Goal: Task Accomplishment & Management: Complete application form

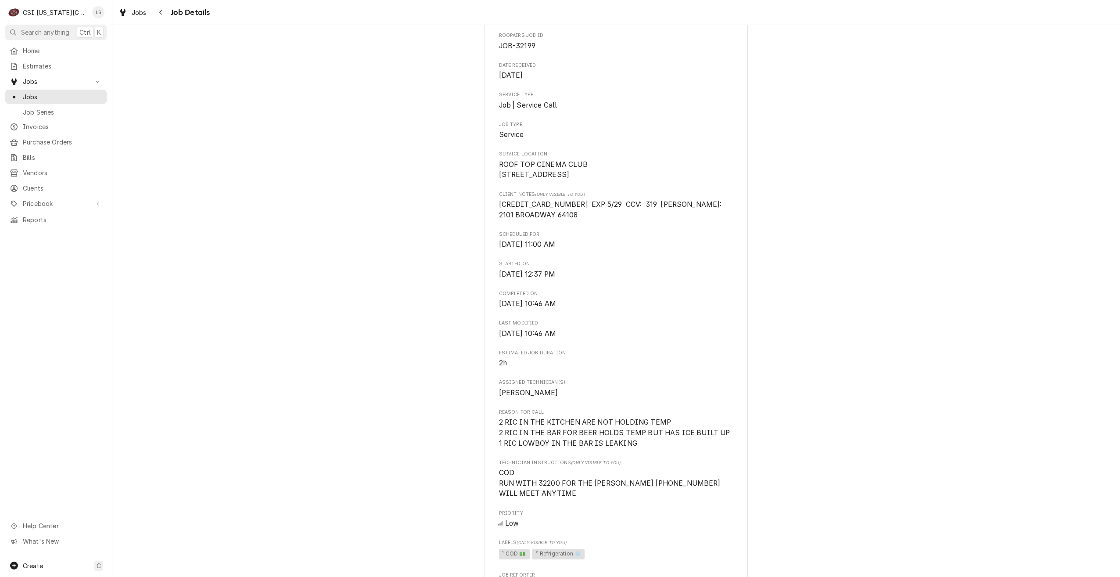
scroll to position [88, 0]
drag, startPoint x: 640, startPoint y: 451, endPoint x: 490, endPoint y: 433, distance: 151.7
click at [490, 433] on div "ROOF TOP CINEMA CLUB ROOF TOP CINEMA CLUB / 2101 Broadway Blvd, KCMO, MO 64108 …" at bounding box center [616, 521] width 263 height 1106
copy span "2 RIC IN THE KITCHEN ARE NOT HOLDING TEMP 2 RIC IN THE BAR FOR BEER HOLDS TEMP …"
click at [96, 101] on div "Jobs Job Series" at bounding box center [55, 104] width 101 height 29
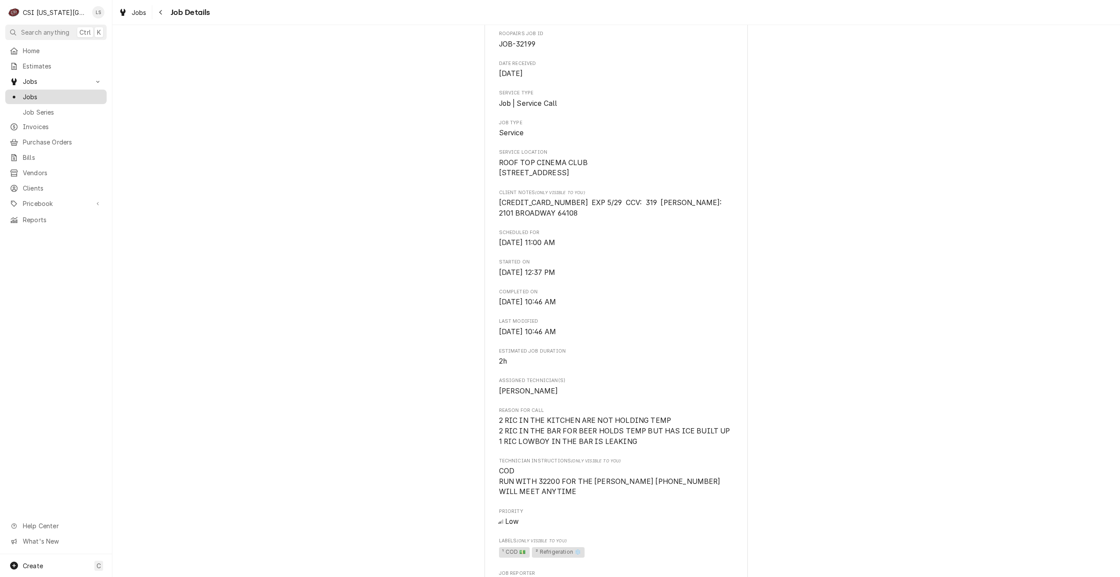
click at [73, 96] on span "Jobs" at bounding box center [62, 96] width 79 height 9
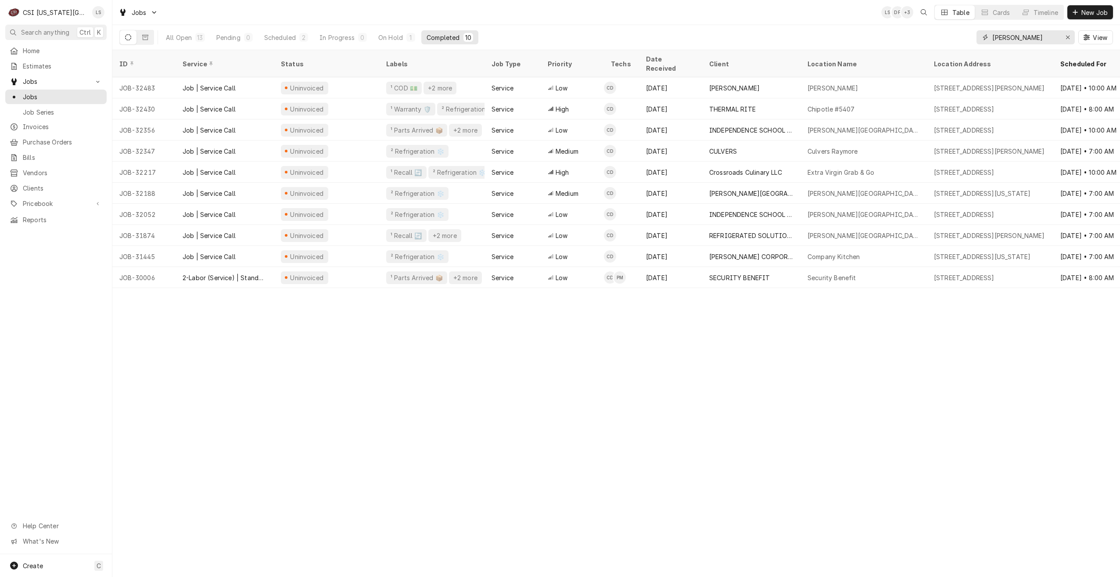
click at [1007, 41] on input "[PERSON_NAME]" at bounding box center [1026, 37] width 66 height 14
click at [1007, 41] on input "cody" at bounding box center [1026, 37] width 66 height 14
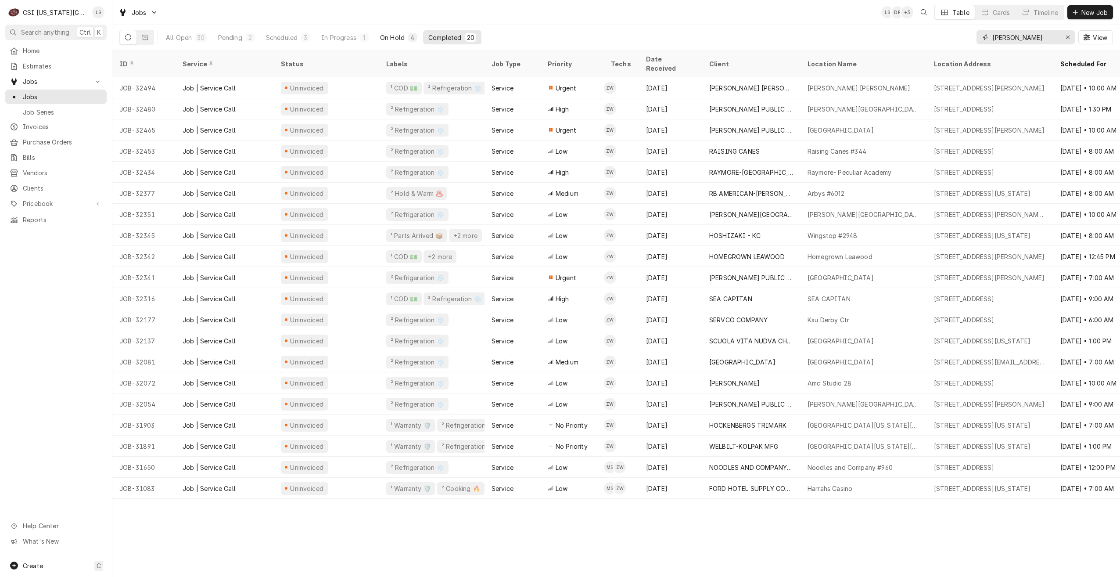
type input "zach wilson"
click at [392, 44] on button "On Hold 4" at bounding box center [398, 37] width 47 height 14
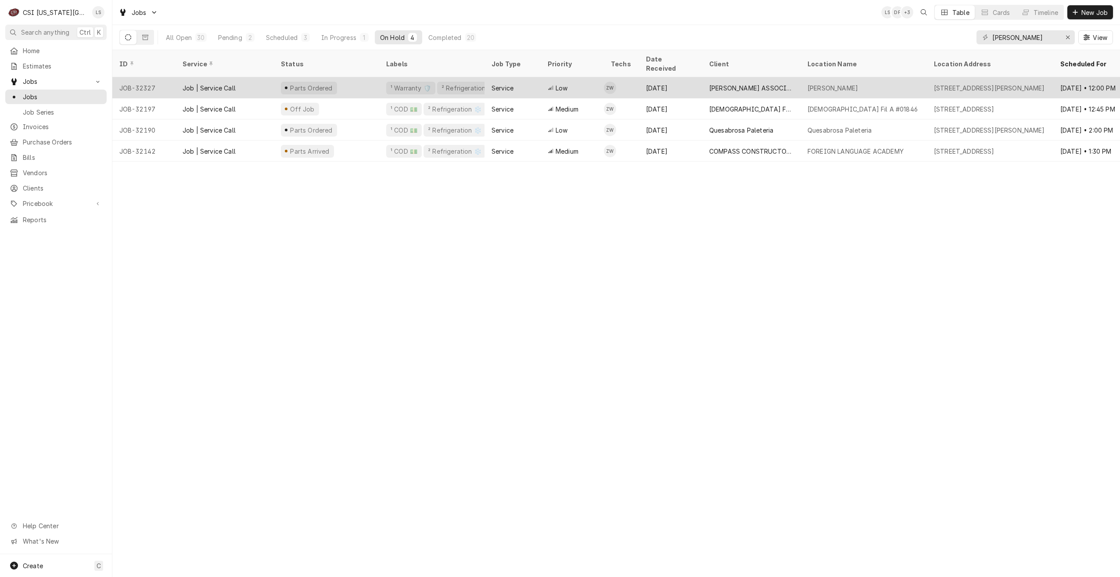
click at [668, 77] on div "Aug 25" at bounding box center [670, 87] width 63 height 21
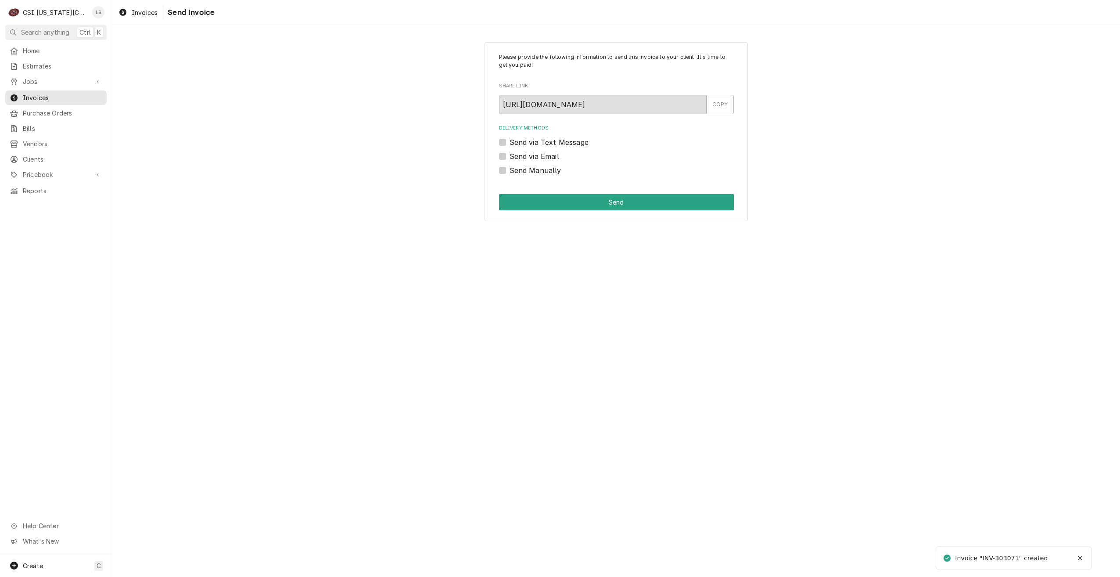
click at [517, 175] on label "Send Manually" at bounding box center [536, 170] width 52 height 11
click at [517, 175] on input "Send Manually" at bounding box center [627, 174] width 235 height 19
checkbox input "true"
click at [564, 203] on button "Send" at bounding box center [616, 202] width 235 height 16
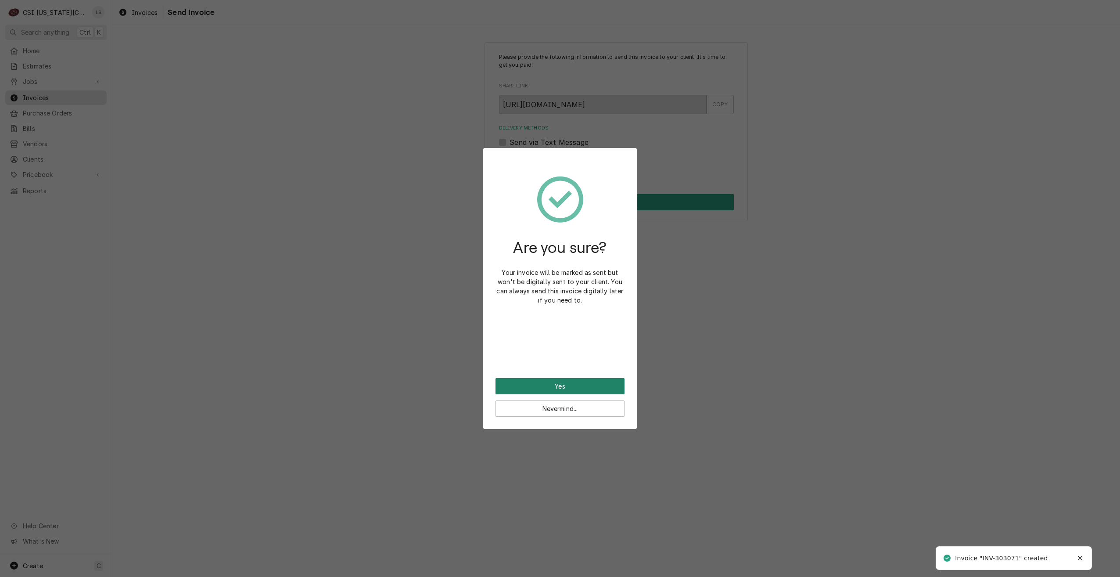
click at [540, 388] on button "Yes" at bounding box center [560, 386] width 129 height 16
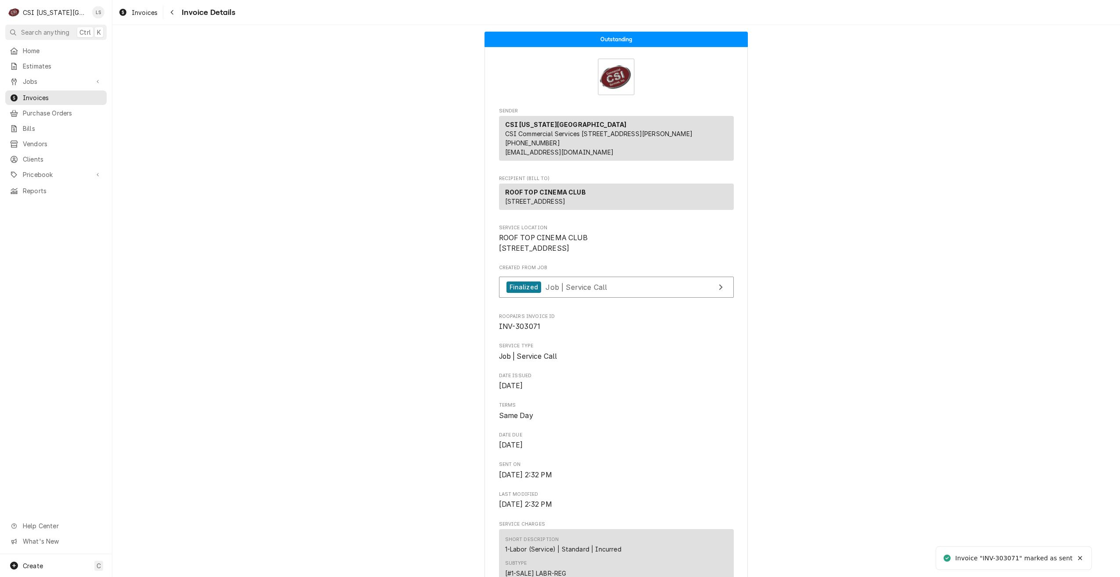
click at [518, 331] on span "INV-303071" at bounding box center [520, 326] width 42 height 8
drag, startPoint x: 518, startPoint y: 352, endPoint x: 602, endPoint y: 357, distance: 84.0
click at [606, 332] on span "INV-303071" at bounding box center [616, 326] width 235 height 11
drag, startPoint x: 546, startPoint y: 353, endPoint x: 497, endPoint y: 356, distance: 49.7
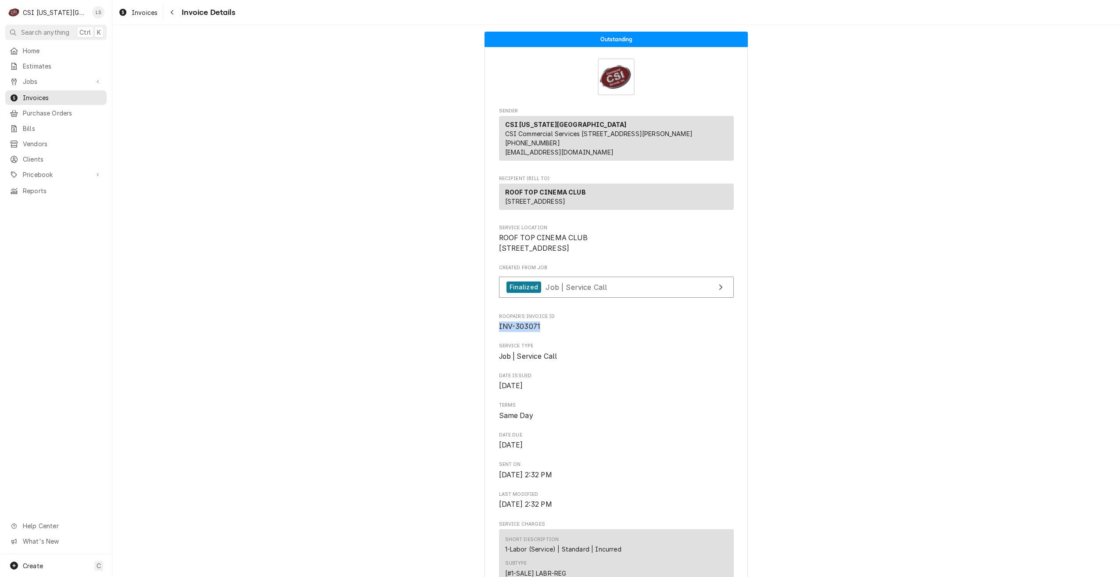
click at [499, 332] on span "INV-303071" at bounding box center [616, 326] width 235 height 11
copy span "INV-303071"
drag, startPoint x: 22, startPoint y: 82, endPoint x: 29, endPoint y: 82, distance: 6.1
click at [22, 82] on div "Jobs" at bounding box center [49, 81] width 79 height 9
click at [41, 95] on span "Jobs" at bounding box center [62, 96] width 79 height 9
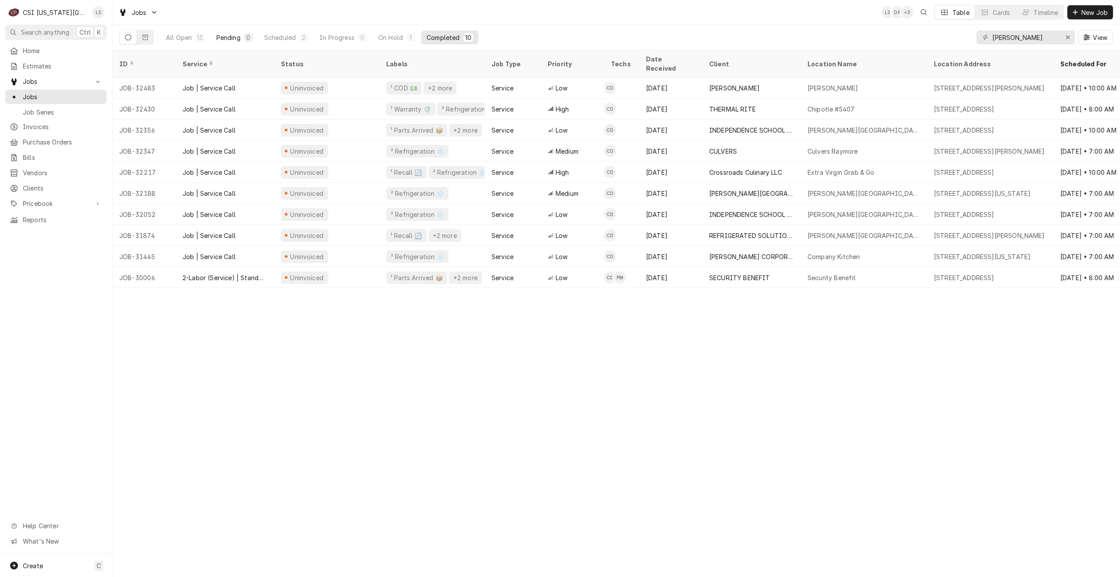
click at [228, 35] on div "Pending" at bounding box center [228, 37] width 24 height 9
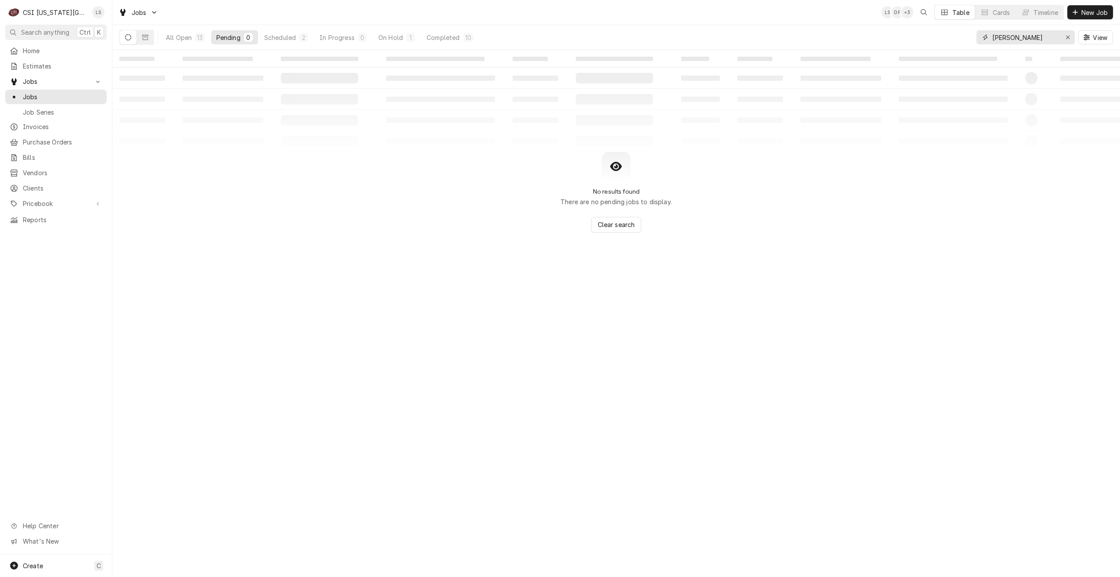
click at [1012, 35] on input "[PERSON_NAME]" at bounding box center [1026, 37] width 66 height 14
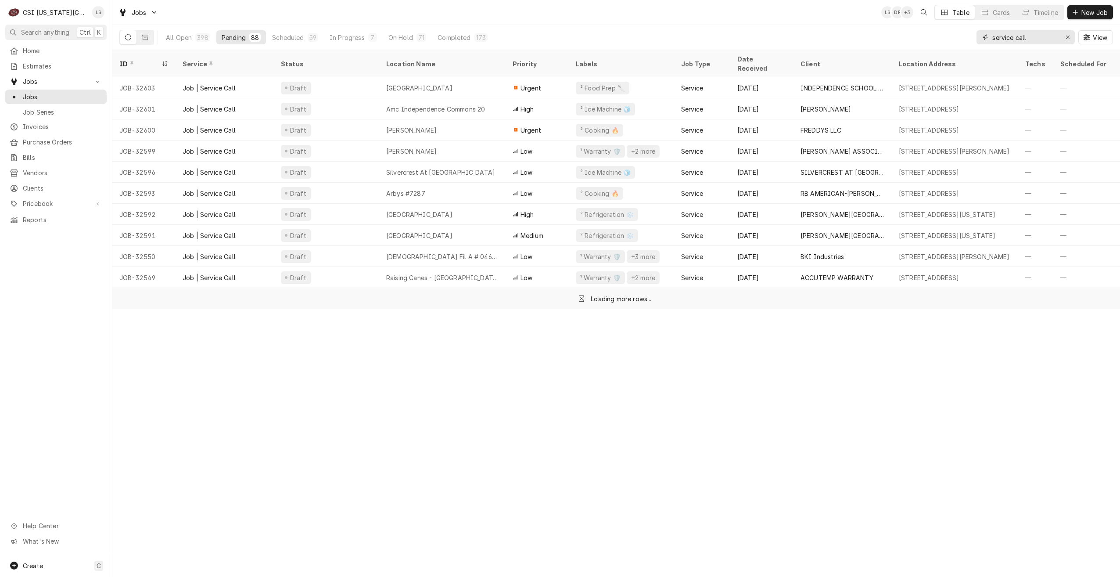
type input "service call"
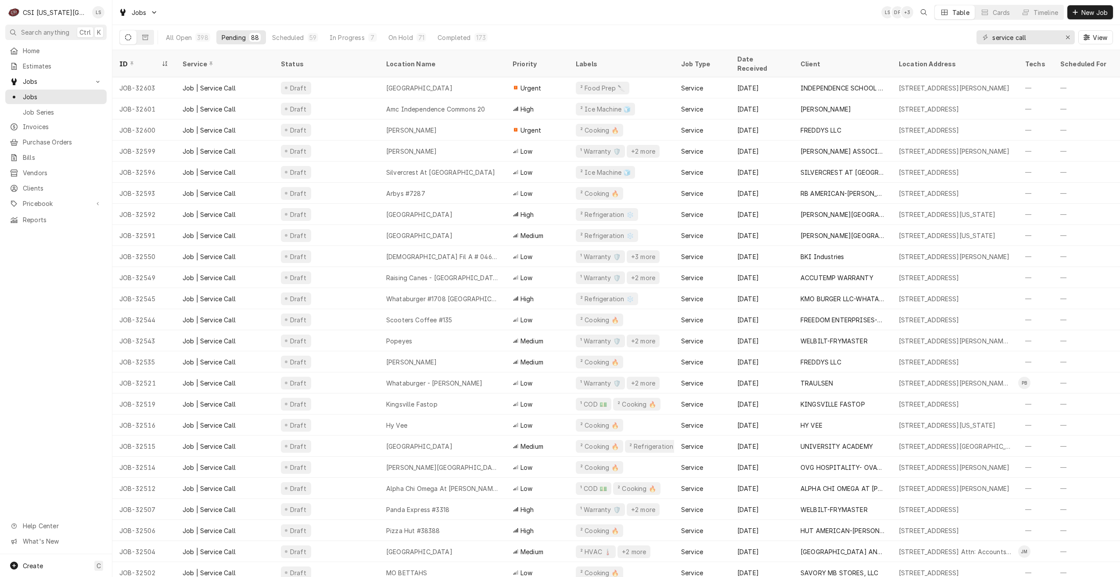
click at [677, 19] on div "Jobs LS DF + 3 Table Cards Timeline New Job" at bounding box center [616, 12] width 1008 height 25
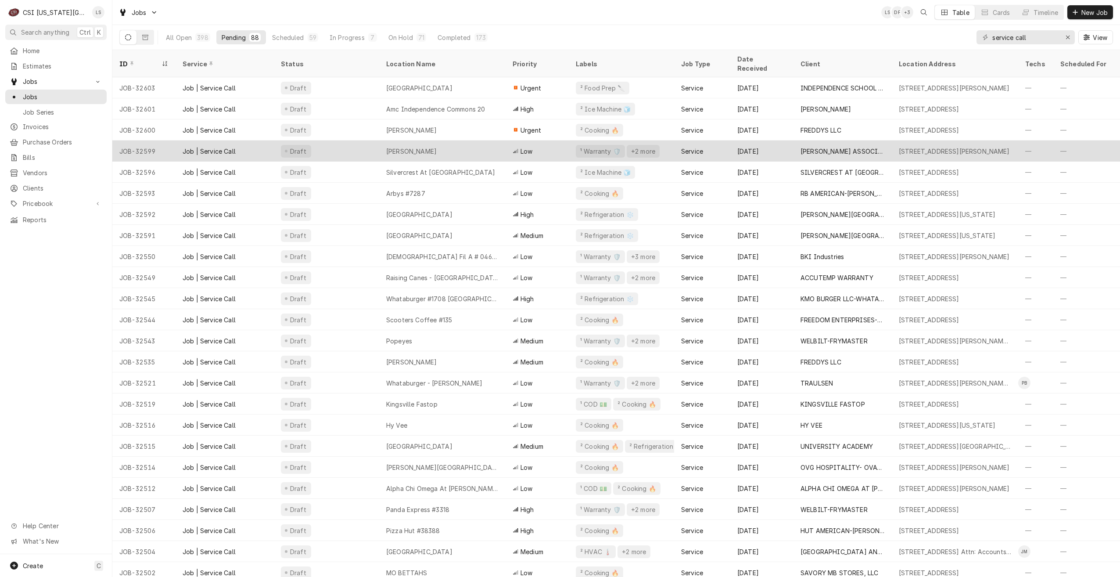
click at [464, 142] on div "[PERSON_NAME]" at bounding box center [442, 150] width 126 height 21
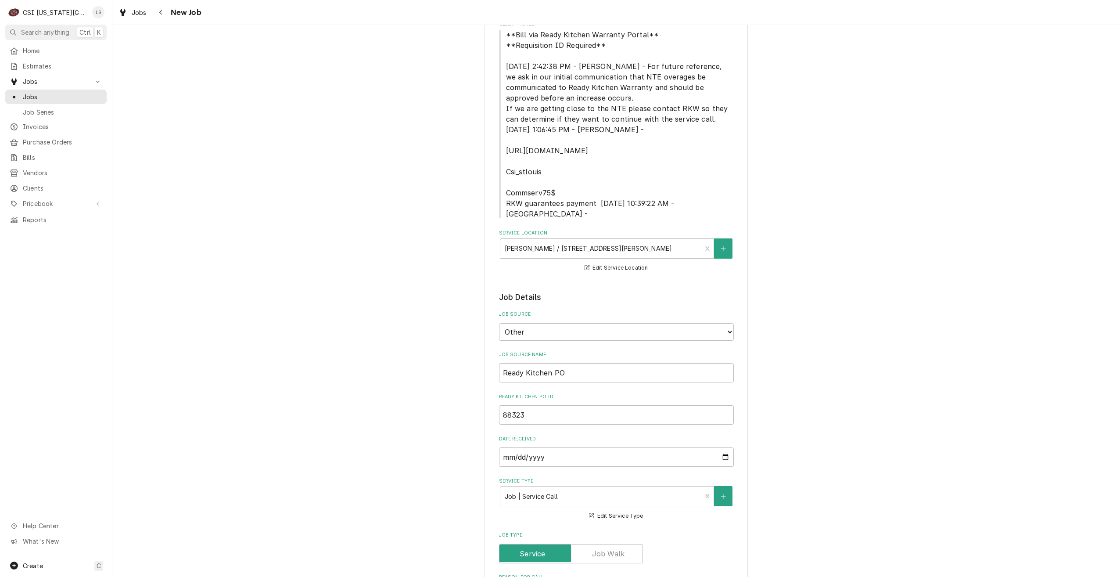
scroll to position [132, 0]
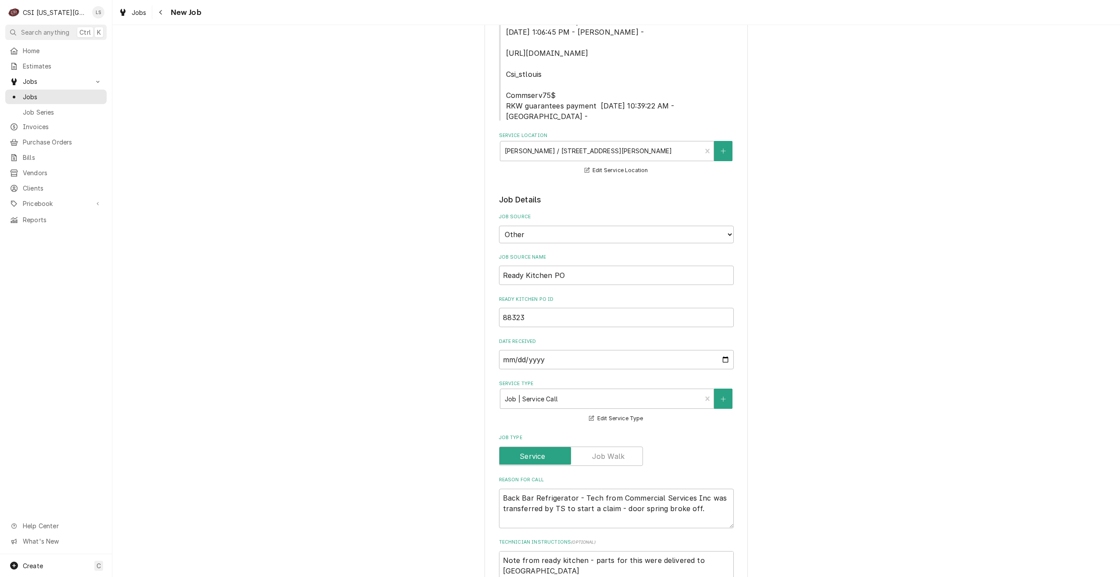
scroll to position [307, 0]
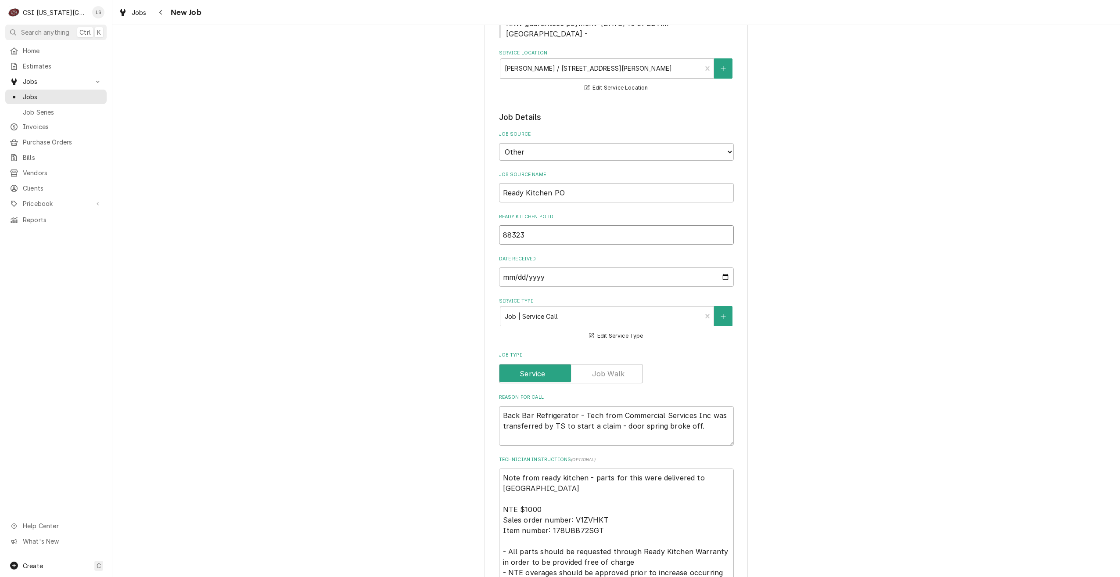
click at [510, 226] on input "88323" at bounding box center [616, 234] width 235 height 19
type textarea "x"
click at [98, 94] on span "Jobs" at bounding box center [62, 96] width 79 height 9
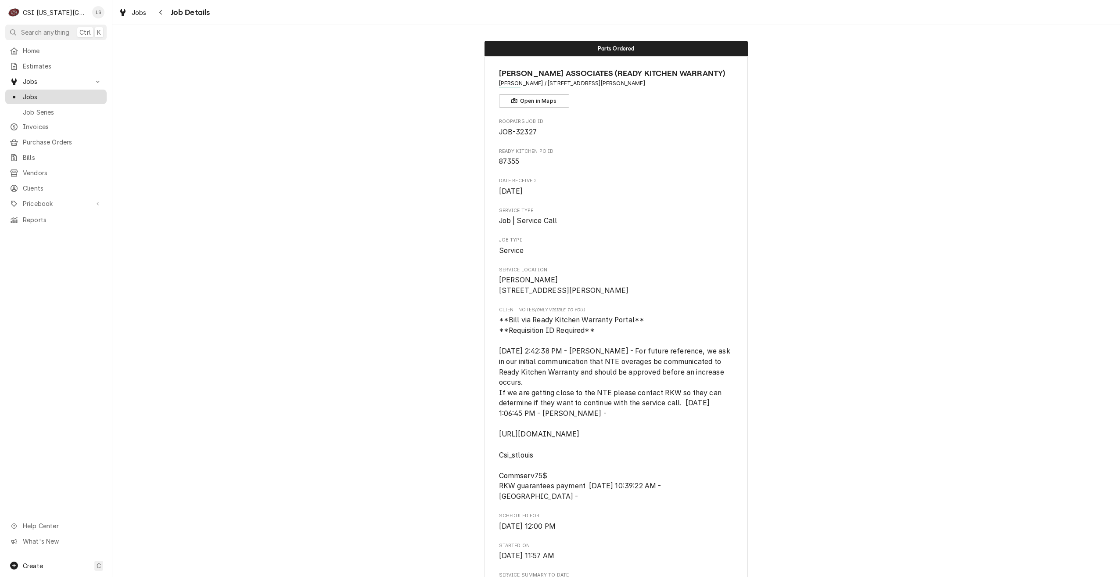
drag, startPoint x: 62, startPoint y: 97, endPoint x: 82, endPoint y: 97, distance: 19.8
click at [62, 97] on span "Jobs" at bounding box center [62, 96] width 79 height 9
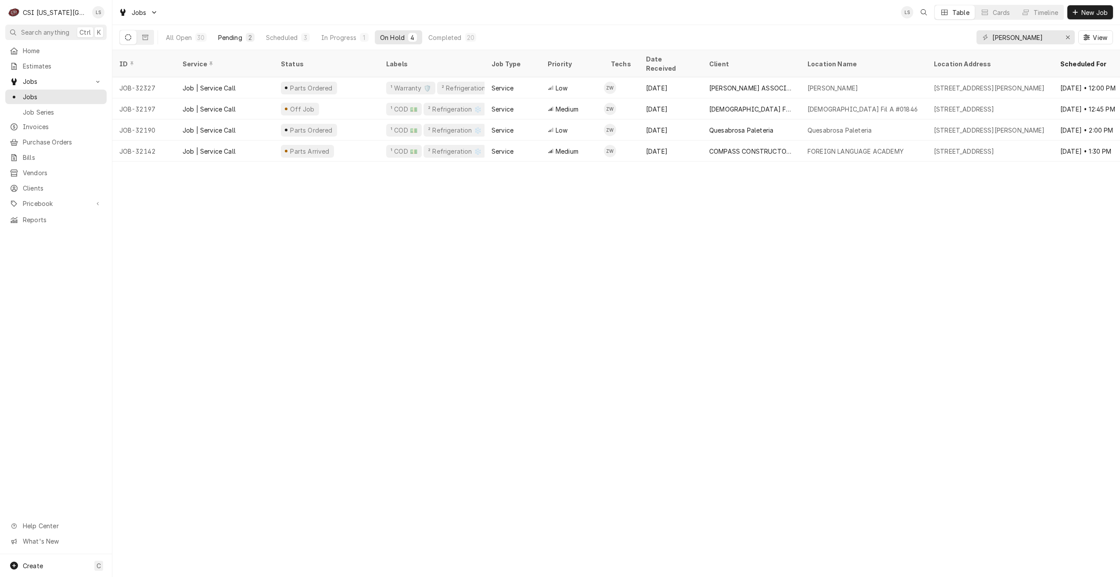
click at [235, 39] on div "Pending" at bounding box center [230, 37] width 24 height 9
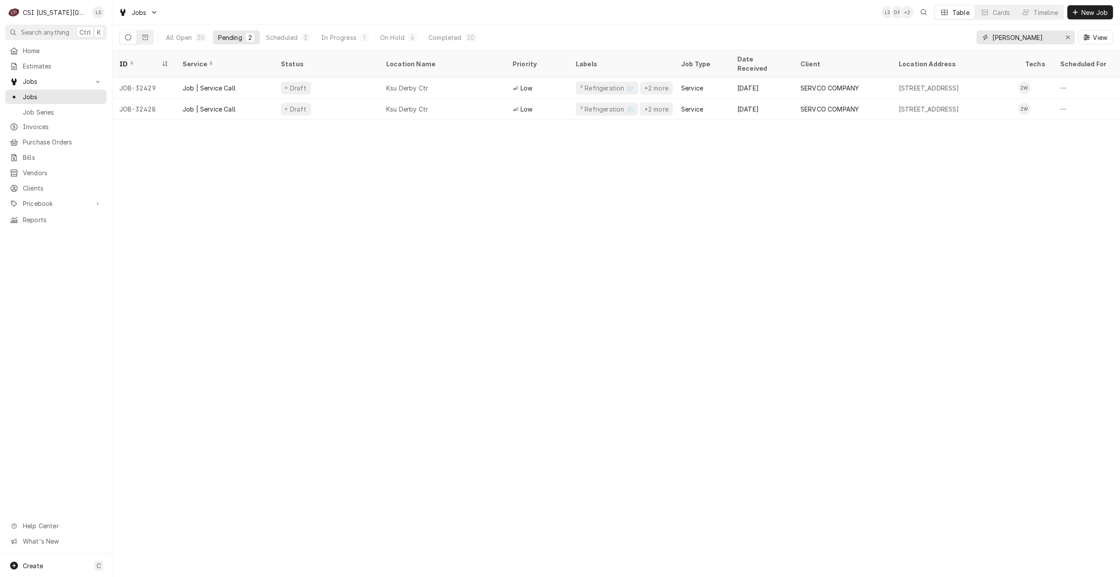
drag, startPoint x: 1036, startPoint y: 38, endPoint x: 944, endPoint y: 32, distance: 91.5
click at [944, 32] on div "All Open 30 Pending 2 Scheduled 3 In Progress 1 On Hold 4 Completed 20 zach wil…" at bounding box center [616, 37] width 994 height 25
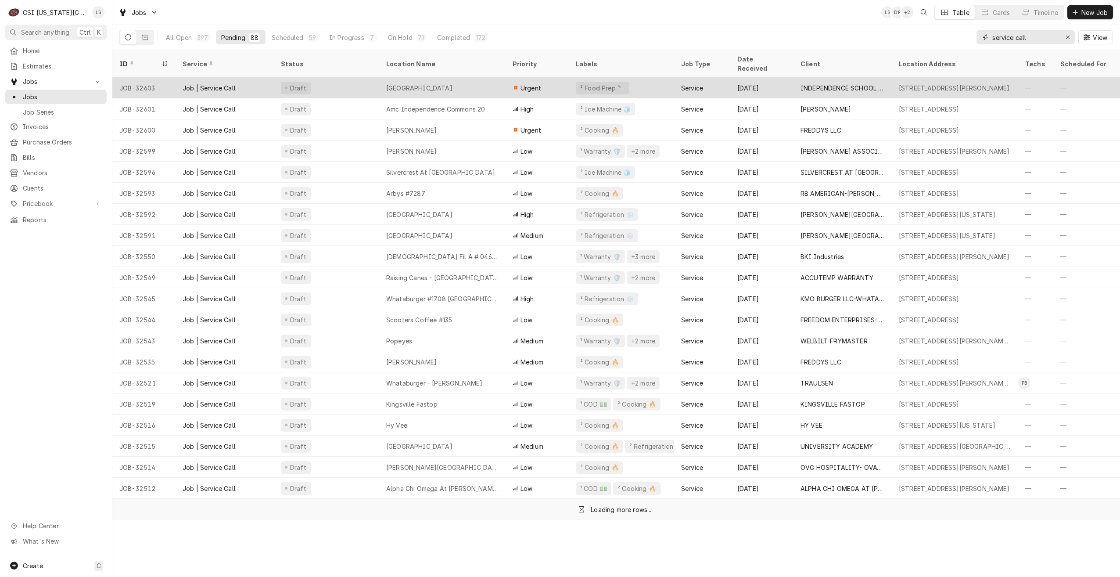
type input "service call"
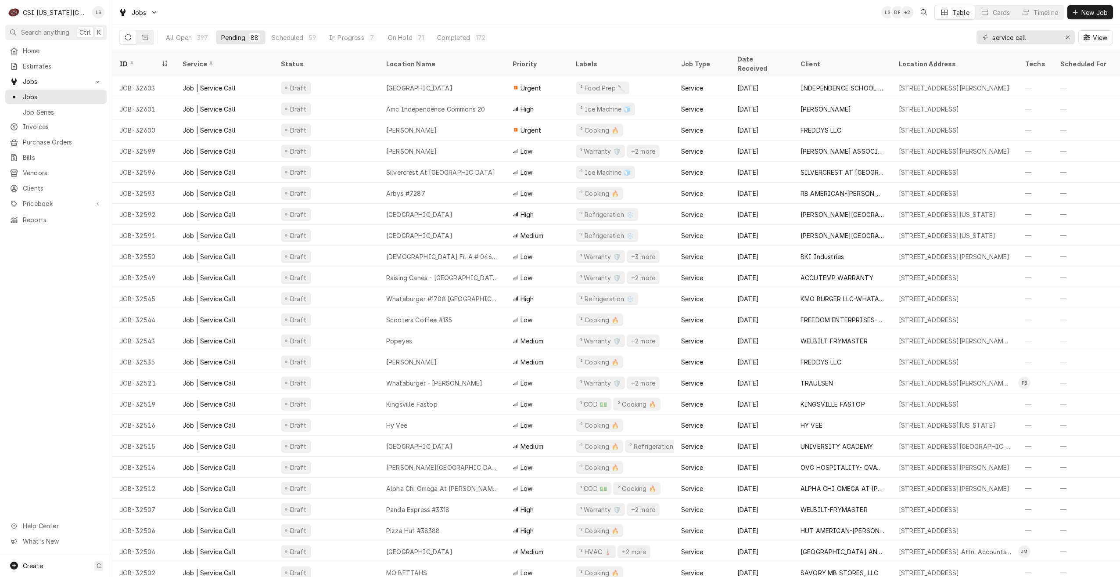
click at [812, 29] on div "All Open 397 Pending 88 Scheduled 59 In Progress 7 On Hold 71 Completed 172 ser…" at bounding box center [616, 37] width 994 height 25
click at [792, 24] on div "Jobs LS DF + 2 Table Cards Timeline New Job" at bounding box center [616, 12] width 1008 height 25
click at [706, 16] on div "Jobs LS DF + 2 Table Cards Timeline New Job" at bounding box center [616, 12] width 1008 height 25
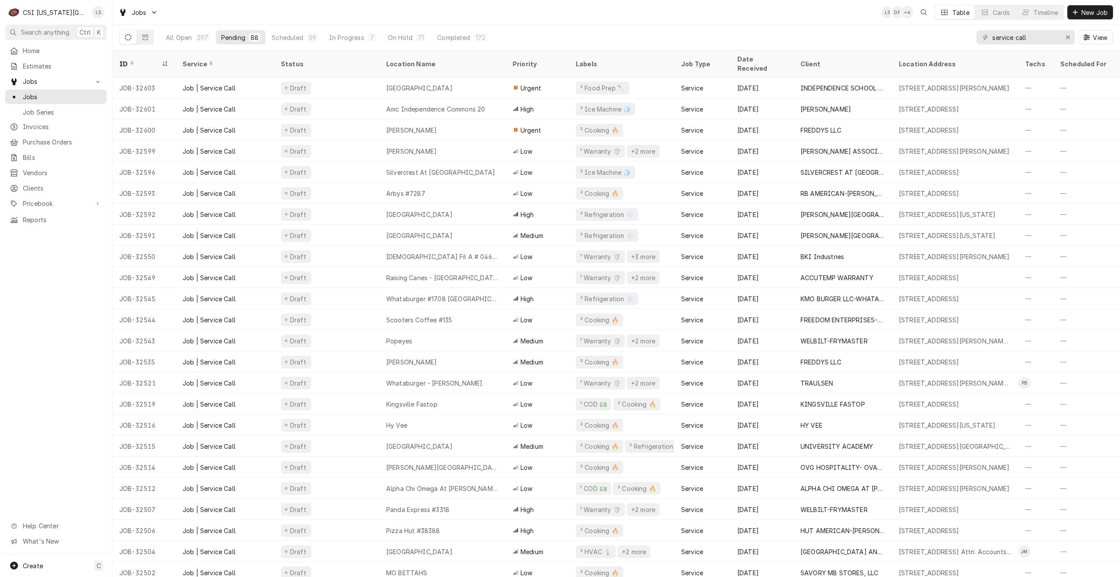
click at [697, 18] on div "Jobs LS DF + 4 Table Cards Timeline New Job" at bounding box center [616, 12] width 1008 height 25
click at [803, 11] on div "Jobs LS DF + 4 Table Cards Timeline New Job" at bounding box center [616, 12] width 1008 height 25
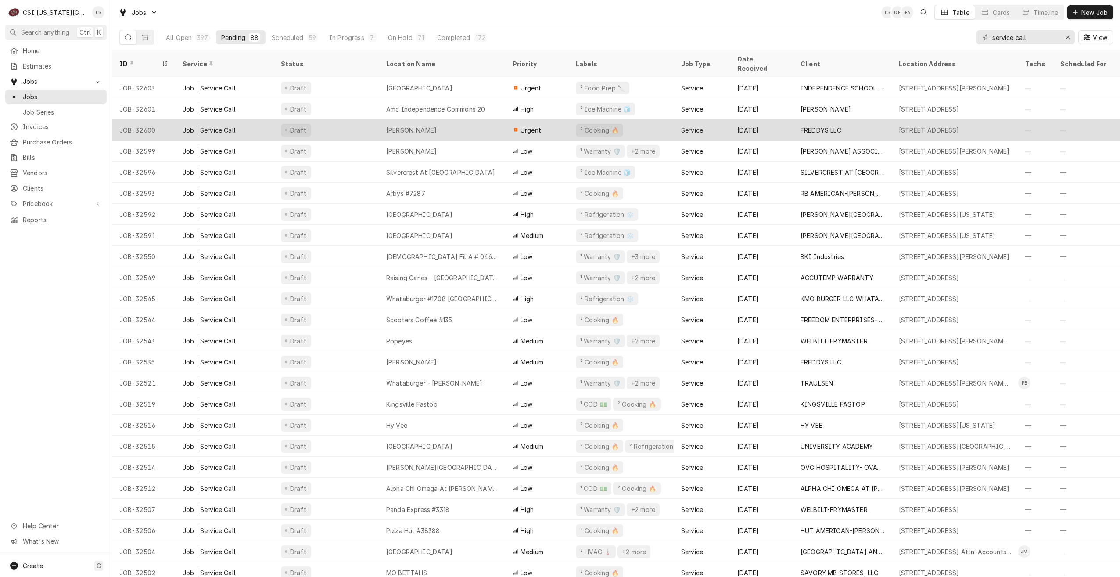
click at [447, 119] on div "Freddys Belton" at bounding box center [442, 129] width 126 height 21
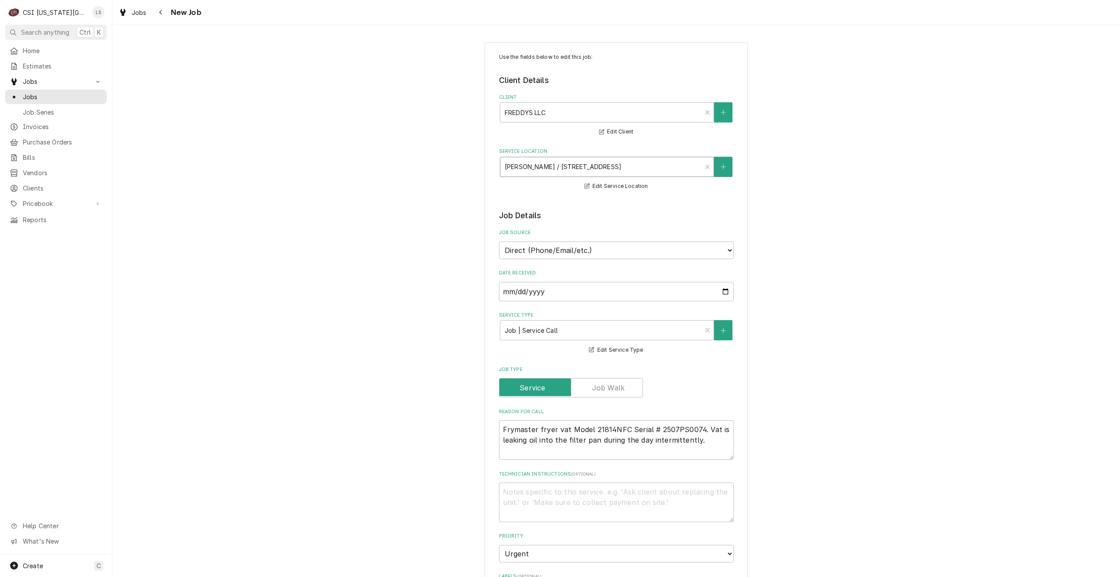
type textarea "x"
click at [85, 98] on div "Jobs" at bounding box center [56, 96] width 98 height 11
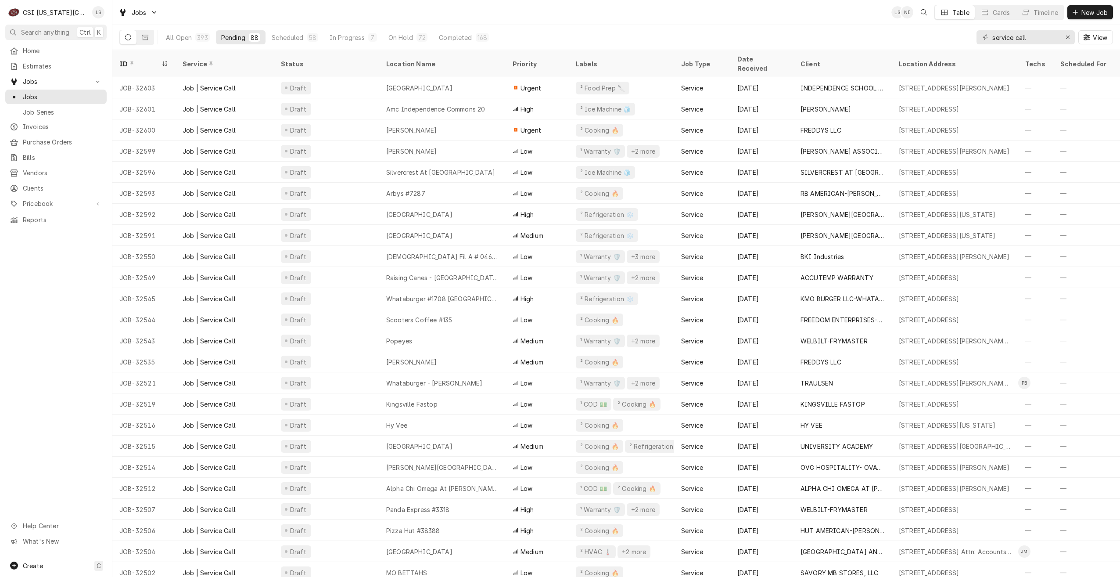
click at [551, 13] on div "Jobs LS NI Table Cards Timeline New Job" at bounding box center [616, 12] width 1008 height 25
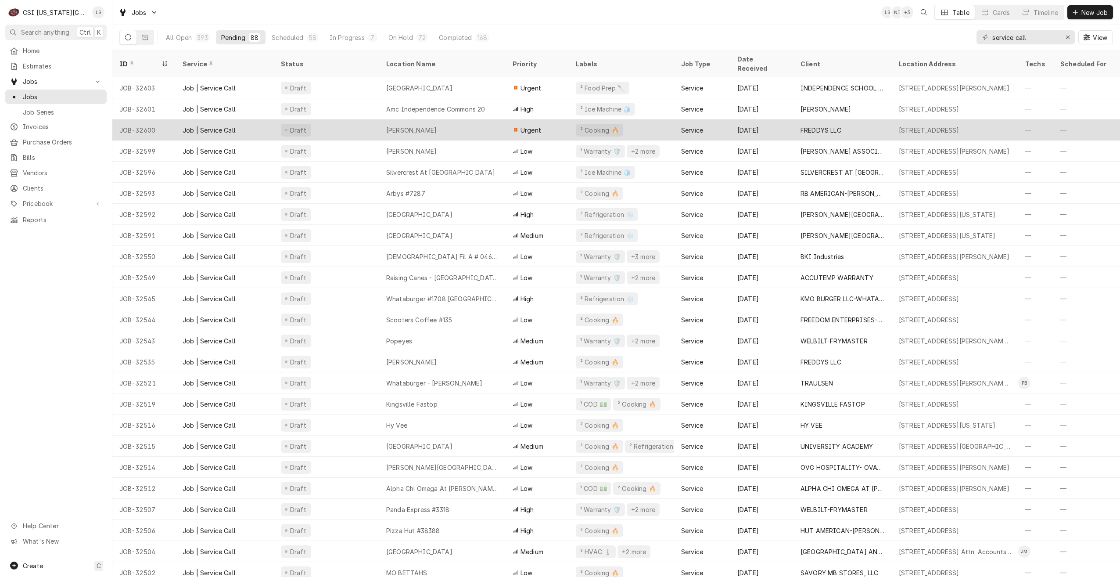
click at [425, 126] on div "[PERSON_NAME]" at bounding box center [442, 129] width 126 height 21
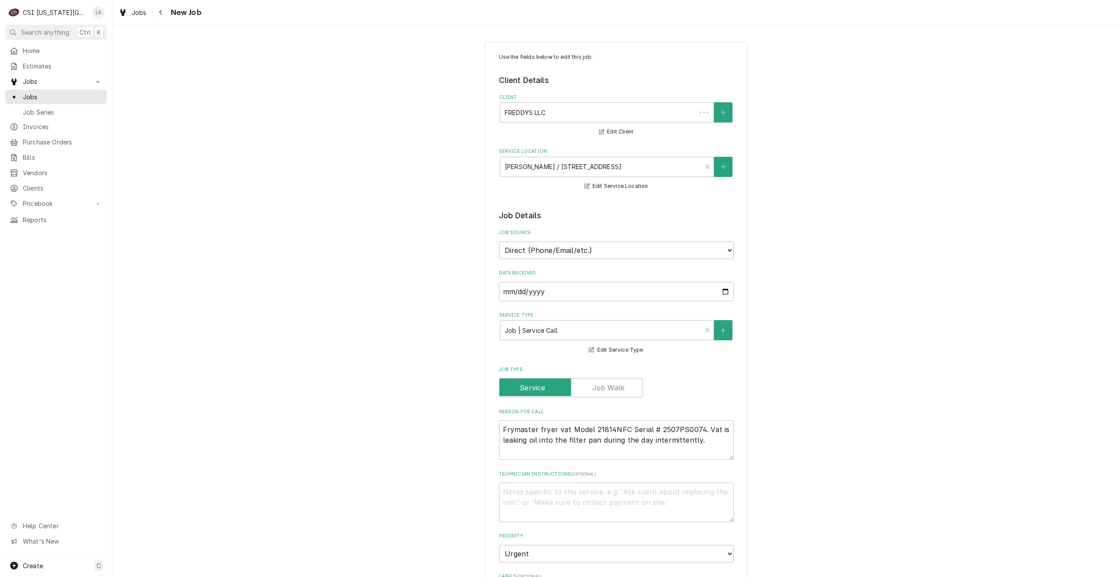
type textarea "x"
drag, startPoint x: 702, startPoint y: 446, endPoint x: 442, endPoint y: 427, distance: 260.1
click at [442, 427] on div "Use the fields below to edit this job: Client Details Client FREDDYS LLC Edit C…" at bounding box center [616, 505] width 1008 height 942
click at [1025, 225] on div "Use the fields below to edit this job: Client Details Client FREDDYS LLC Edit C…" at bounding box center [616, 505] width 1008 height 942
click at [92, 95] on span "Jobs" at bounding box center [62, 96] width 79 height 9
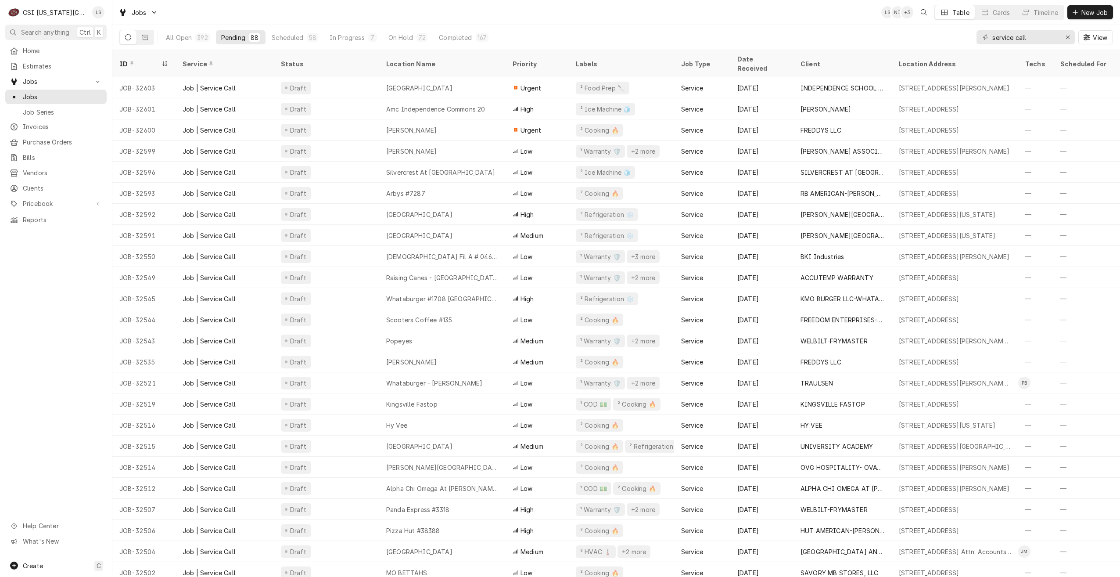
click at [677, 18] on div "Jobs LS NI + 3 Table Cards Timeline New Job" at bounding box center [616, 12] width 1008 height 25
click at [782, 24] on div "Jobs LS NI + 3 Table Cards Timeline New Job" at bounding box center [616, 12] width 1008 height 25
click at [726, 15] on div "Jobs LS NI + 4 Table Cards Timeline New Job" at bounding box center [616, 12] width 1008 height 25
click at [817, 8] on div "Jobs LS NI + 4 Table Cards Timeline New Job" at bounding box center [616, 12] width 1008 height 25
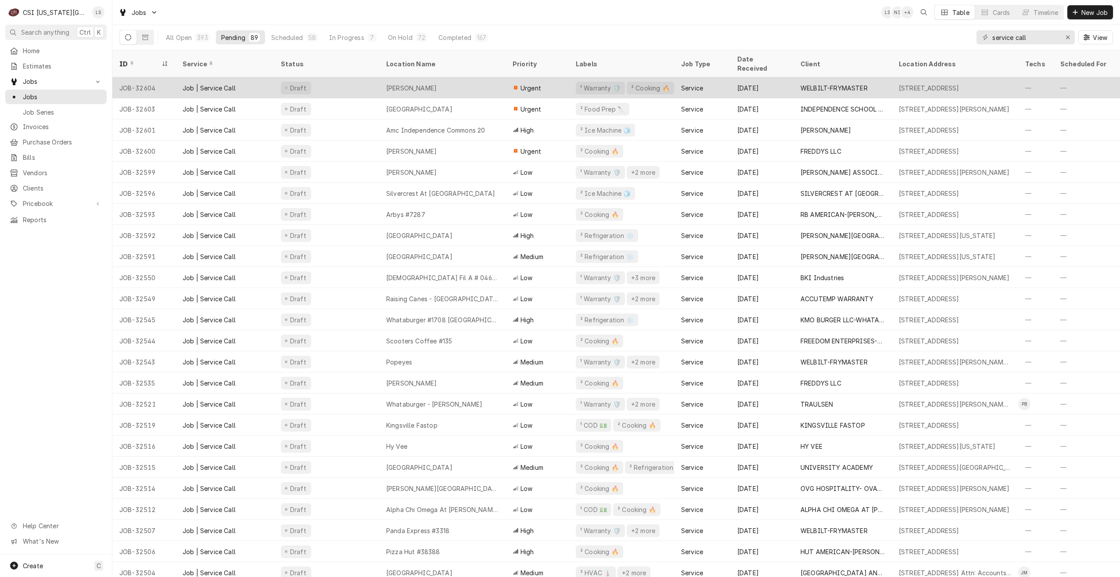
click at [441, 77] on div "[PERSON_NAME]" at bounding box center [442, 87] width 126 height 21
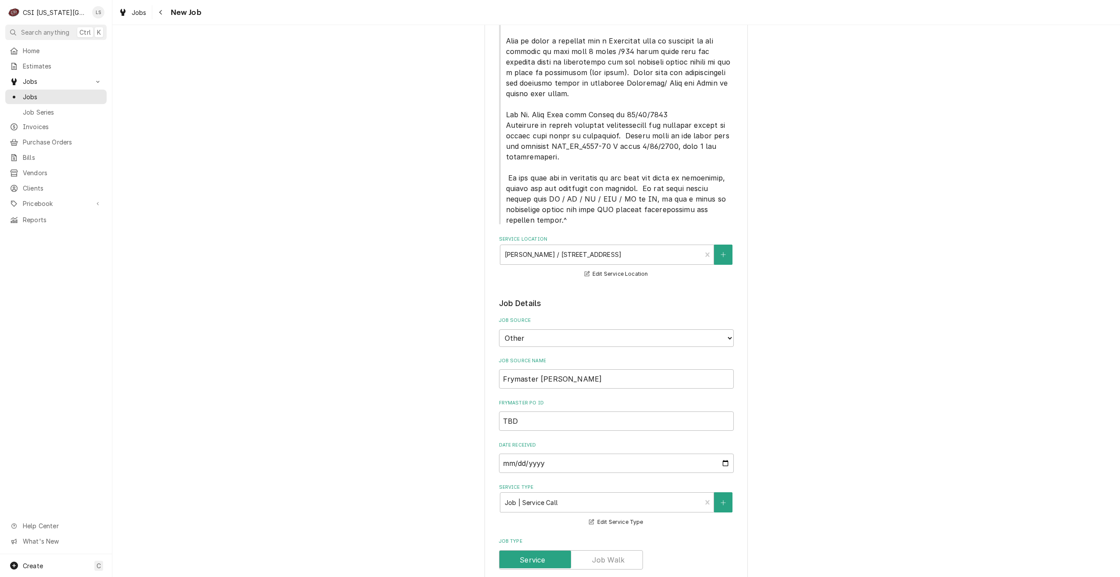
scroll to position [615, 0]
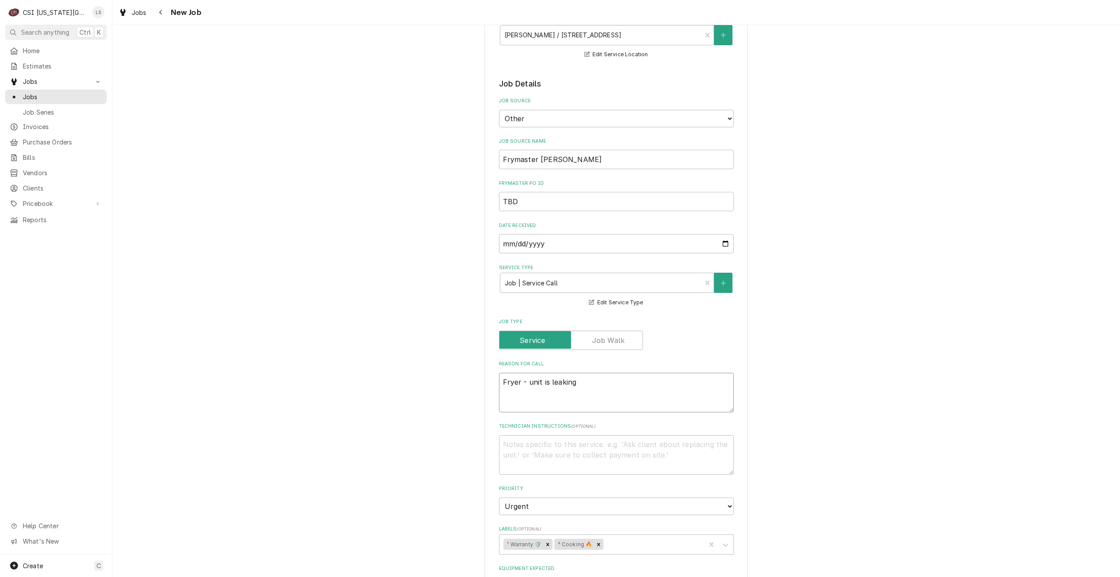
drag, startPoint x: 612, startPoint y: 327, endPoint x: 457, endPoint y: 329, distance: 155.9
click at [457, 329] on div "Use the fields below to edit this job: Client Details Client WELBILT-FRYMASTER …" at bounding box center [616, 207] width 1008 height 1574
paste textarea "master fryer vat Model 21814NFC Serial # 2507PS0074. Vat is leaking oil into th…"
type textarea "x"
type textarea "Frymaster fryer vat Model 21814NFC Serial # 2507PS0074. Vat is leaking oil into…"
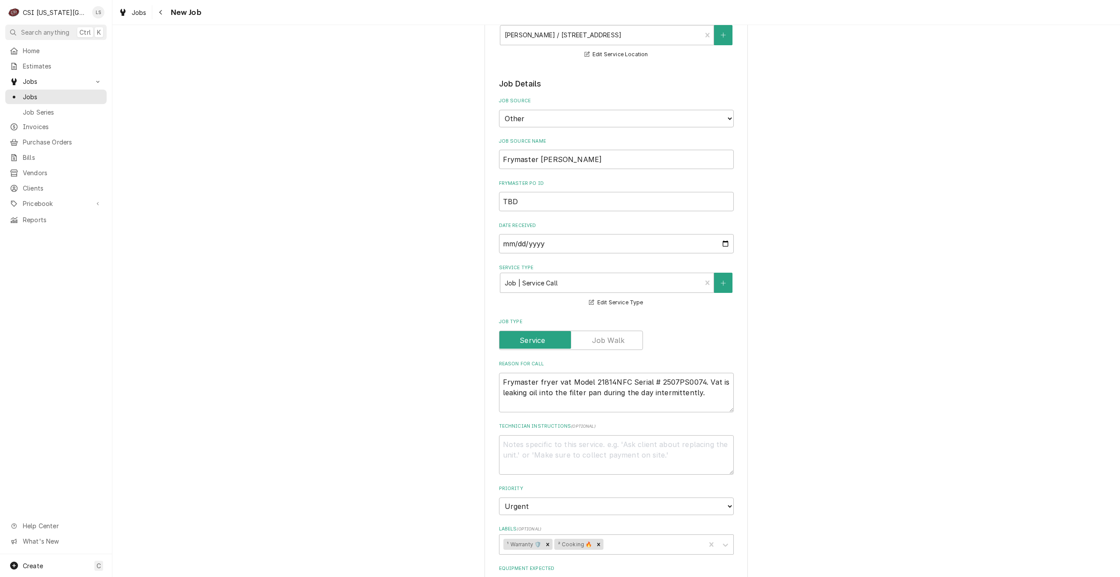
click at [819, 311] on div "Use the fields below to edit this job: Client Details Client WELBILT-FRYMASTER …" at bounding box center [616, 207] width 1008 height 1574
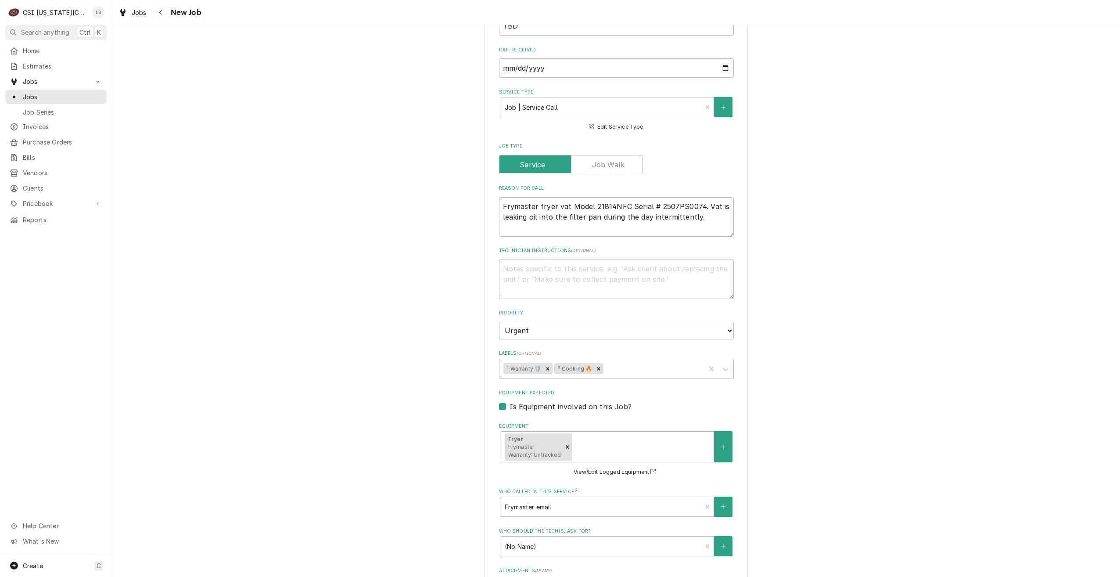
scroll to position [979, 0]
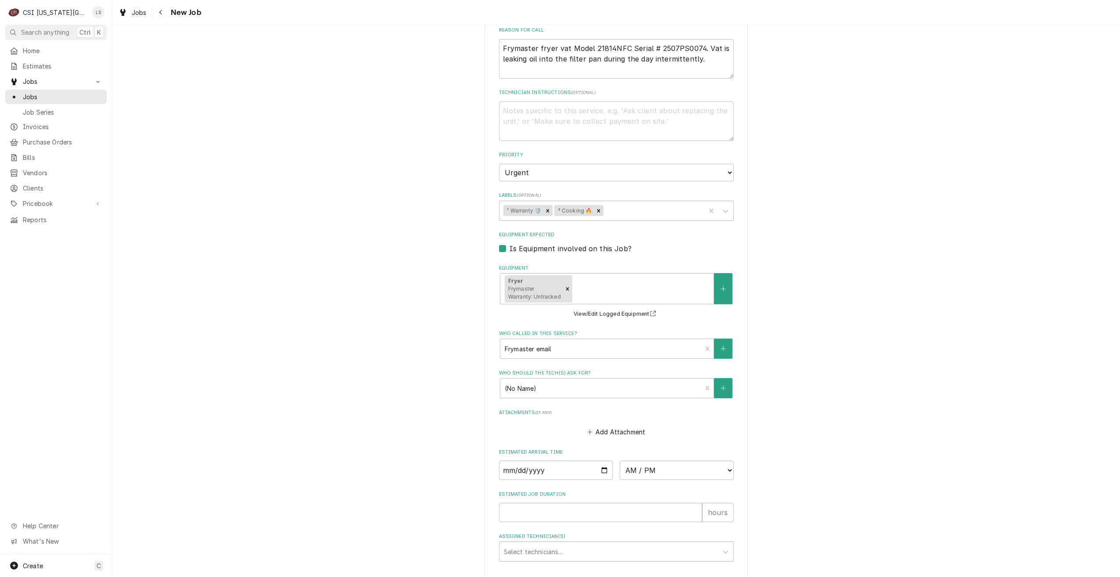
type textarea "x"
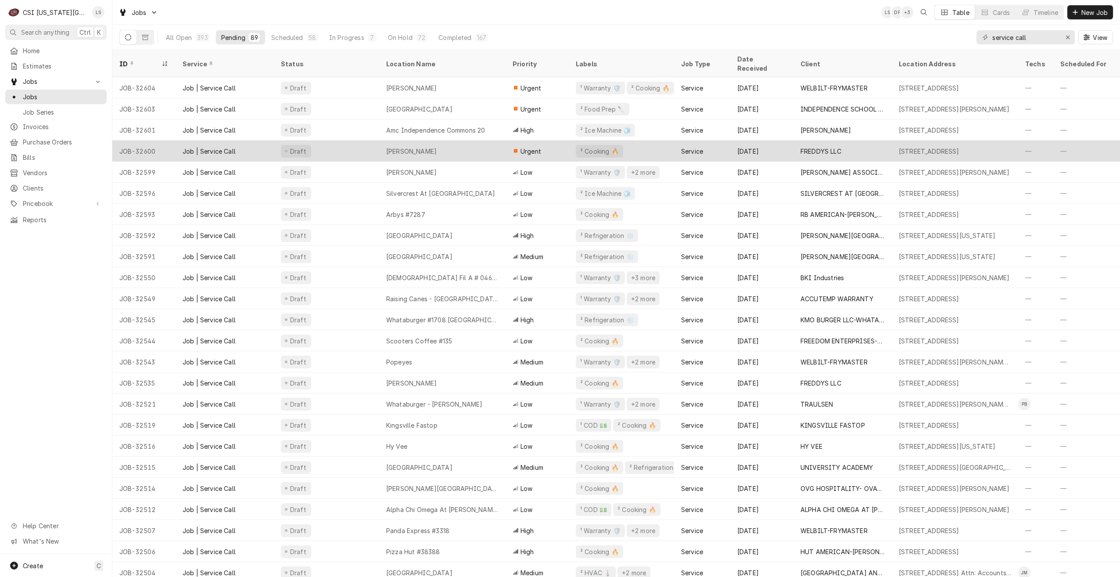
click at [457, 145] on div "[PERSON_NAME]" at bounding box center [442, 150] width 126 height 21
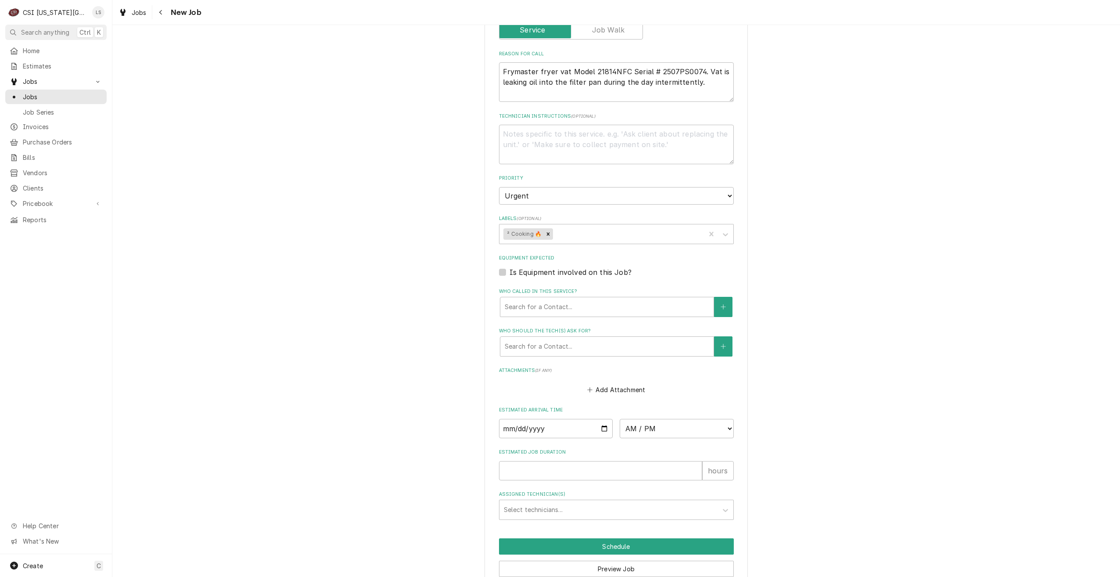
scroll to position [399, 0]
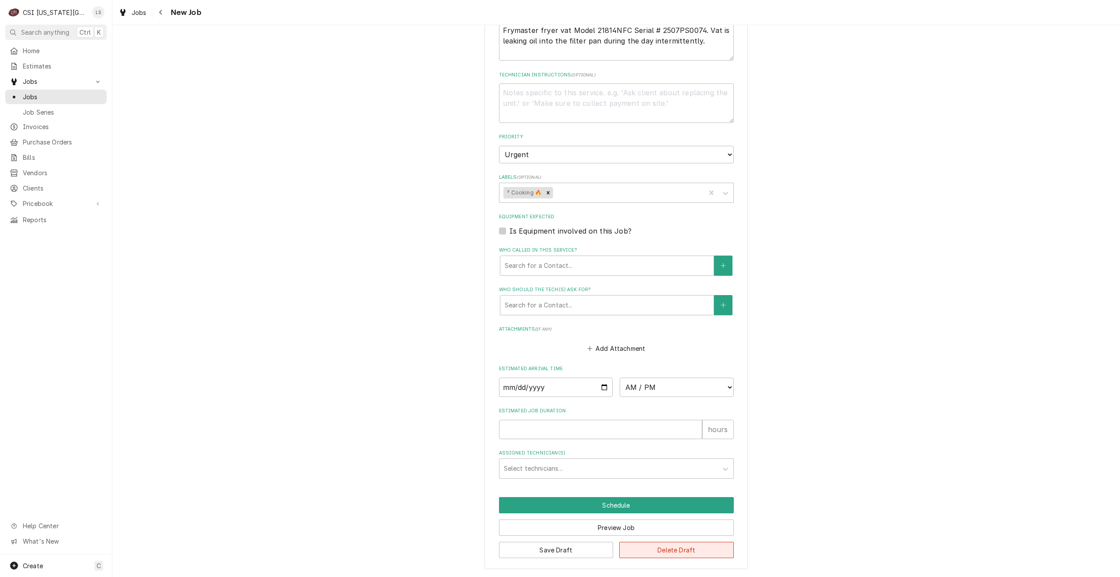
click at [680, 548] on button "Delete Draft" at bounding box center [677, 550] width 115 height 16
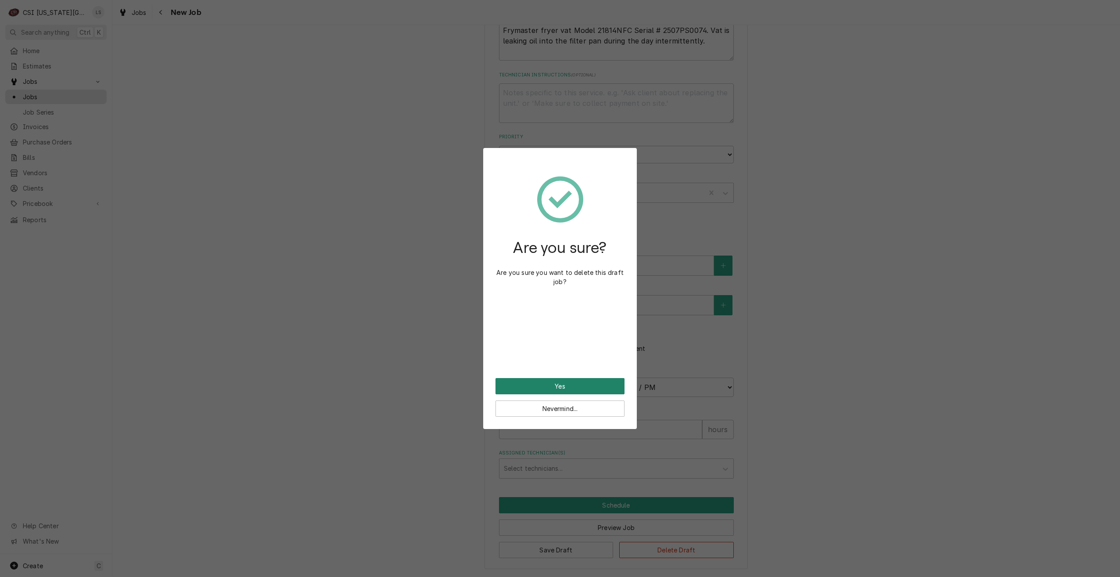
click at [551, 387] on button "Yes" at bounding box center [560, 386] width 129 height 16
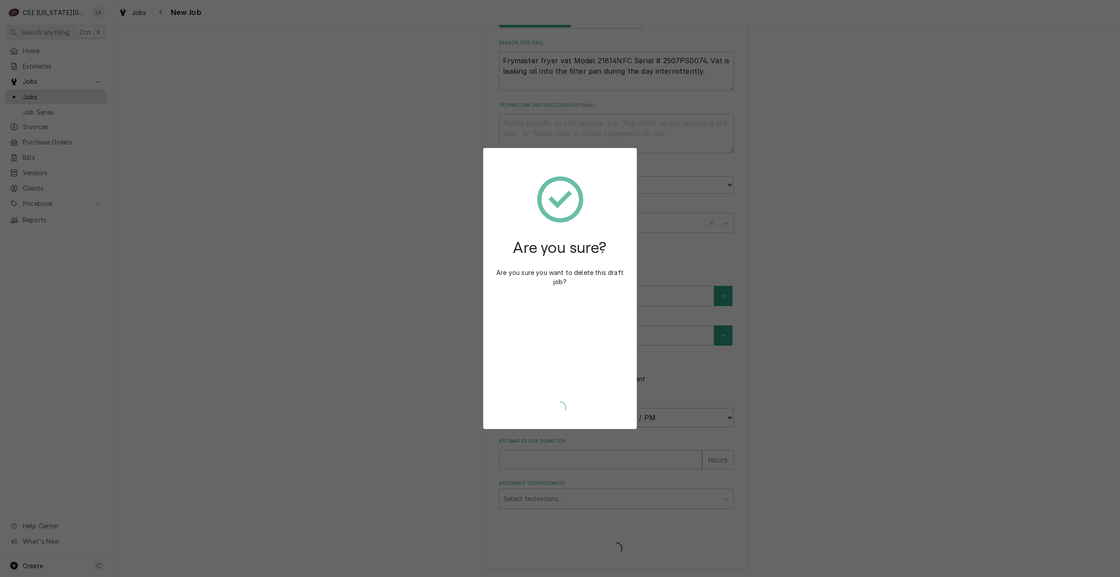
type textarea "x"
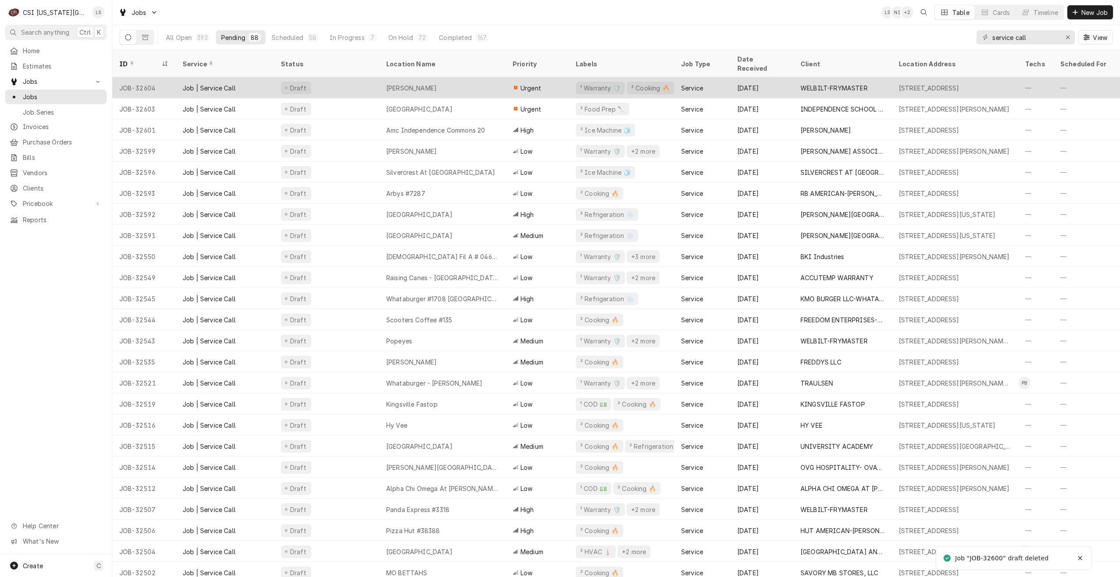
click at [361, 86] on div "Draft" at bounding box center [326, 87] width 105 height 21
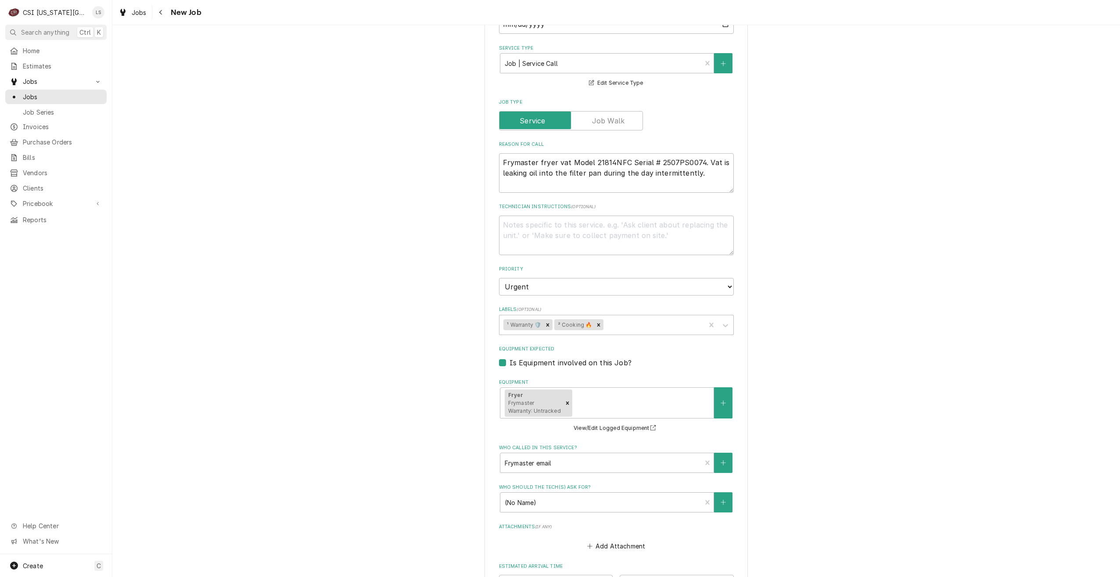
scroll to position [979, 0]
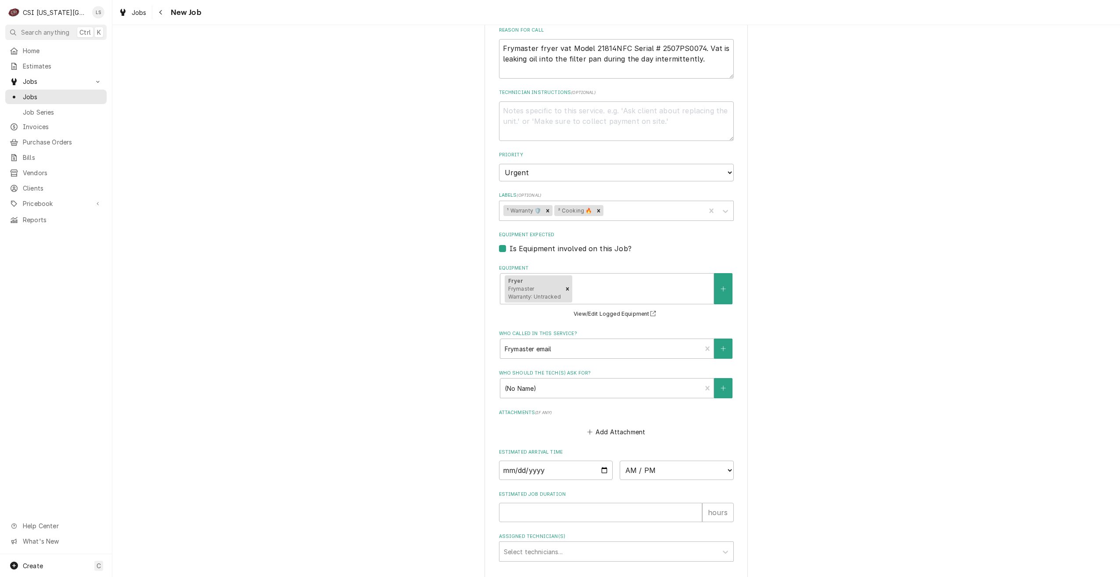
type textarea "x"
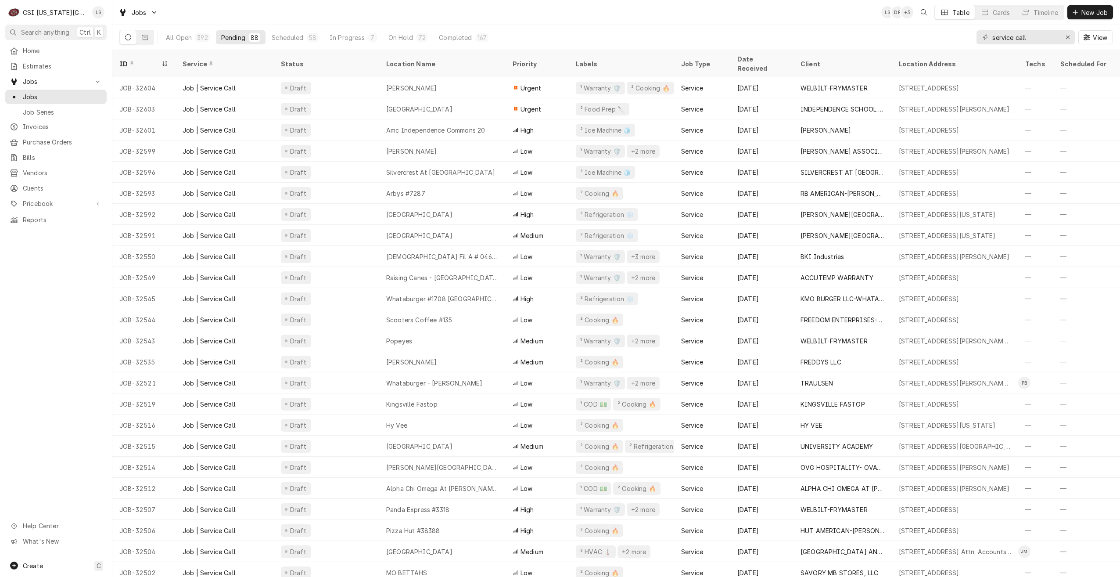
click at [532, 25] on div "Jobs LS DF + 3 Table Cards Timeline New Job" at bounding box center [616, 12] width 1008 height 25
click at [602, 12] on div "Jobs LS DF + 3 Table Cards Timeline New Job" at bounding box center [616, 12] width 1008 height 25
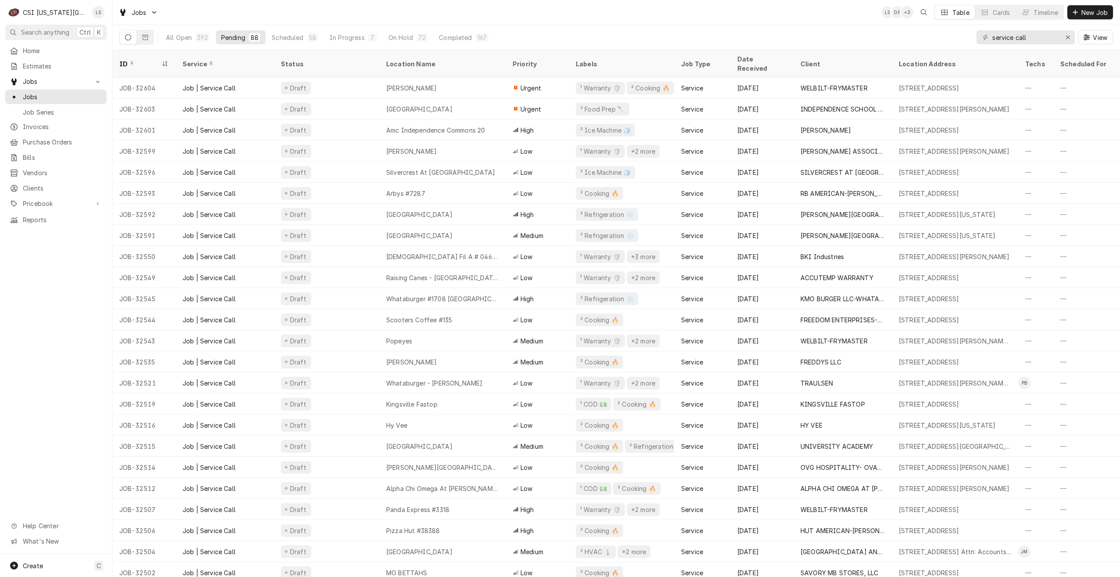
click at [602, 12] on div "Jobs LS DF + 3 Table Cards Timeline New Job" at bounding box center [616, 12] width 1008 height 25
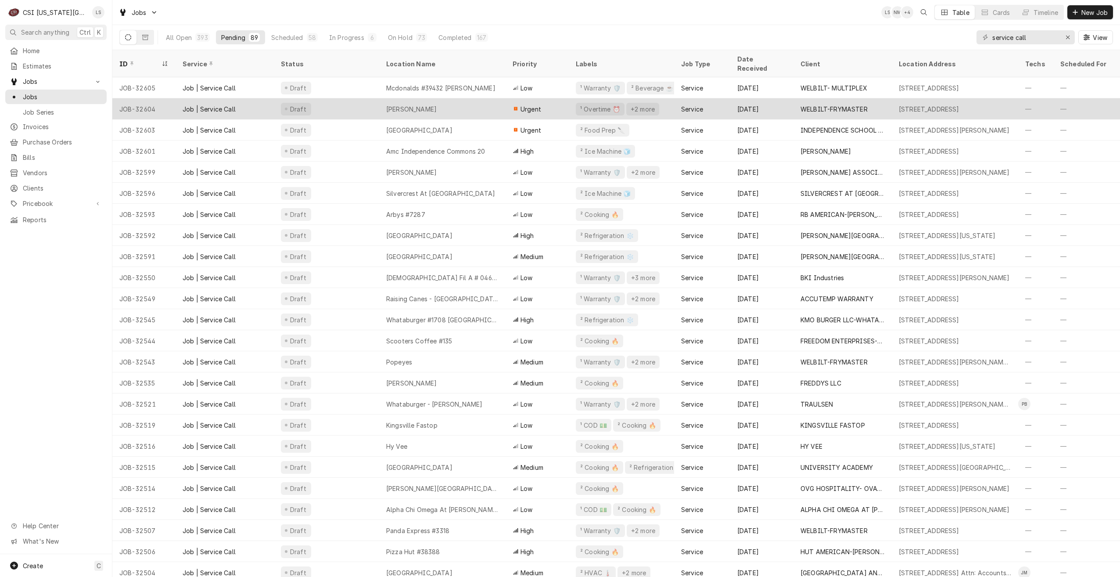
click at [458, 107] on div "[PERSON_NAME]" at bounding box center [442, 108] width 126 height 21
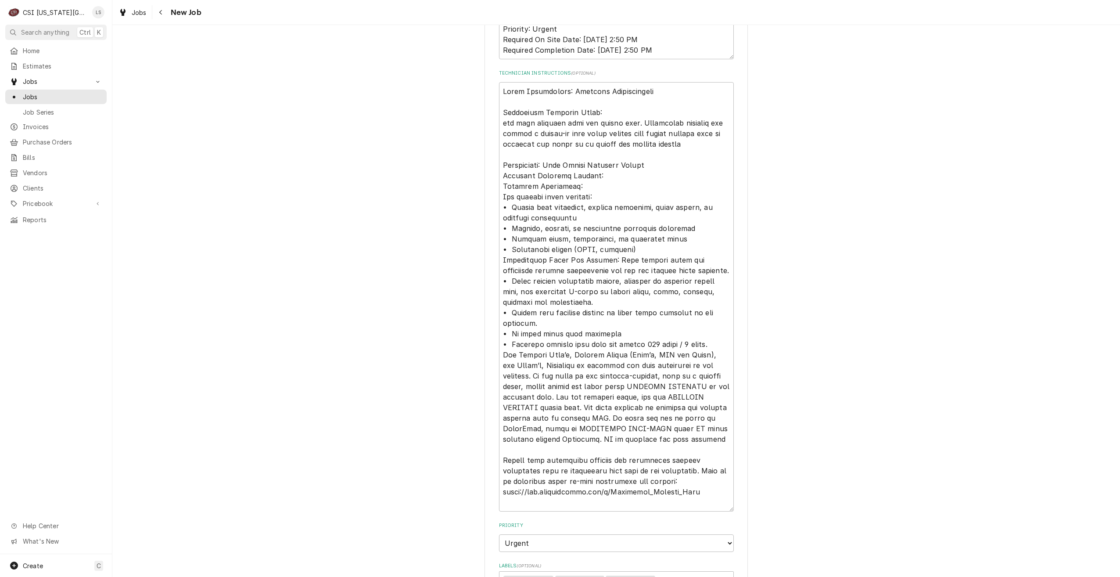
scroll to position [1185, 0]
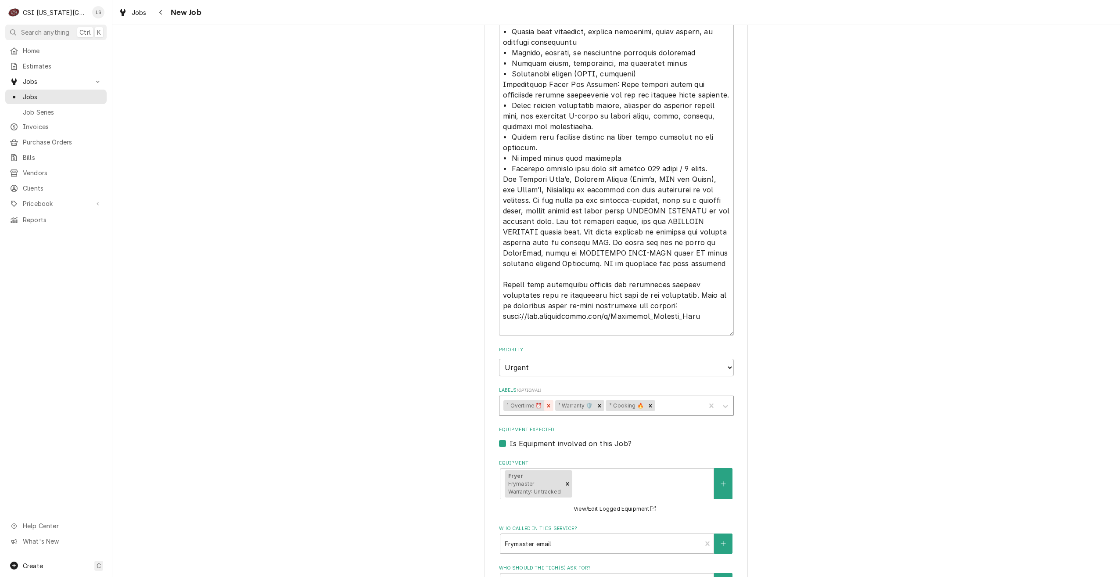
click at [548, 403] on icon "Remove ¹ Overtime ⏰" at bounding box center [549, 406] width 6 height 6
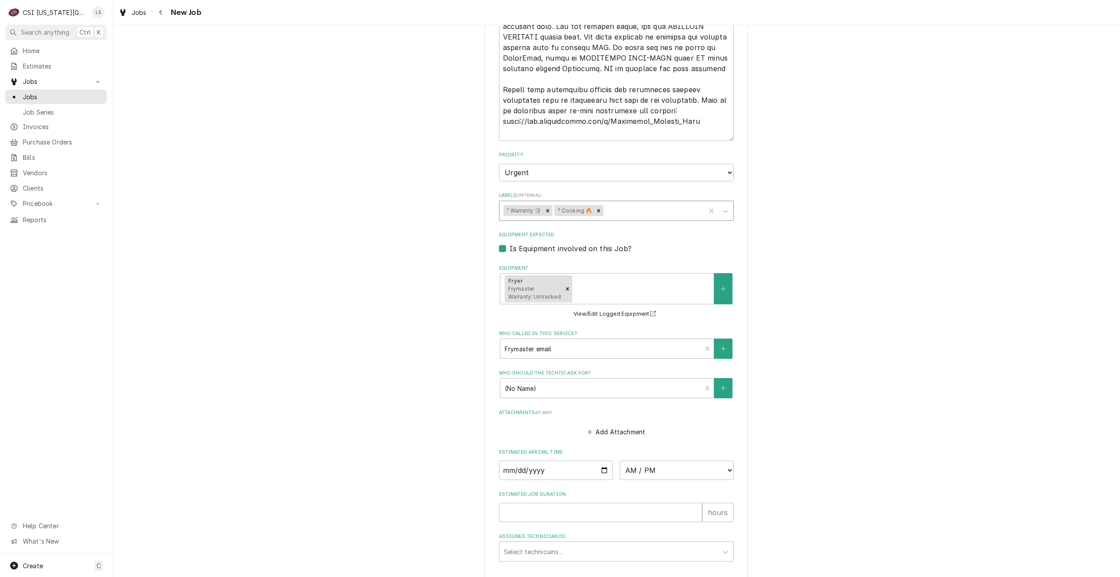
type textarea "x"
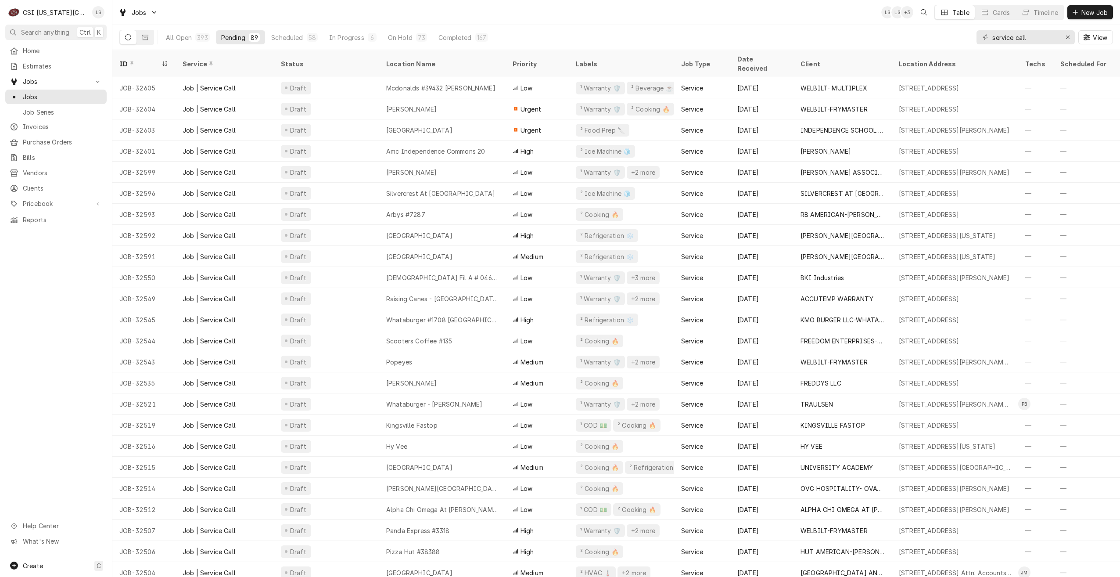
click at [369, 14] on div "Jobs LS LS + 3 Table Cards Timeline New Job" at bounding box center [616, 12] width 1008 height 25
click at [790, 19] on div "Jobs LS NI + 3 Table Cards Timeline New Job" at bounding box center [616, 12] width 1008 height 25
click at [500, 6] on div "Jobs LS NI + 4 Table Cards Timeline New Job" at bounding box center [616, 12] width 1008 height 25
click at [785, 16] on div "Jobs LS NI + 4 Table Cards Timeline New Job" at bounding box center [616, 12] width 1008 height 25
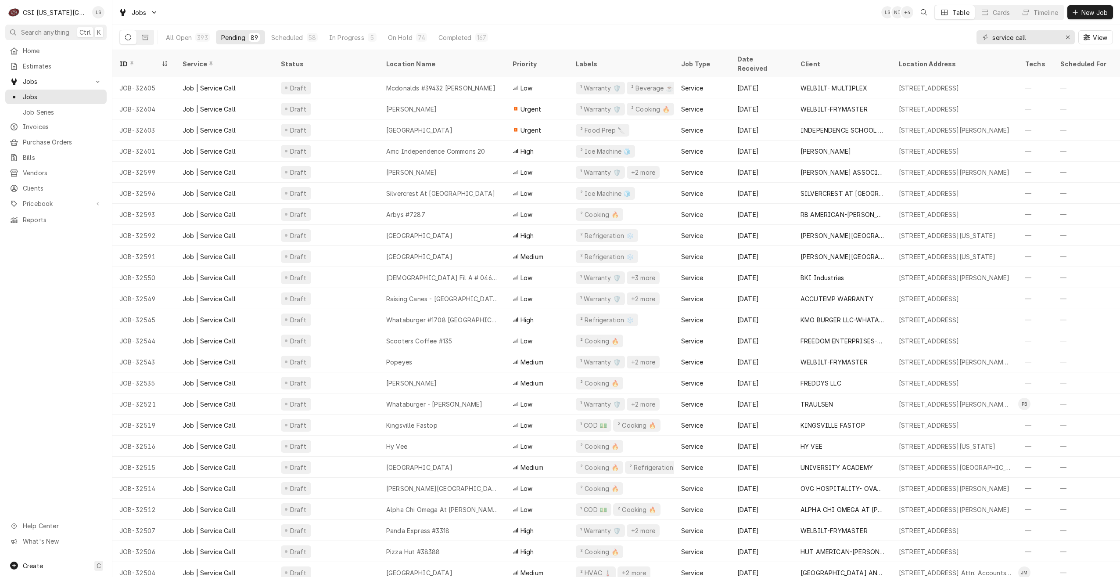
click at [785, 16] on div "Jobs LS NI + 4 Table Cards Timeline New Job" at bounding box center [616, 12] width 1008 height 25
click at [662, 23] on div "Jobs LS LS + 4 Table Cards Timeline New Job" at bounding box center [616, 12] width 1008 height 25
click at [468, 14] on div "Jobs LS LS + 4 Table Cards Timeline New Job" at bounding box center [616, 12] width 1008 height 25
click at [754, 12] on div "Jobs LS LS + 3 Table Cards Timeline New Job" at bounding box center [616, 12] width 1008 height 25
click at [754, 12] on div "Jobs LS NI + 4 Table Cards Timeline New Job" at bounding box center [616, 12] width 1008 height 25
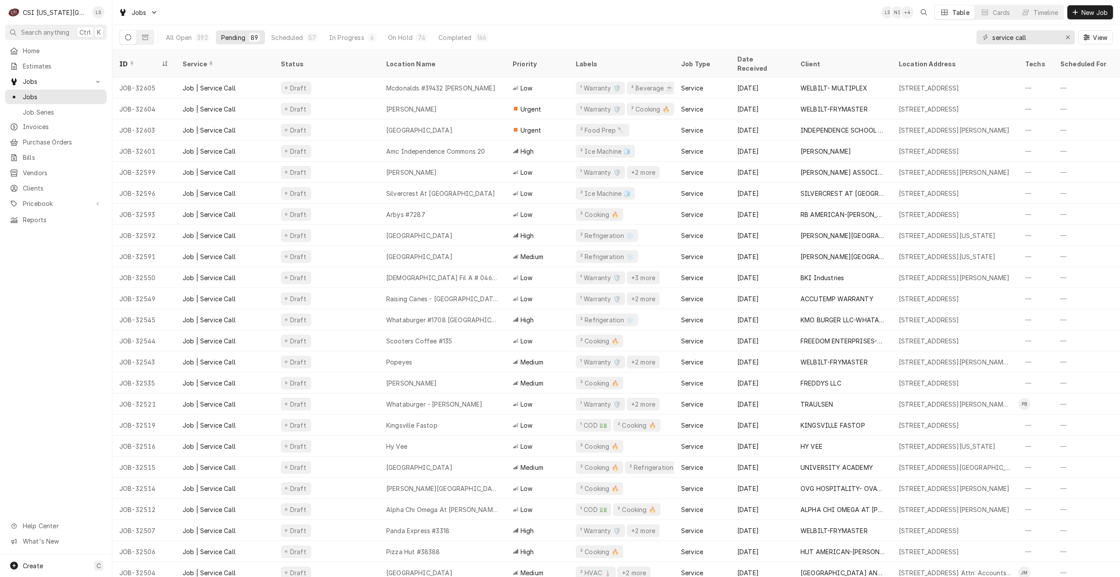
click at [710, 17] on div "Jobs LS NI + 4 Table Cards Timeline New Job" at bounding box center [616, 12] width 1008 height 25
click at [345, 12] on div "Jobs LS NI + 4 Table Cards Timeline New Job" at bounding box center [616, 12] width 1008 height 25
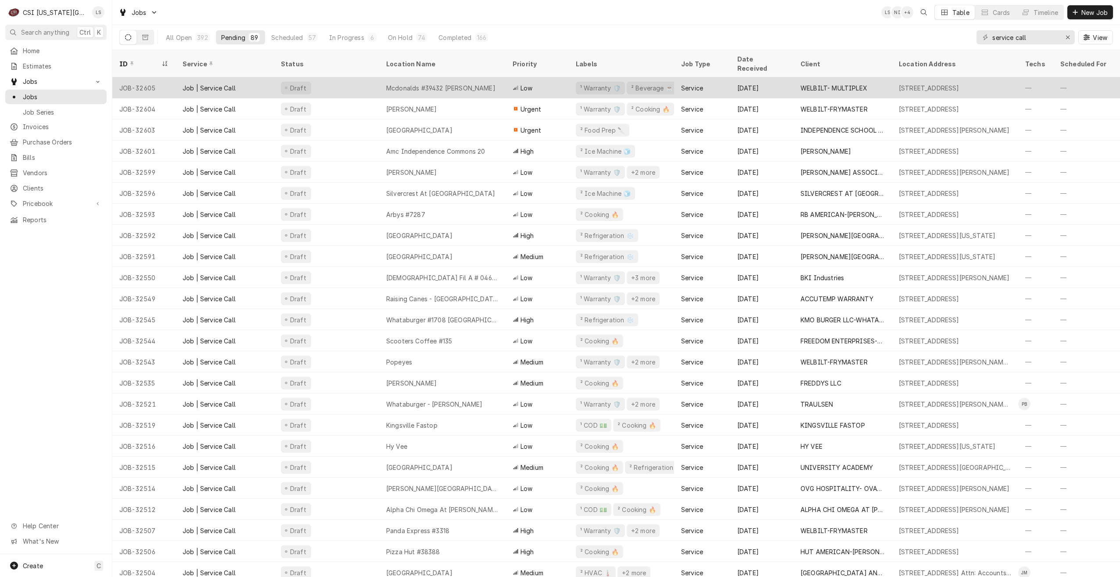
click at [409, 83] on div "Mcdonalds #39432 Marshall" at bounding box center [440, 87] width 109 height 9
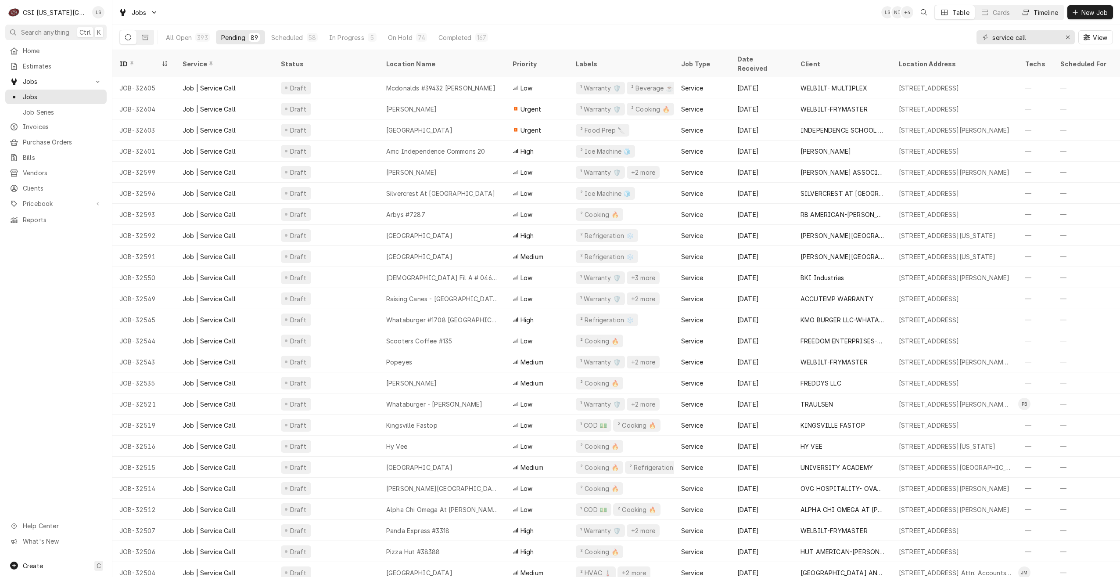
click at [1038, 14] on div "Timeline" at bounding box center [1046, 12] width 25 height 9
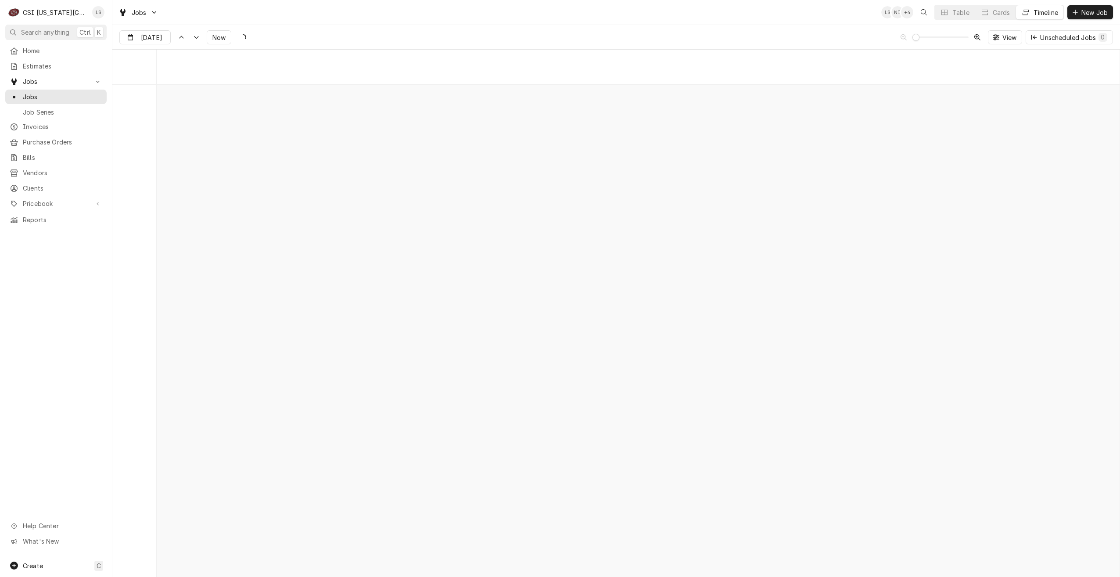
scroll to position [10083, 0]
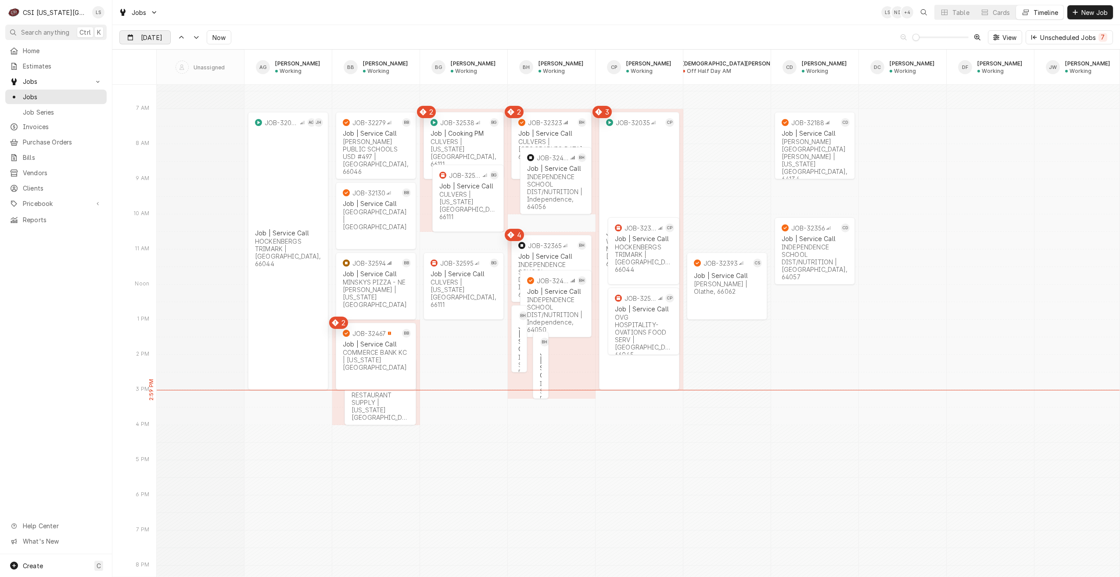
click at [149, 36] on input "Sep 4" at bounding box center [139, 39] width 38 height 17
click at [205, 91] on div "5" at bounding box center [207, 92] width 12 height 12
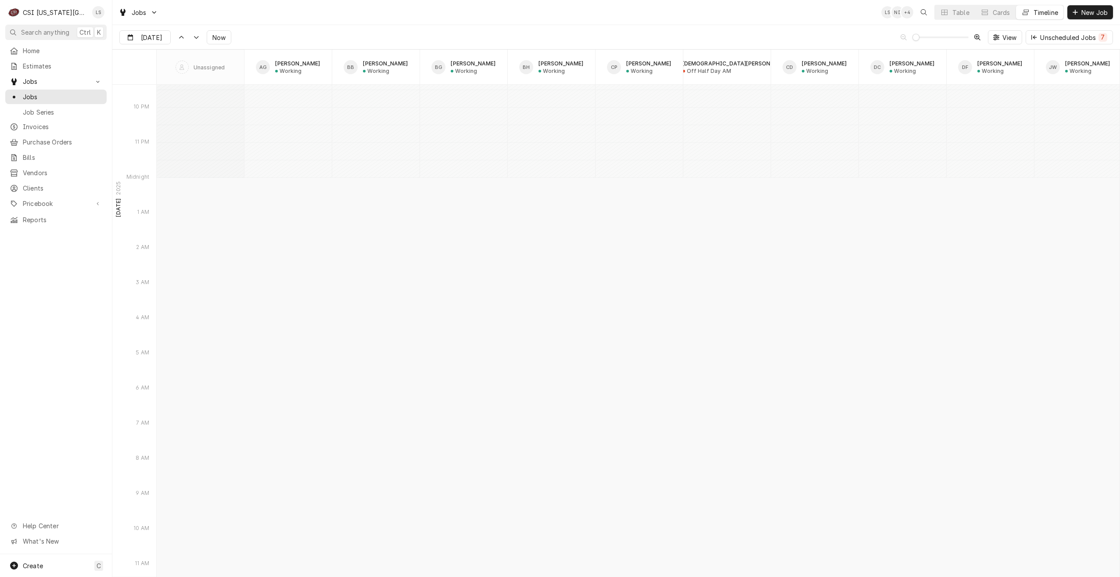
scroll to position [10713, 0]
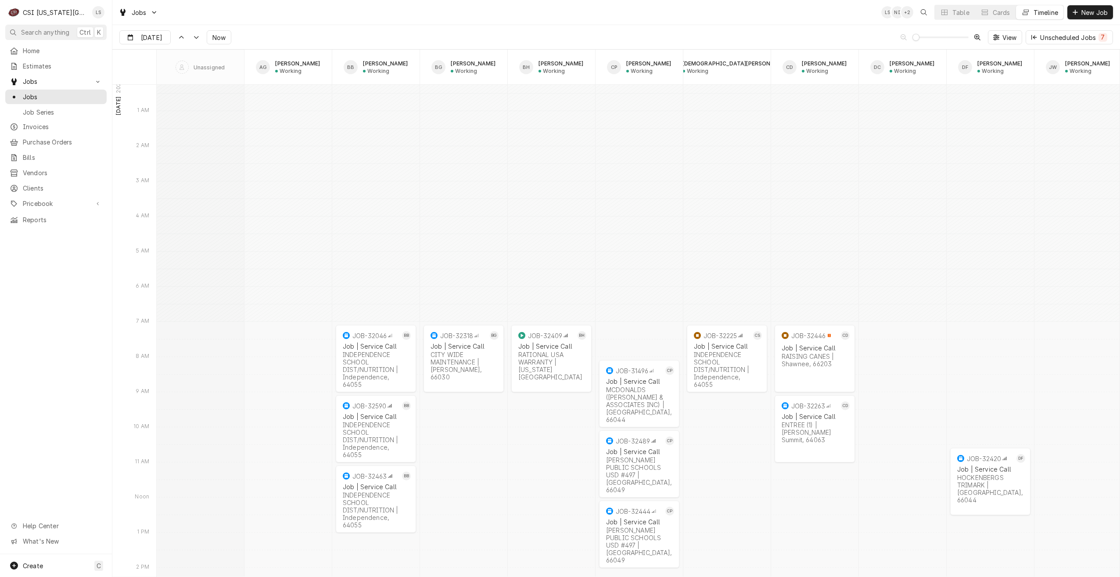
type input "Sep 4"
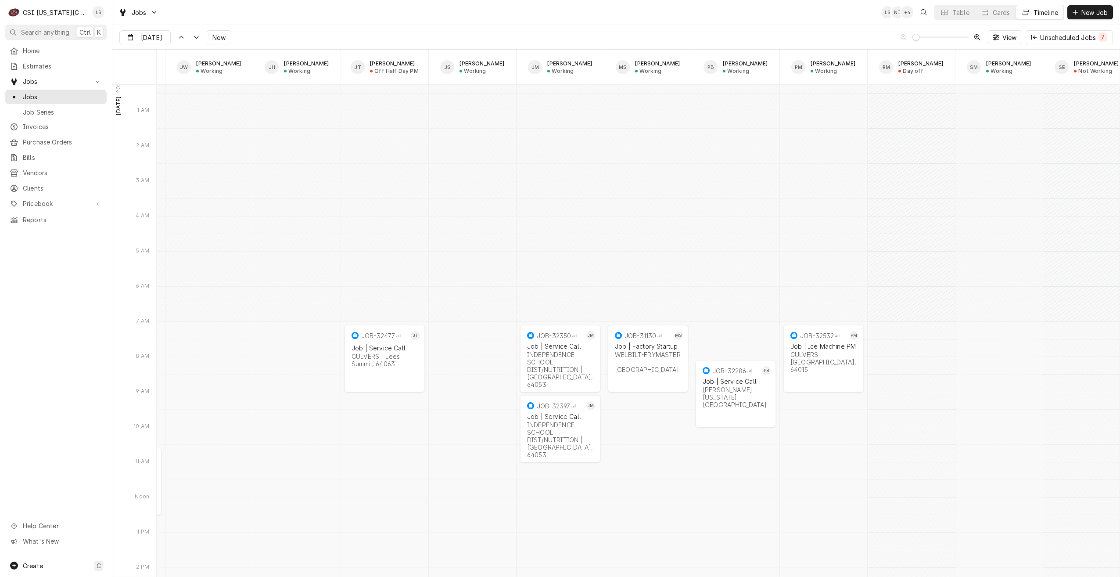
scroll to position [0, 0]
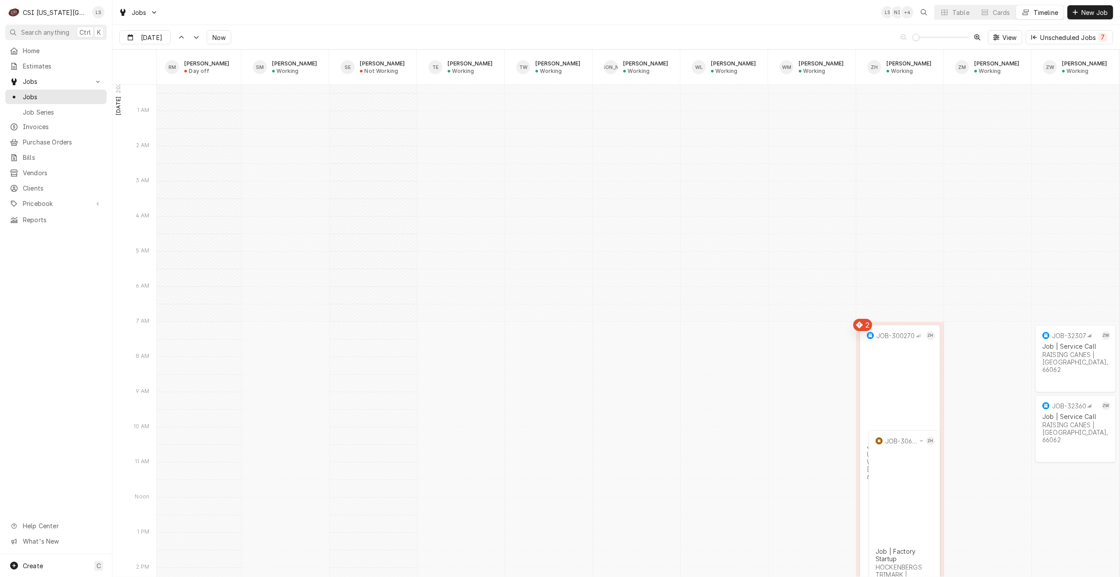
click at [488, 13] on div "Jobs LS NI + 4 Table Cards Timeline New Job" at bounding box center [616, 12] width 1008 height 25
click at [211, 39] on span "Now" at bounding box center [219, 37] width 17 height 9
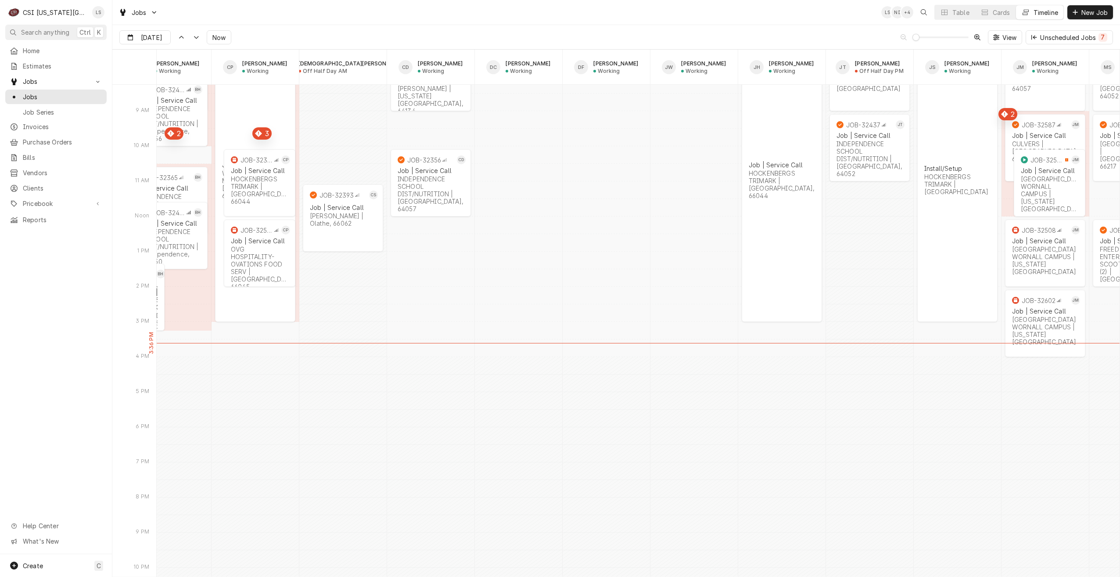
scroll to position [0, 422]
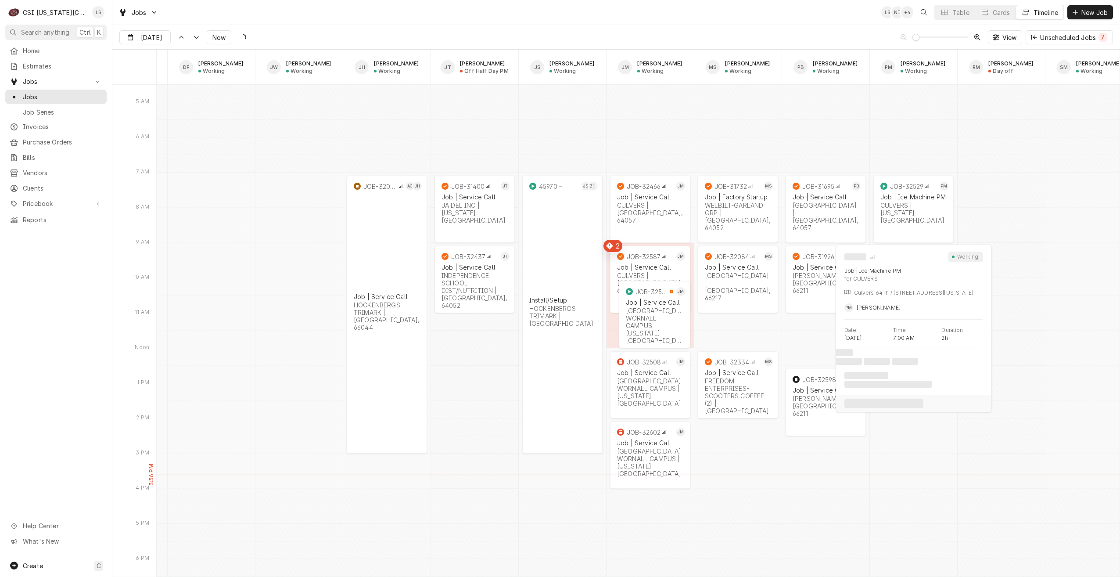
click at [903, 222] on div "JOB-32529 PM Job | Ice Machine PM CULVERS | Kansas City, 64151" at bounding box center [914, 203] width 80 height 55
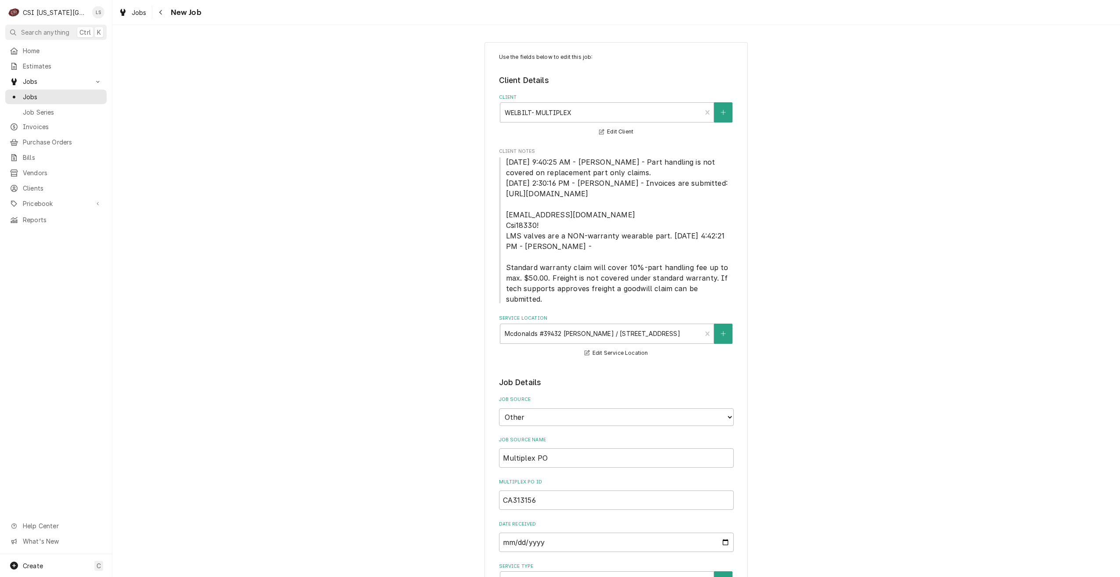
type textarea "x"
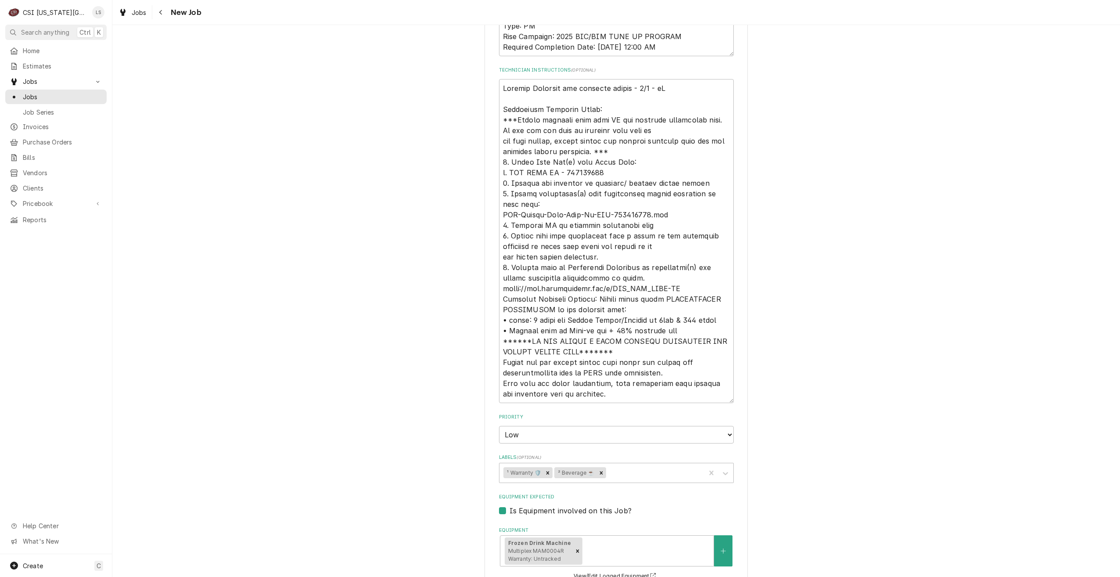
scroll to position [571, 0]
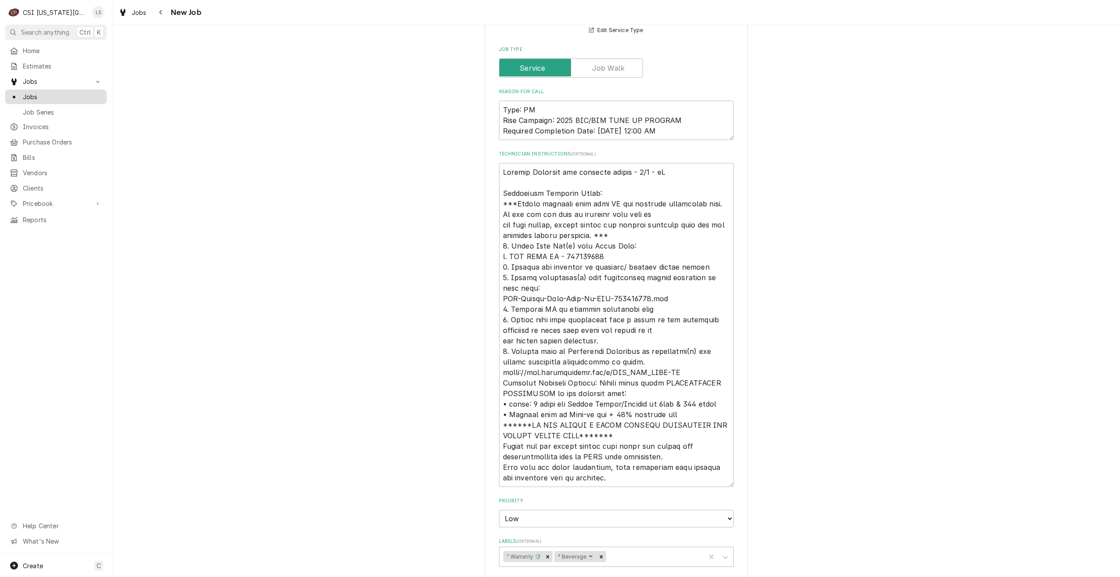
click at [96, 99] on div "Jobs" at bounding box center [56, 96] width 98 height 11
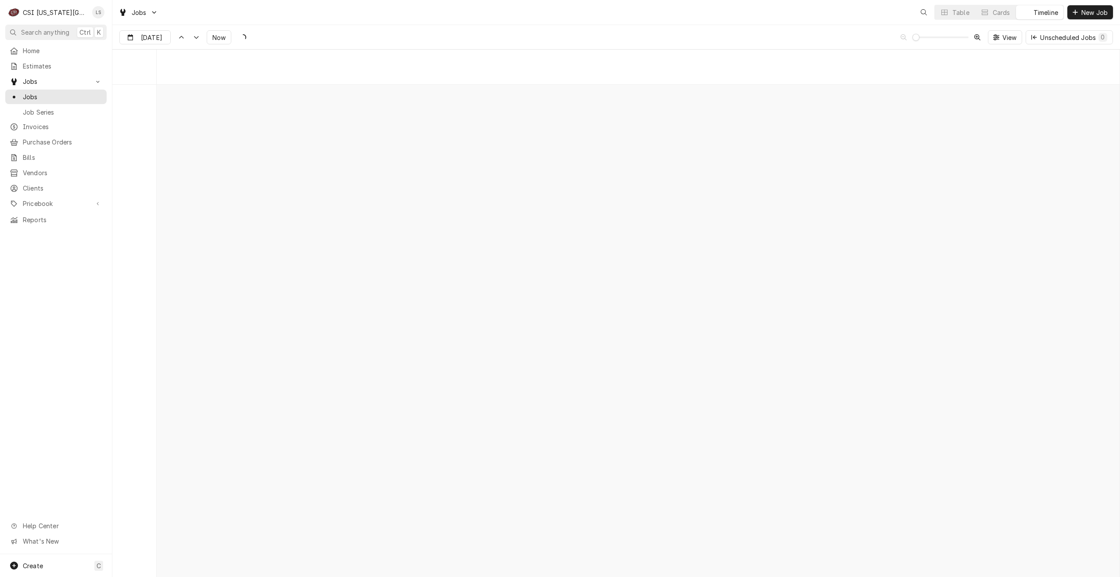
scroll to position [10081, 0]
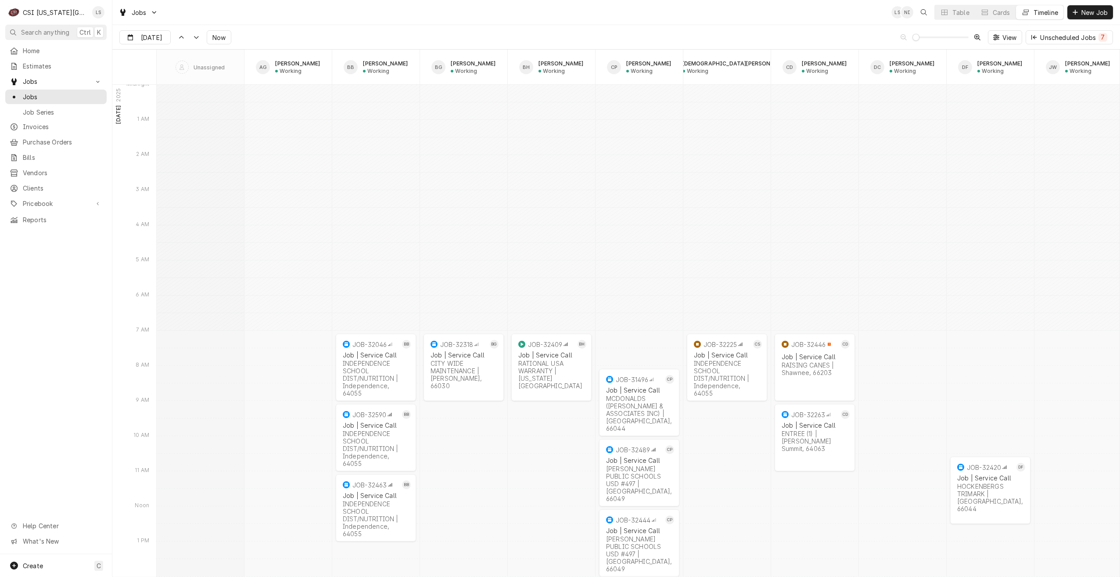
type input "Sep 4"
click at [953, 13] on div "Table" at bounding box center [961, 12] width 17 height 9
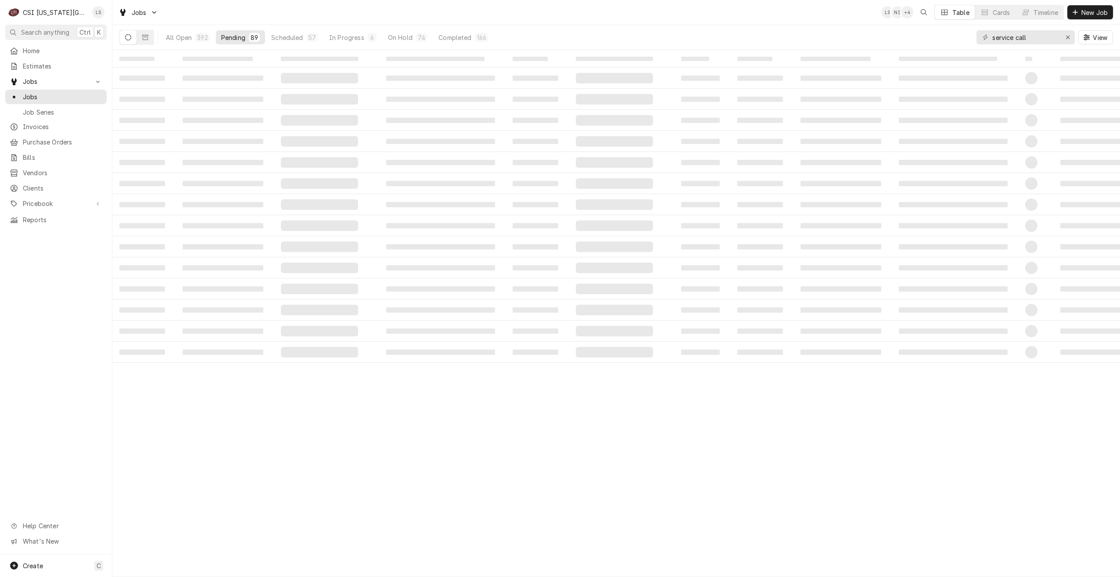
click at [525, 13] on div "Jobs LS NI + 4 Table Cards Timeline New Job" at bounding box center [616, 12] width 1008 height 25
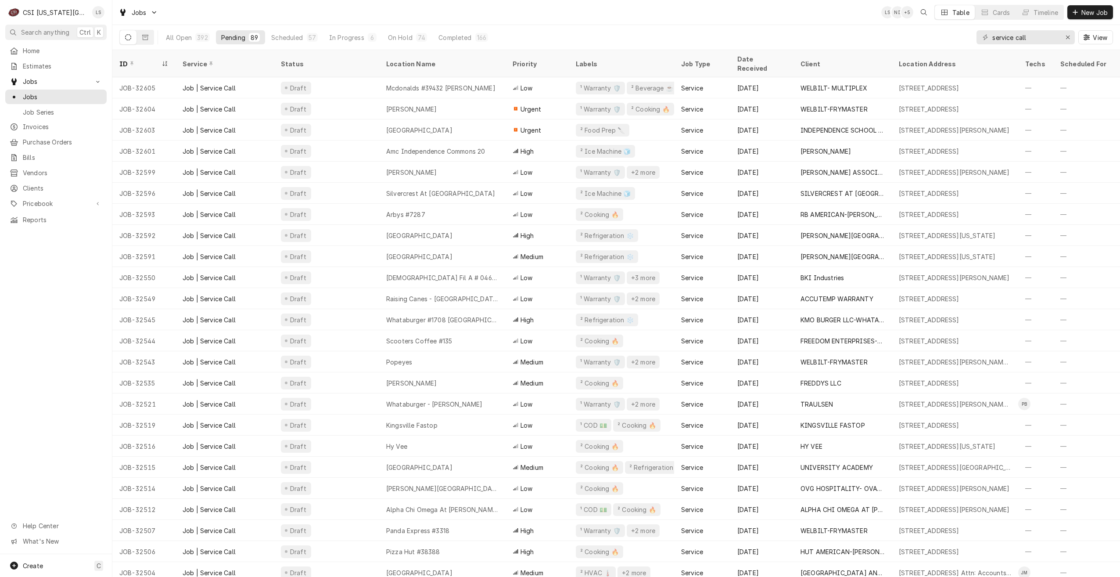
click at [846, 11] on div "Jobs LS NI + 5 Table Cards Timeline New Job" at bounding box center [616, 12] width 1008 height 25
click at [864, 13] on div "Jobs LS NI + 4 Table Cards Timeline New Job" at bounding box center [616, 12] width 1008 height 25
drag, startPoint x: 1043, startPoint y: 40, endPoint x: 979, endPoint y: 36, distance: 64.7
click at [979, 36] on div "service call" at bounding box center [1026, 37] width 98 height 14
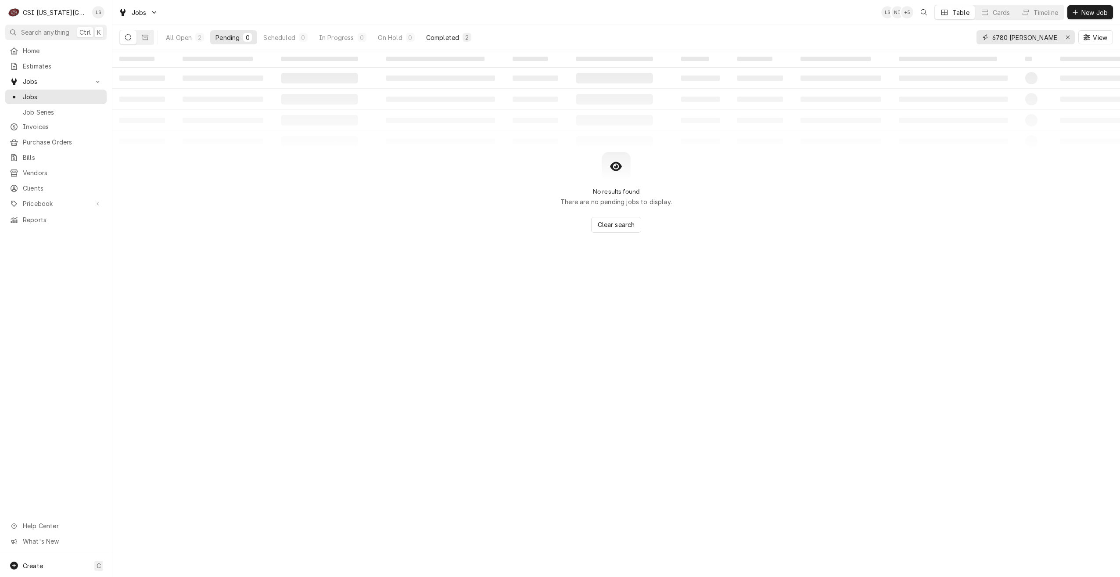
type input "6780 [PERSON_NAME]"
click at [435, 40] on div "Completed" at bounding box center [442, 37] width 33 height 9
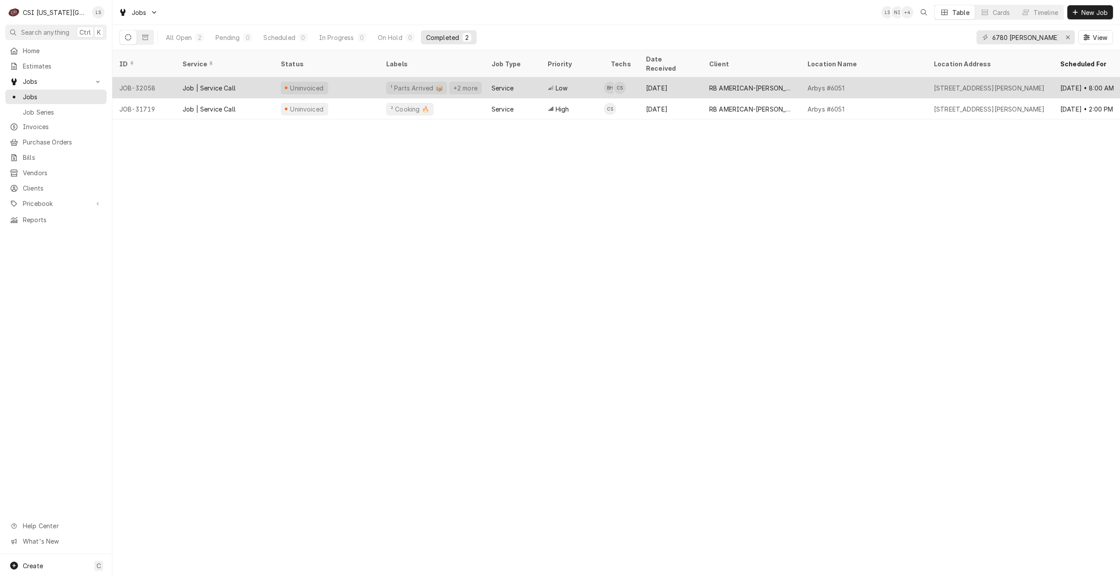
click at [677, 77] on div "Aug 14" at bounding box center [670, 87] width 63 height 21
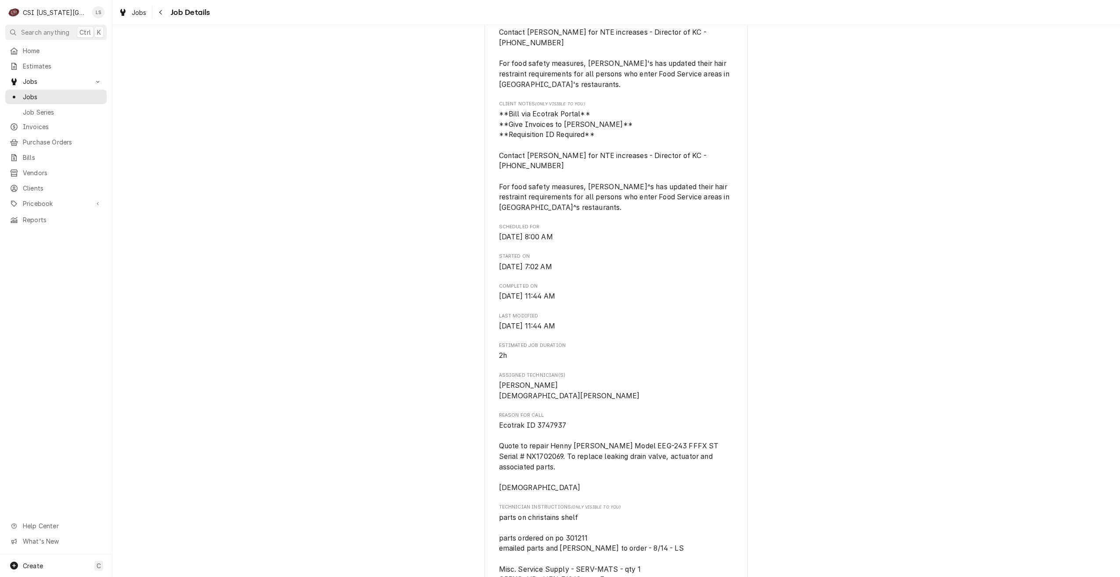
scroll to position [307, 0]
click at [95, 97] on span "Jobs" at bounding box center [62, 96] width 79 height 9
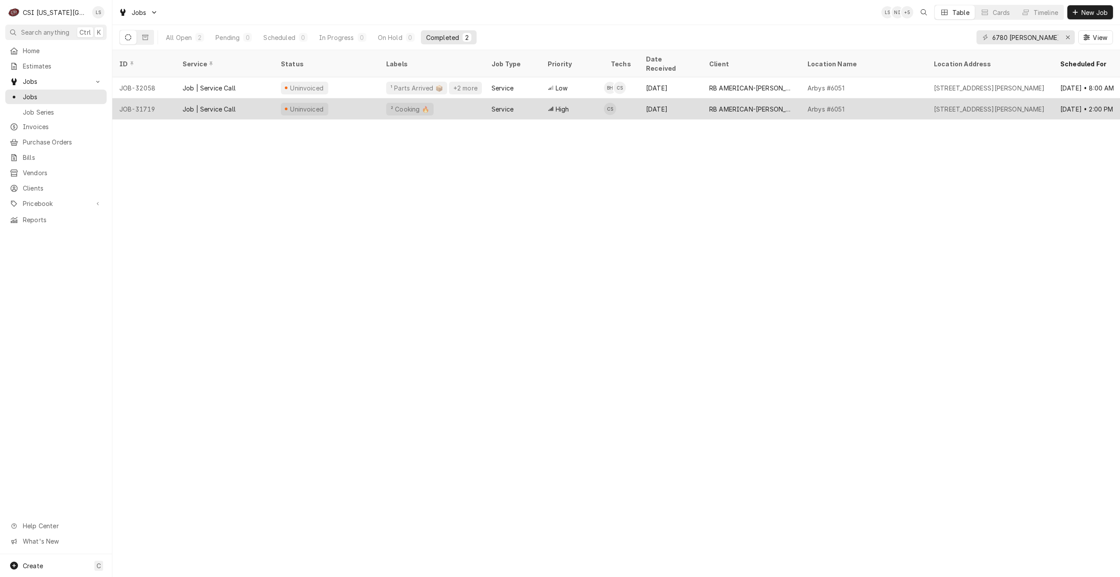
click at [657, 102] on div "[DATE]" at bounding box center [670, 108] width 63 height 21
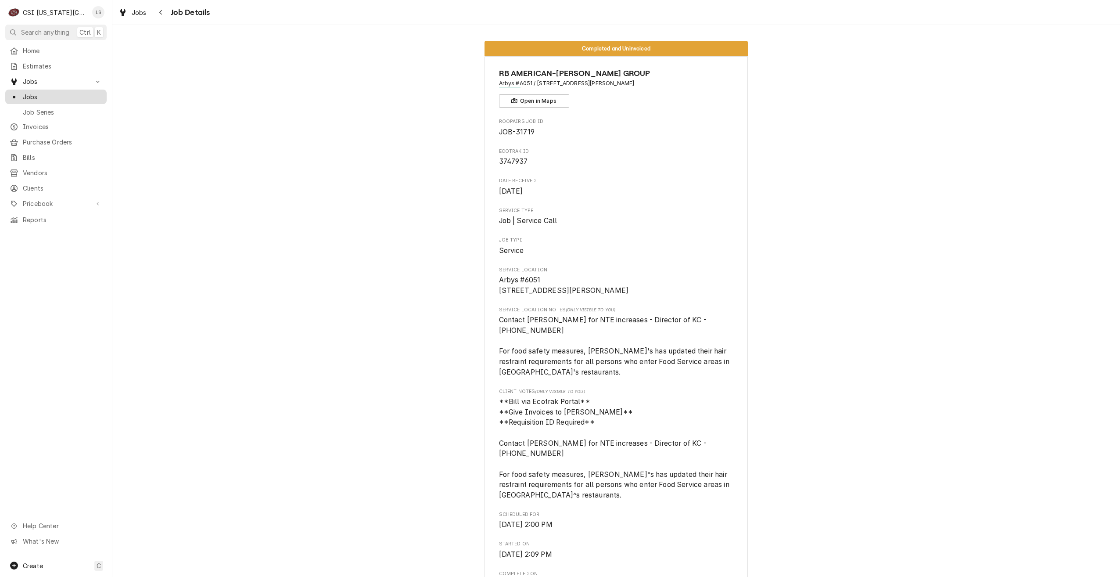
click at [54, 98] on div "Jobs" at bounding box center [56, 96] width 98 height 11
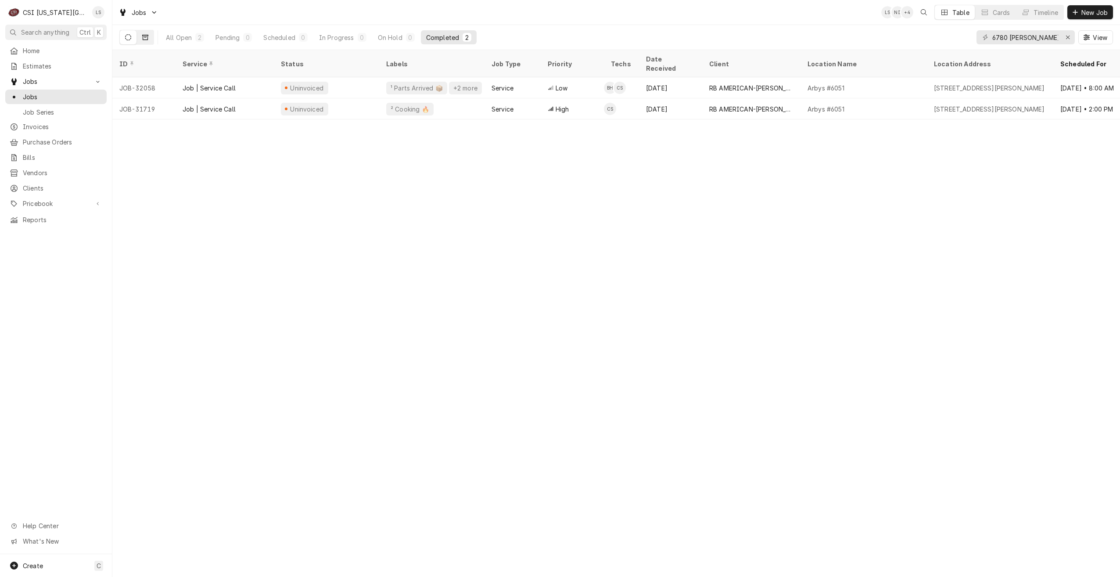
click at [147, 37] on icon "Dynamic Content Wrapper" at bounding box center [145, 37] width 6 height 6
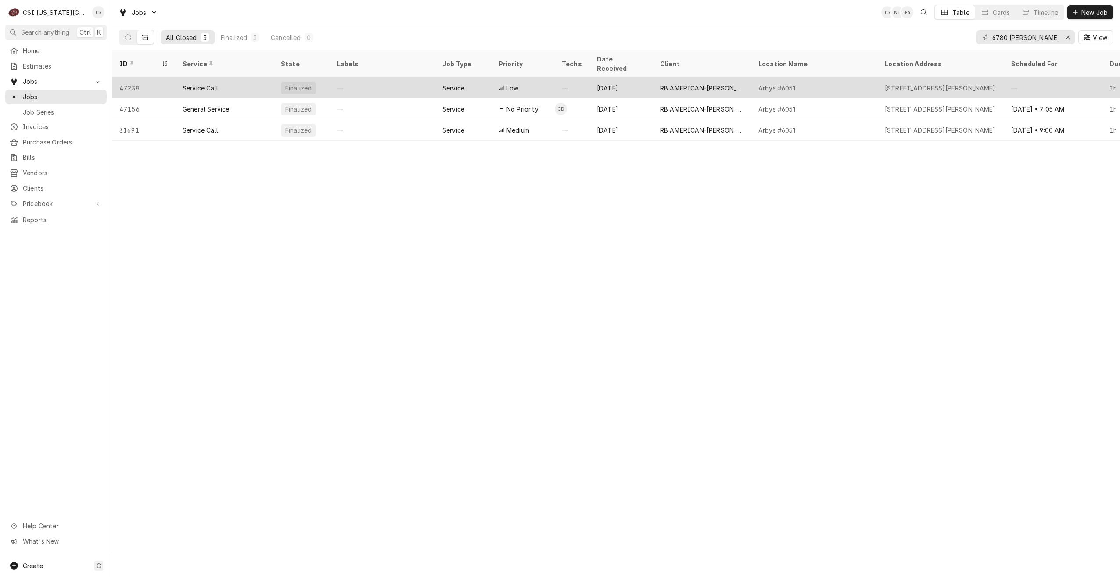
click at [707, 83] on div "RB AMERICAN-[PERSON_NAME] GROUP" at bounding box center [702, 87] width 84 height 9
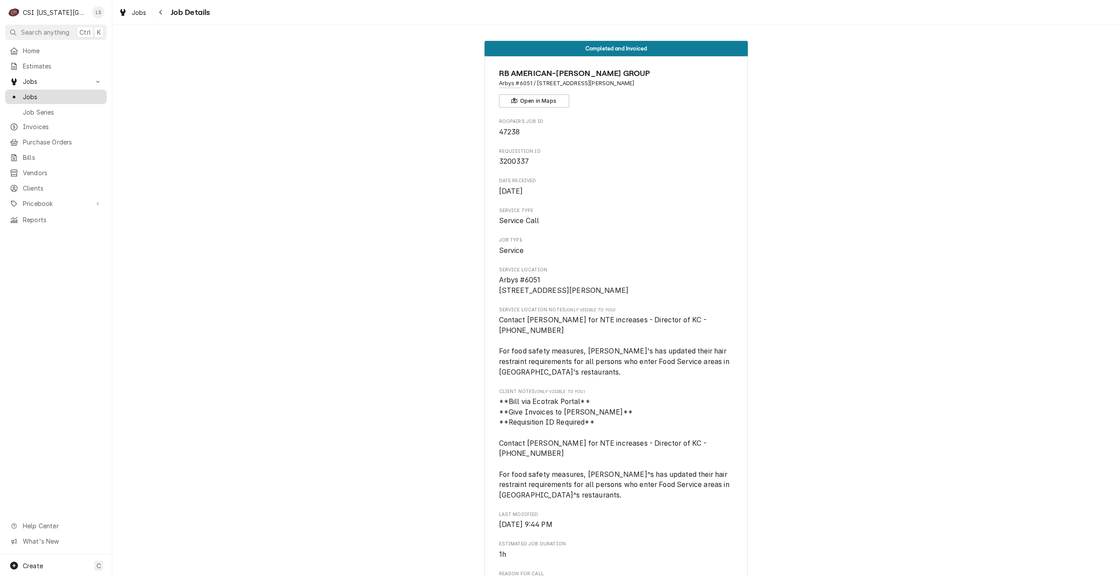
click at [77, 98] on div "Jobs" at bounding box center [56, 96] width 98 height 11
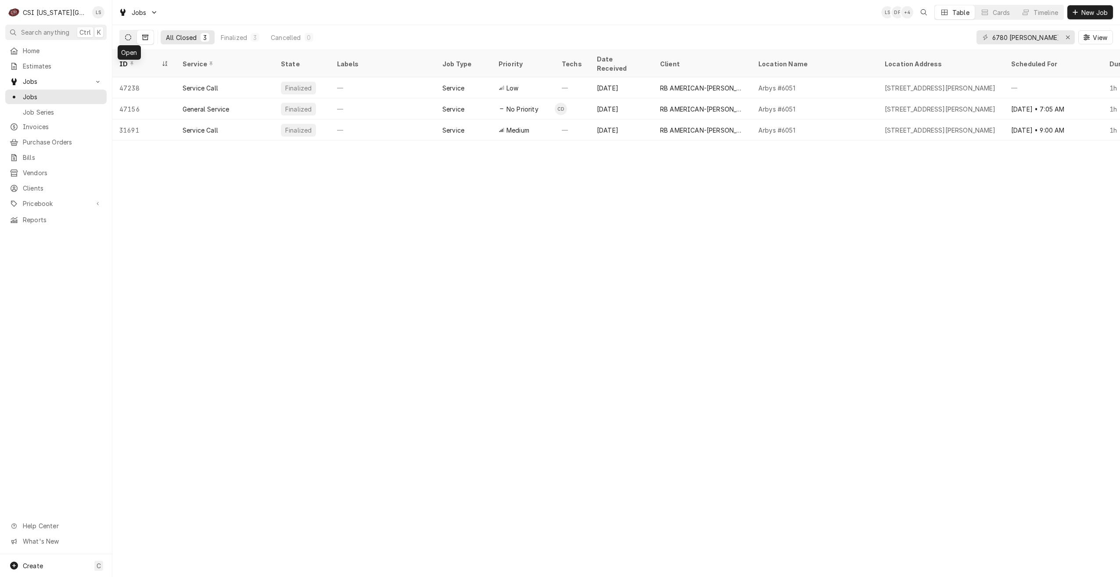
click at [132, 41] on button "Dynamic Content Wrapper" at bounding box center [128, 37] width 17 height 14
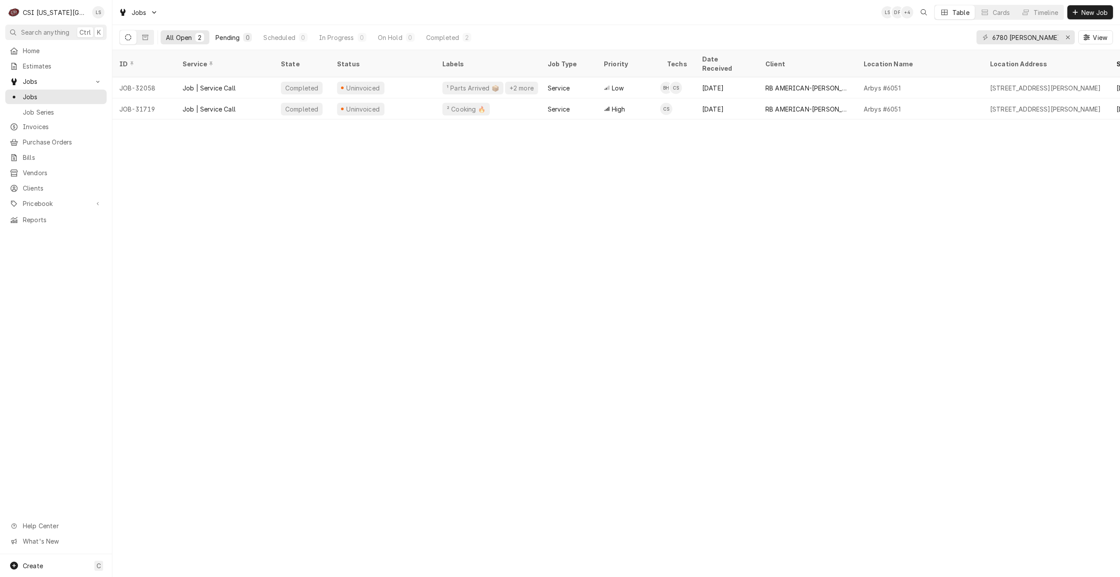
click at [216, 36] on div "Pending" at bounding box center [228, 37] width 24 height 9
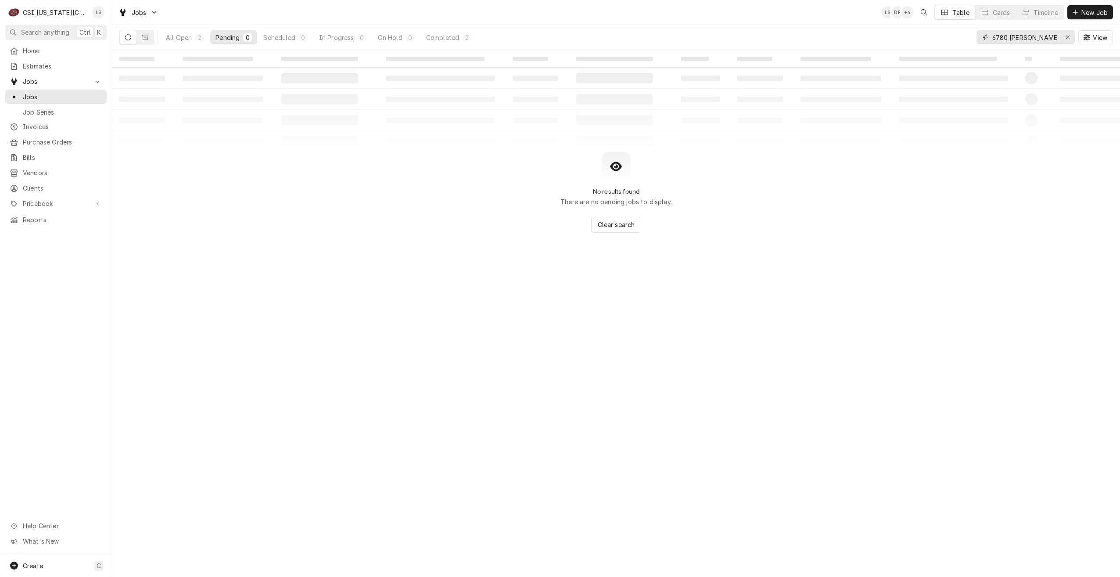
drag, startPoint x: 1042, startPoint y: 37, endPoint x: 962, endPoint y: 32, distance: 80.5
click at [962, 32] on div "All Open 2 Pending 0 Scheduled 0 In Progress 0 On Hold 0 Completed 2 6780 johns…" at bounding box center [616, 37] width 994 height 25
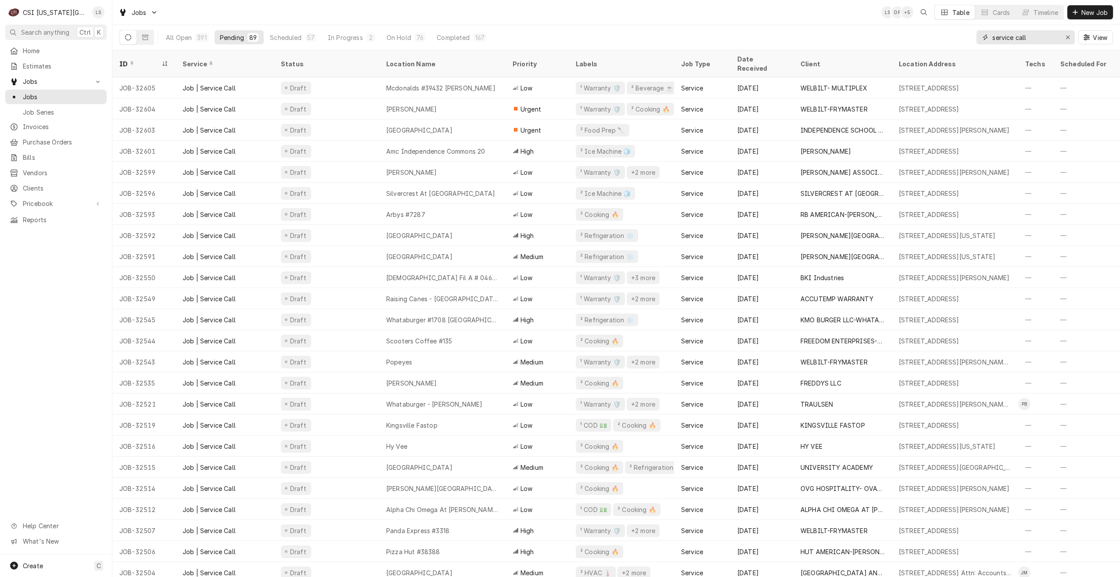
type input "service call"
click at [549, 22] on div "Jobs LS DF + 4 Table Cards Timeline New Job" at bounding box center [616, 12] width 1008 height 25
click at [674, 27] on div "All Open 391 Pending 89 Scheduled 57 In Progress 2 On Hold 76 Completed 167 ser…" at bounding box center [616, 37] width 994 height 25
click at [603, 19] on div "Jobs LS DF + 4 Table Cards Timeline New Job" at bounding box center [616, 12] width 1008 height 25
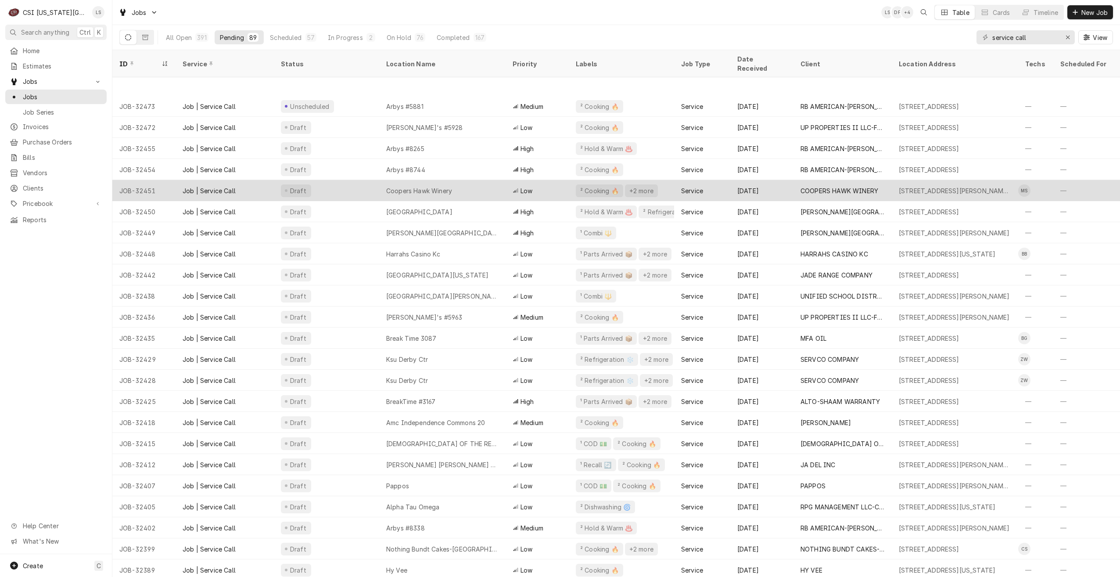
scroll to position [761, 0]
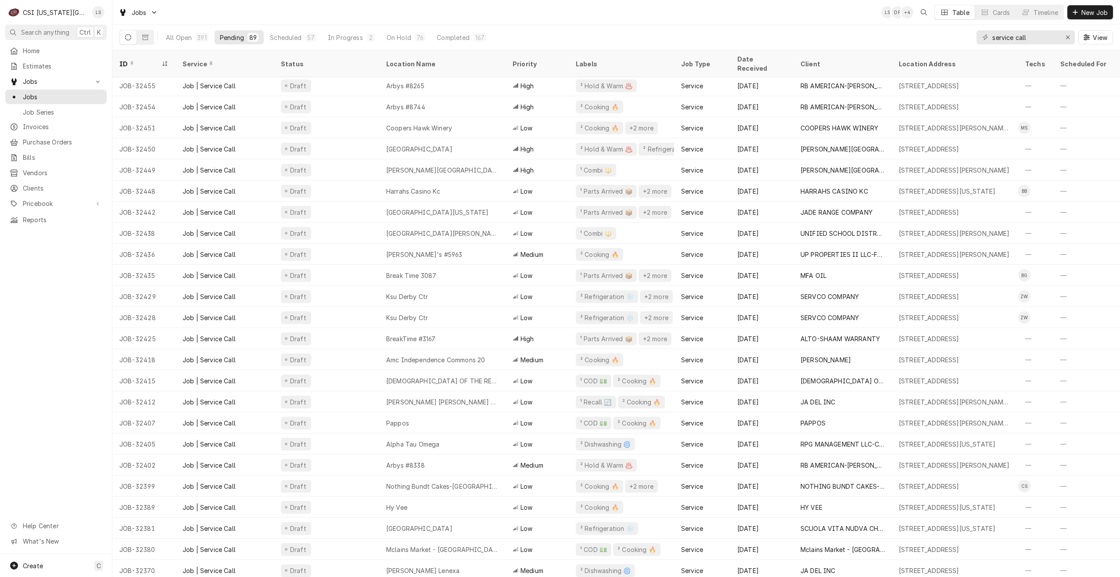
click at [433, 18] on div "Jobs LS DF + 4 Table Cards Timeline New Job" at bounding box center [616, 12] width 1008 height 25
click at [736, 22] on div "Jobs LS DF + 4 Table Cards Timeline New Job" at bounding box center [616, 12] width 1008 height 25
click at [494, 15] on div "Jobs LS DF + 5 Table Cards Timeline New Job" at bounding box center [616, 12] width 1008 height 25
click at [1084, 17] on button "New Job" at bounding box center [1091, 12] width 46 height 14
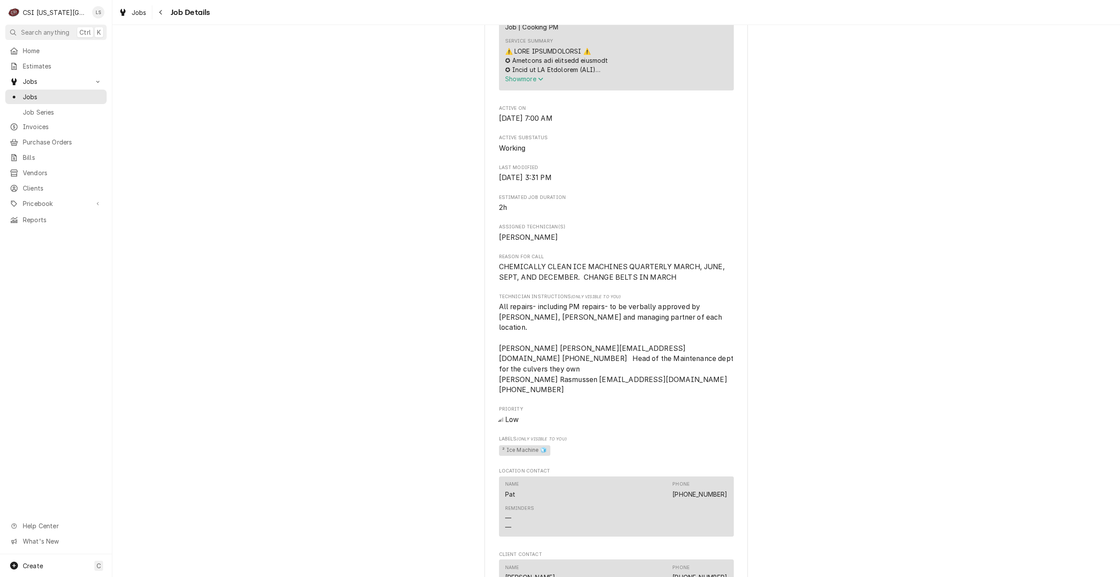
scroll to position [659, 0]
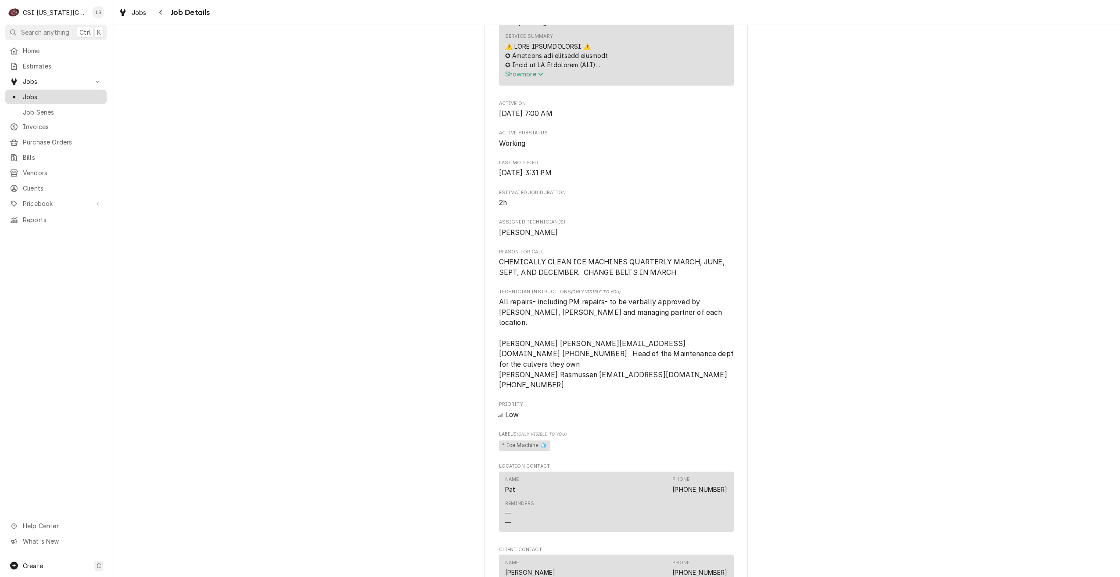
click at [72, 95] on span "Jobs" at bounding box center [62, 96] width 79 height 9
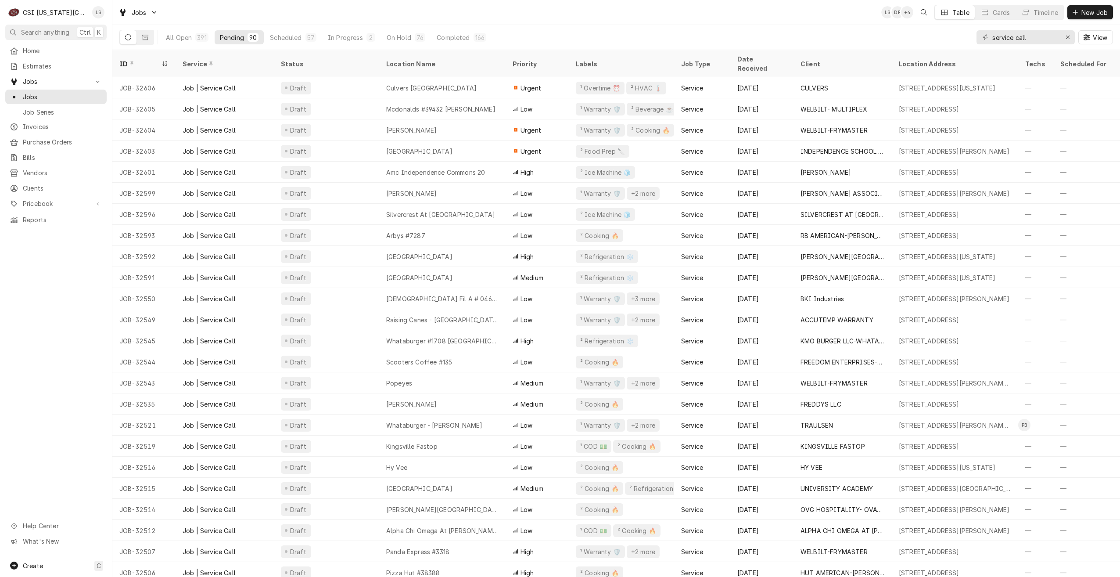
click at [757, 21] on div "Jobs LS DF + 4 Table Cards Timeline New Job" at bounding box center [616, 12] width 1008 height 25
click at [797, 21] on div "Jobs LS DF + 4 Table Cards Timeline New Job" at bounding box center [616, 12] width 1008 height 25
click at [832, 6] on div "Jobs LS DF + 4 Table Cards Timeline New Job" at bounding box center [616, 12] width 1008 height 25
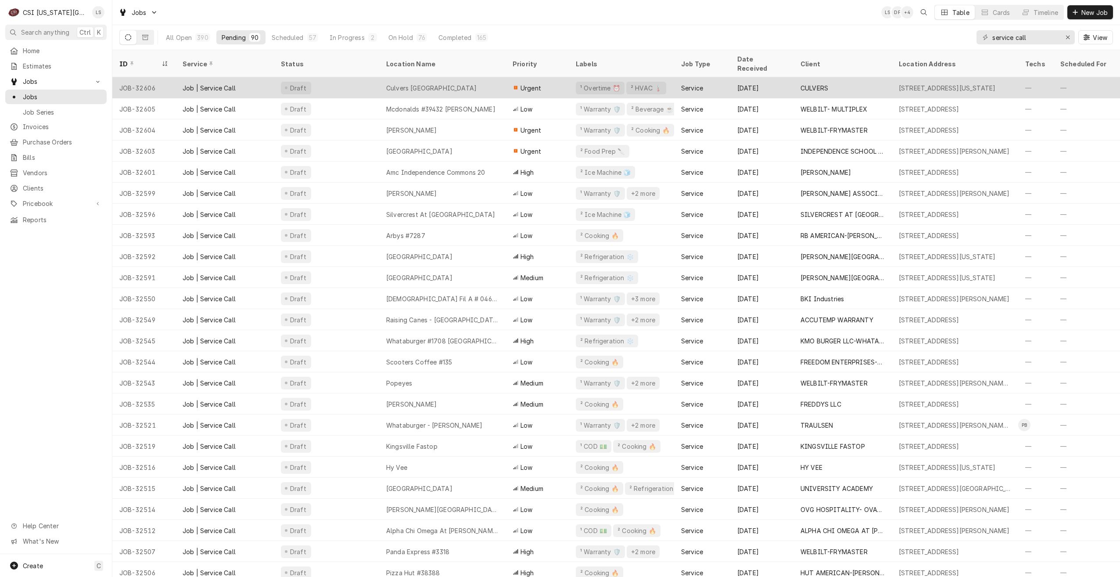
click at [460, 77] on div "Culvers North Oak" at bounding box center [442, 87] width 126 height 21
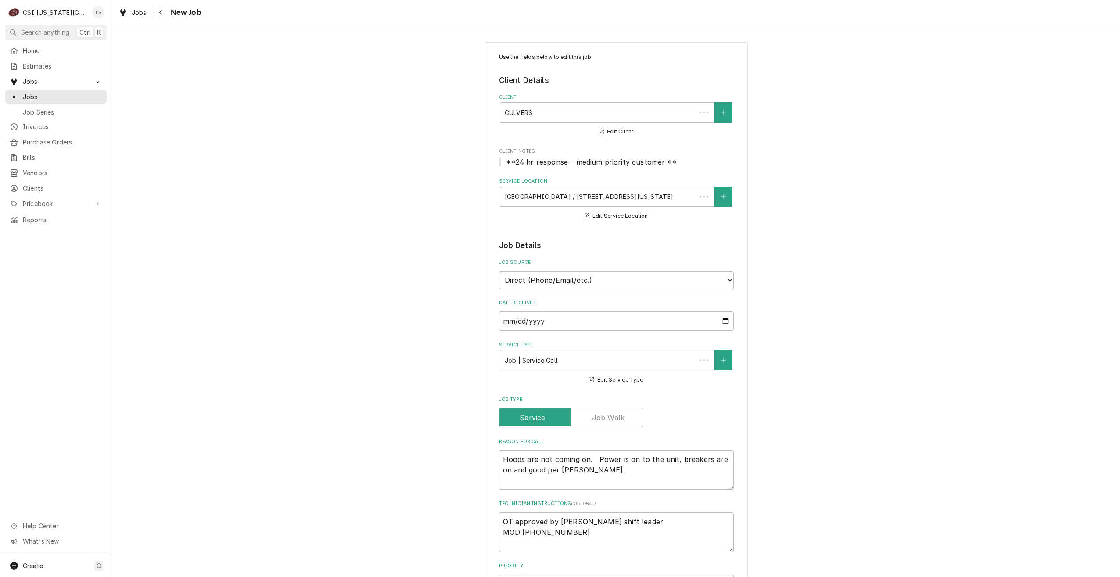
type textarea "x"
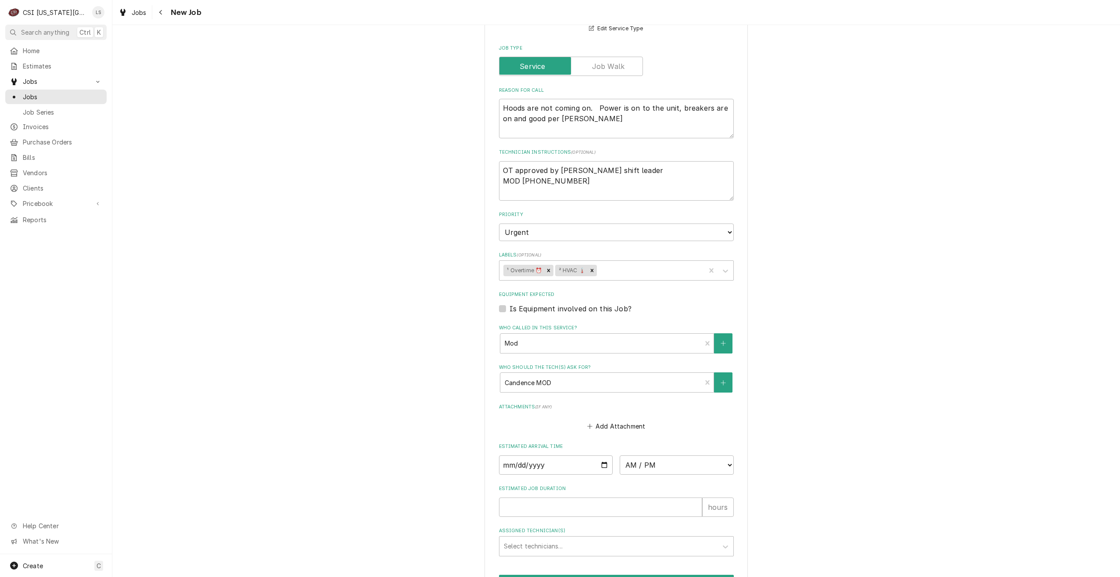
scroll to position [429, 0]
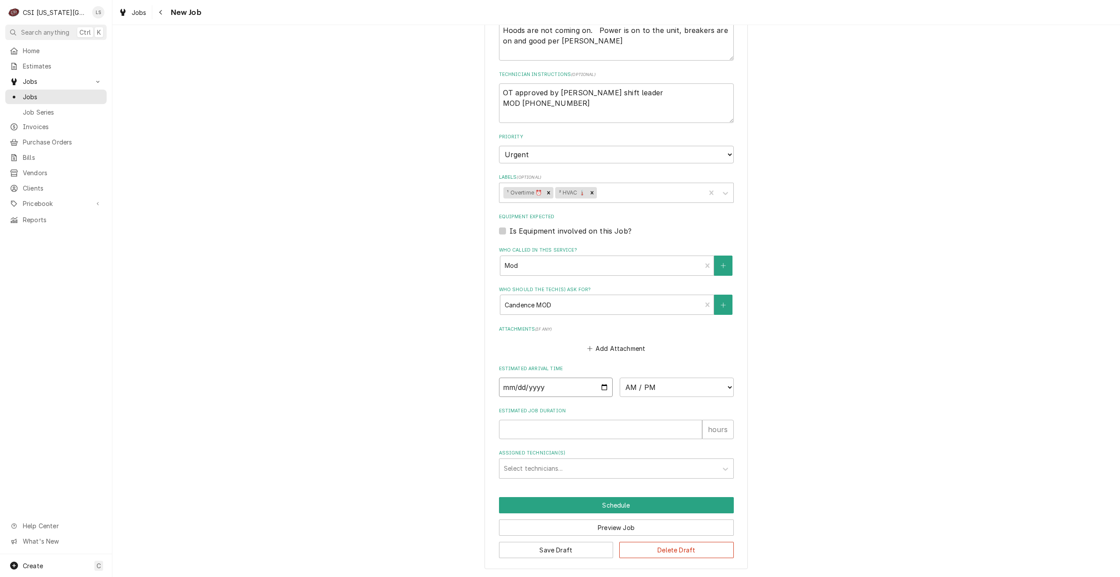
click at [603, 387] on input "Date" at bounding box center [556, 387] width 114 height 19
type input "[DATE]"
type textarea "x"
type input "[DATE]"
click at [666, 385] on select "AM / PM 6:00 AM 6:15 AM 6:30 AM 6:45 AM 7:00 AM 7:15 AM 7:30 AM 7:45 AM 8:00 AM…" at bounding box center [677, 387] width 114 height 19
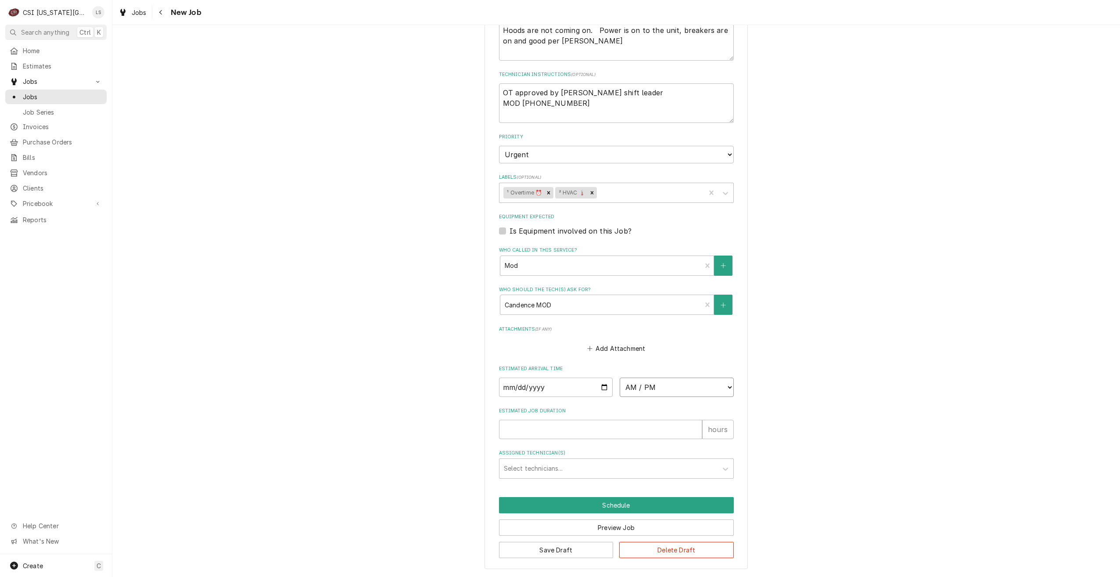
type textarea "x"
select select "16:00:00"
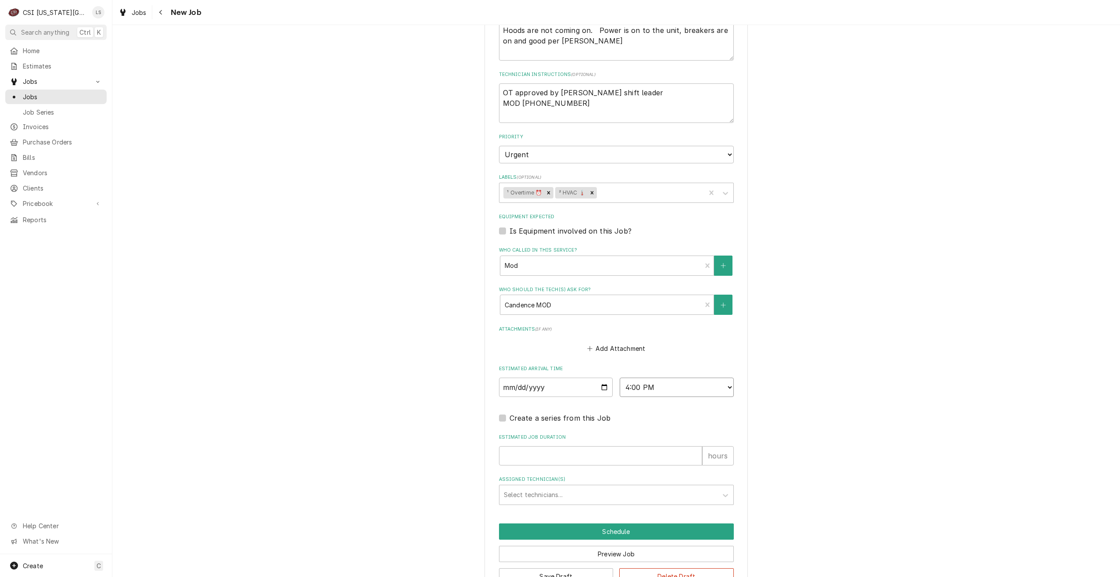
type textarea "x"
click at [639, 454] on input "Estimated Job Duration" at bounding box center [600, 455] width 203 height 19
type input "2"
type textarea "x"
type input "2"
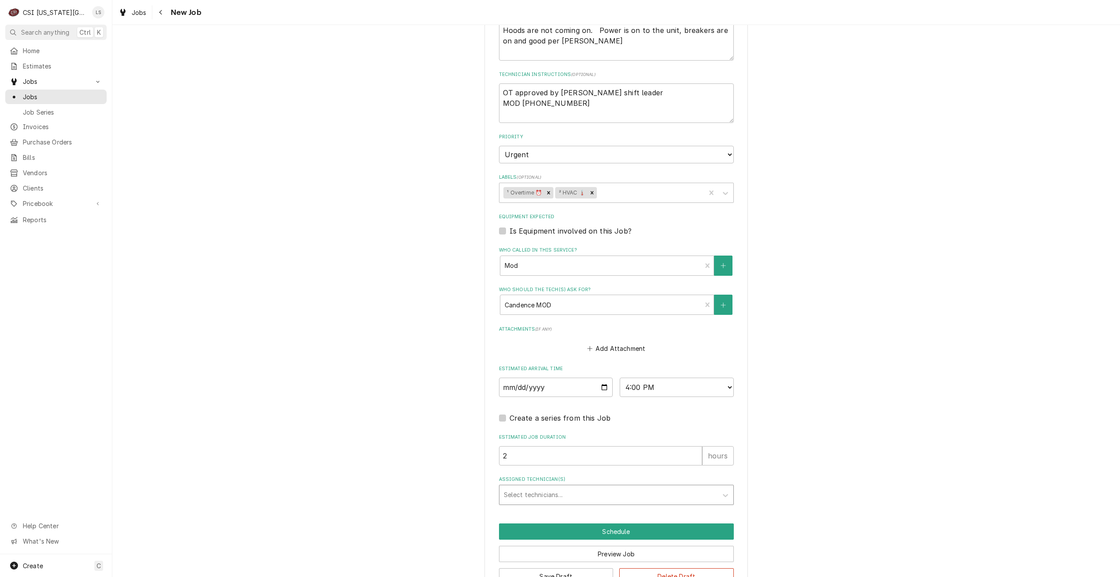
click at [666, 494] on div "Assigned Technician(s)" at bounding box center [608, 495] width 209 height 16
type input "[PERSON_NAME]"
click at [648, 512] on div "Charles Pendergrass" at bounding box center [617, 514] width 234 height 14
click at [635, 533] on button "Schedule" at bounding box center [616, 531] width 235 height 16
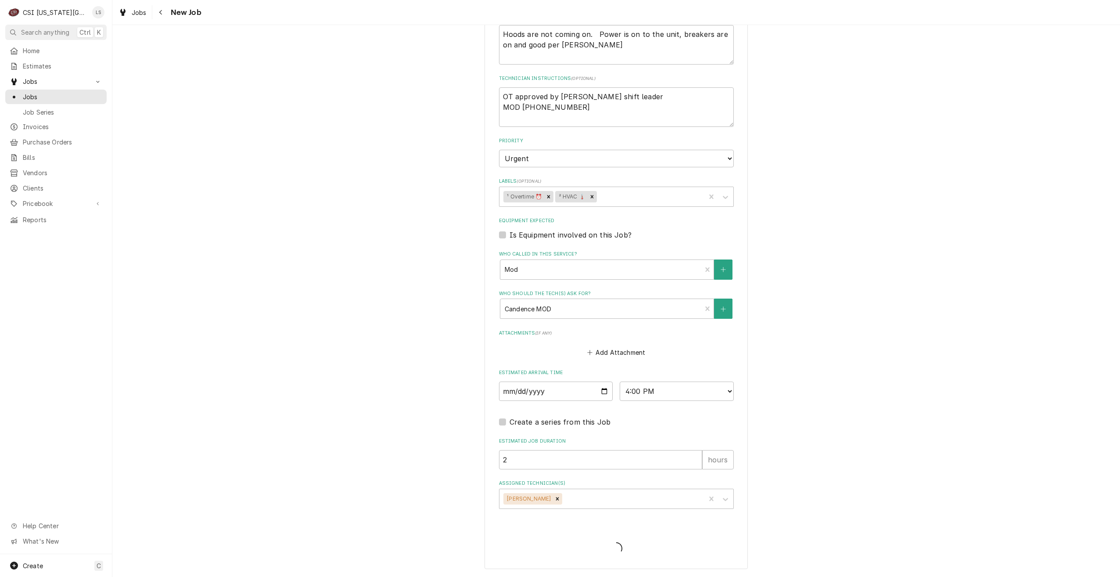
type textarea "x"
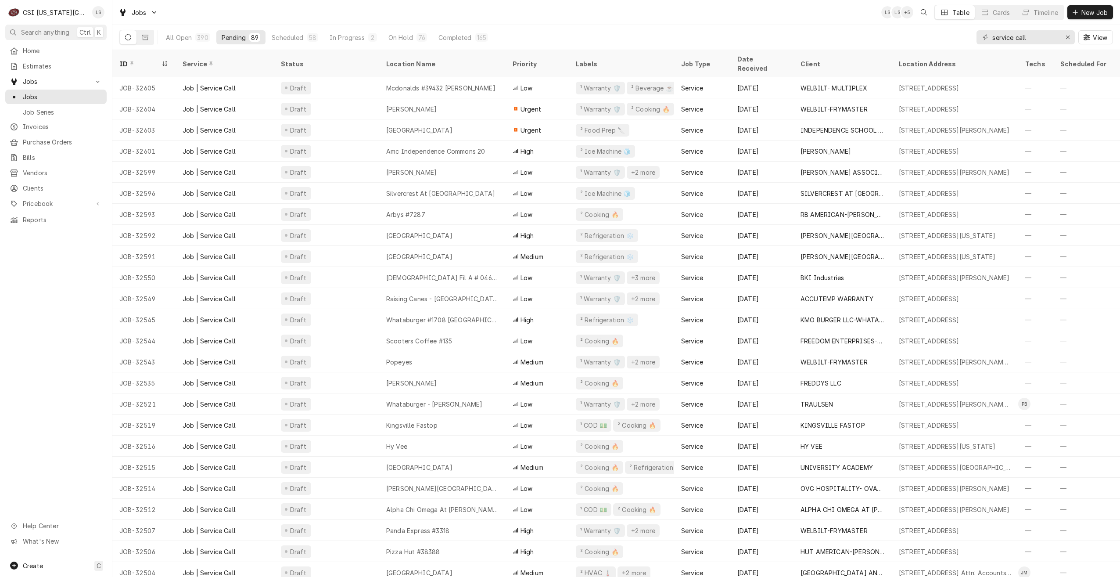
click at [656, 14] on div "Jobs LS LS + 5 Table Cards Timeline New Job" at bounding box center [616, 12] width 1008 height 25
click at [1055, 17] on button "Timeline" at bounding box center [1039, 12] width 47 height 14
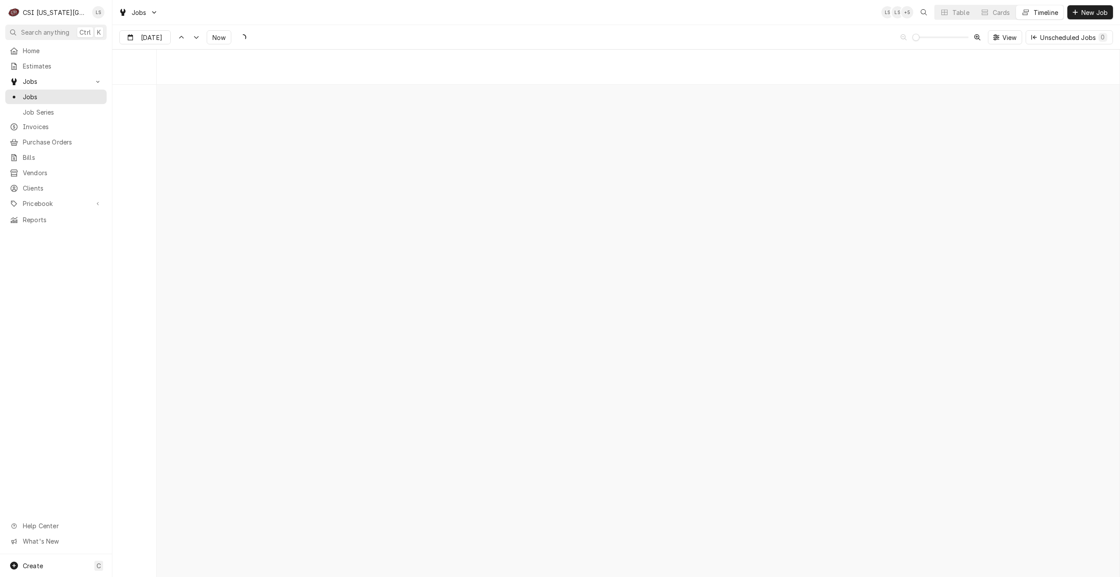
scroll to position [10090, 0]
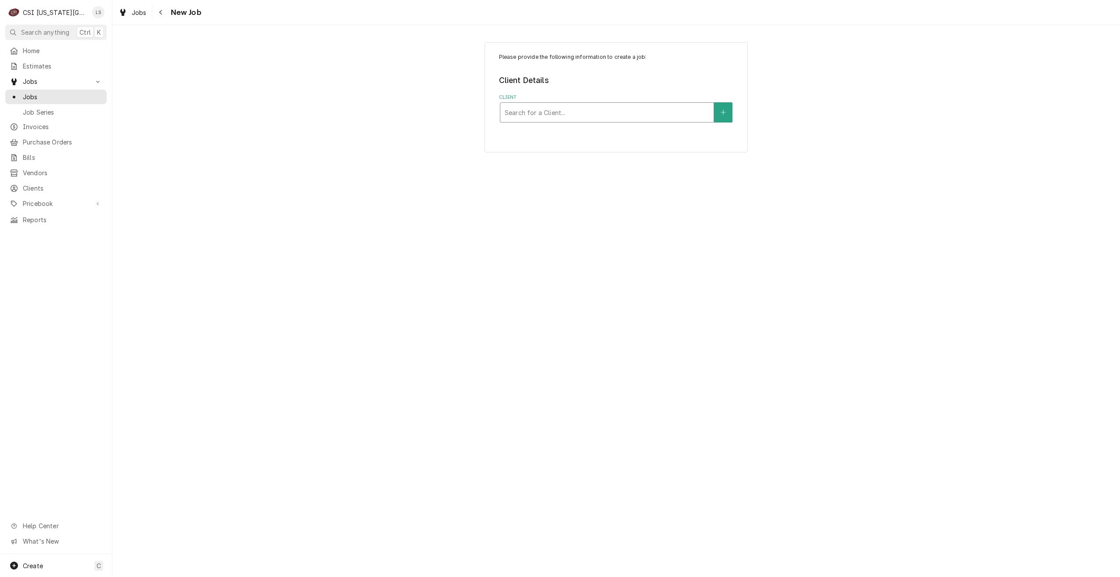
click at [655, 113] on div "Client" at bounding box center [607, 112] width 205 height 16
type input "warehouse on broad"
click at [651, 132] on div "WAREHOUSE ON BROADWAY" at bounding box center [607, 132] width 213 height 14
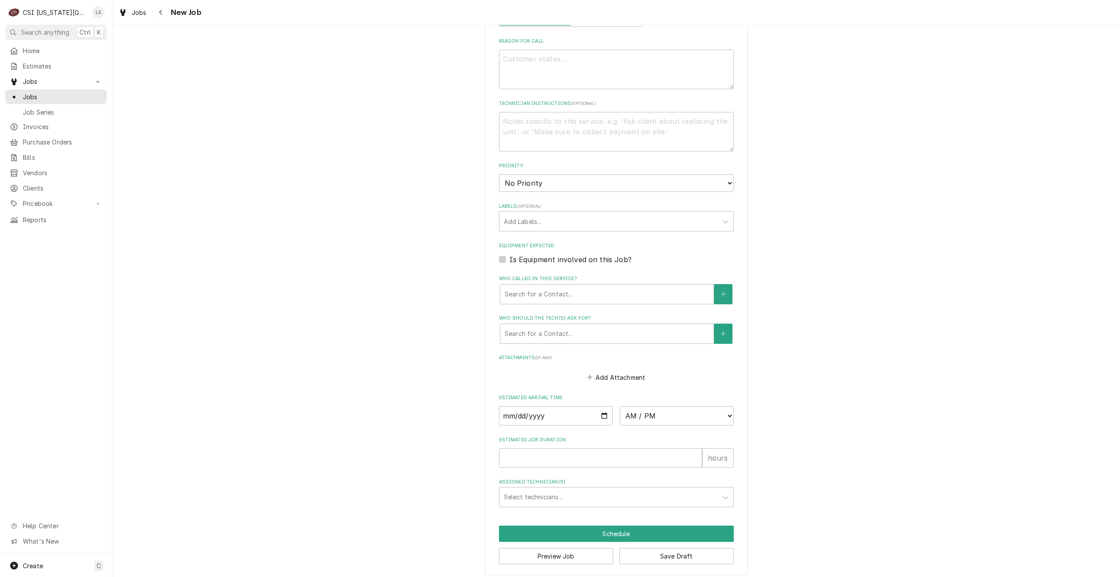
scroll to position [413, 0]
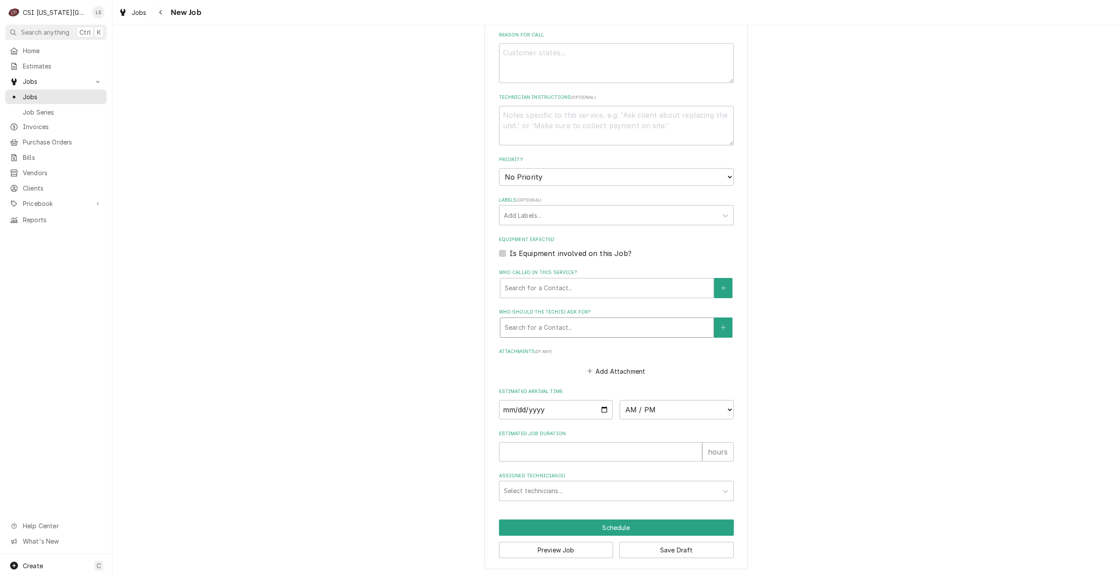
click at [585, 326] on div "Who should the tech(s) ask for?" at bounding box center [607, 328] width 205 height 16
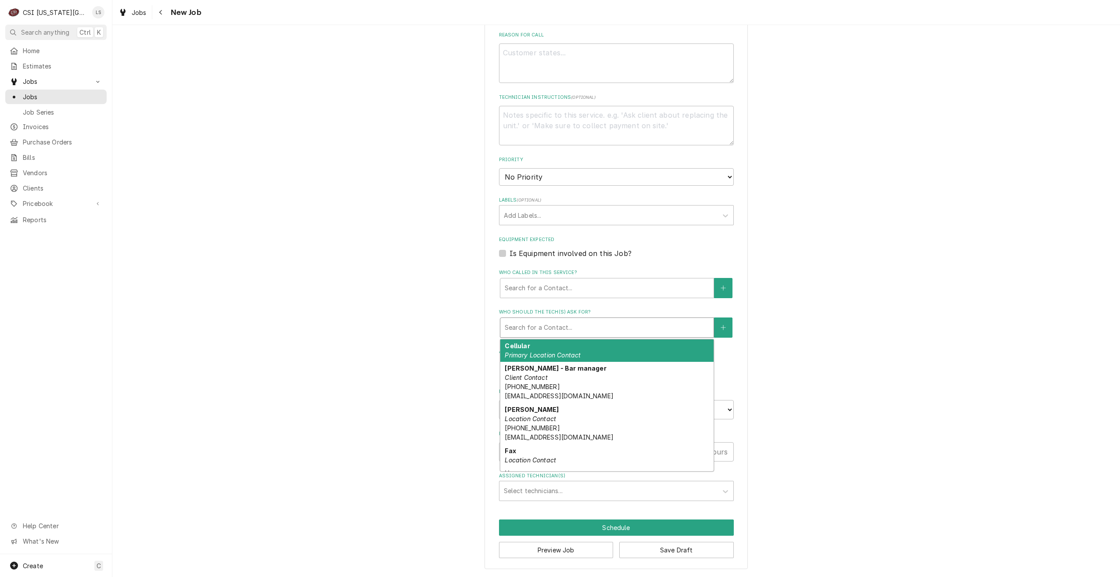
scroll to position [44, 0]
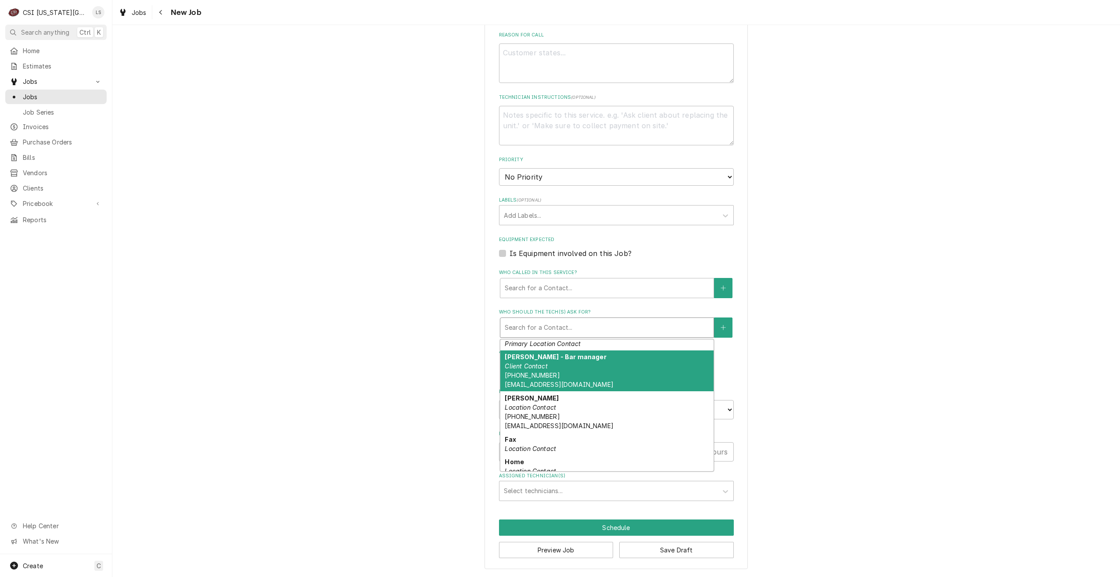
click at [845, 362] on div "Please provide the following information to create a job: Client Details Client…" at bounding box center [616, 99] width 1008 height 955
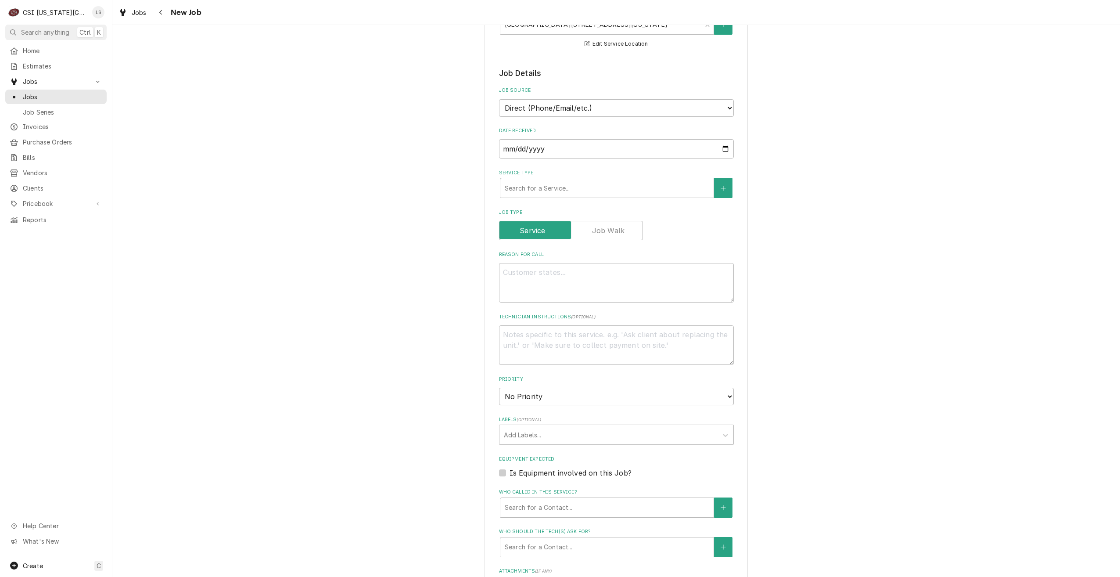
scroll to position [18, 0]
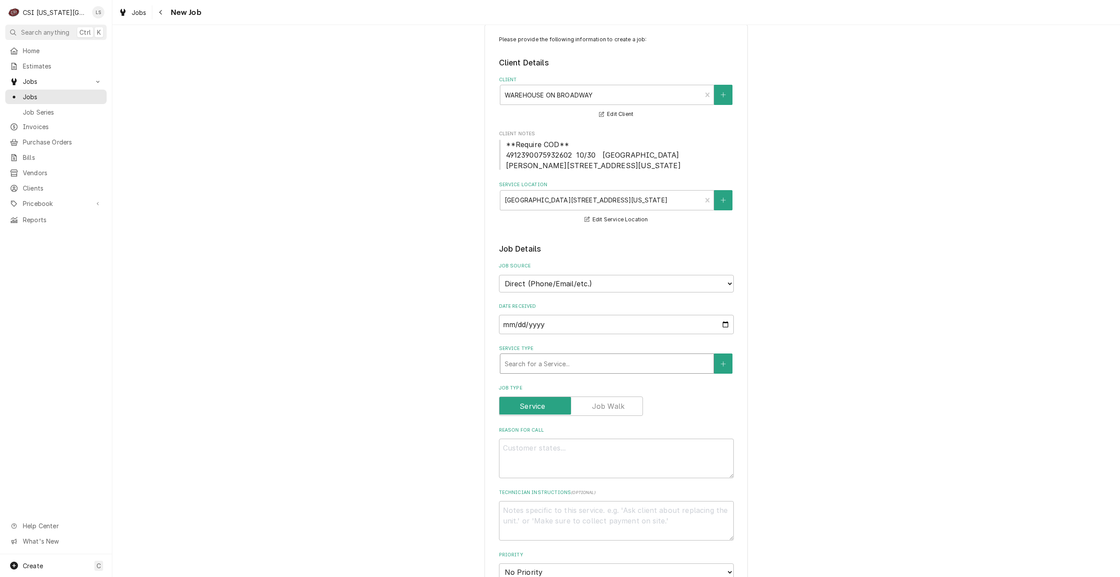
click at [633, 366] on div "Service Type" at bounding box center [607, 364] width 205 height 16
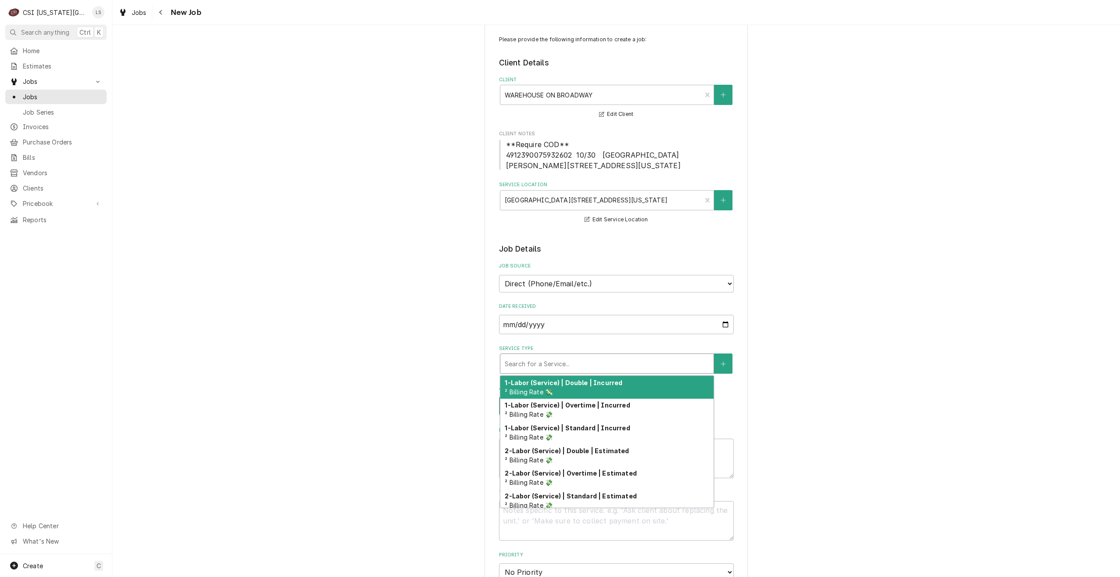
type textarea "x"
type input "s"
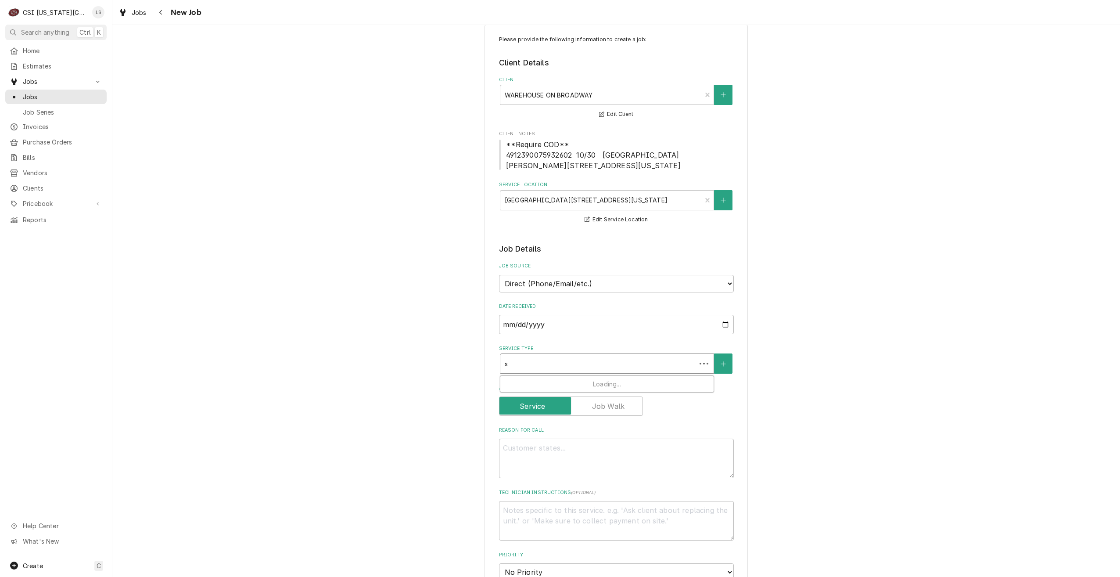
type textarea "x"
type input "se"
type textarea "x"
type input "ser"
type textarea "x"
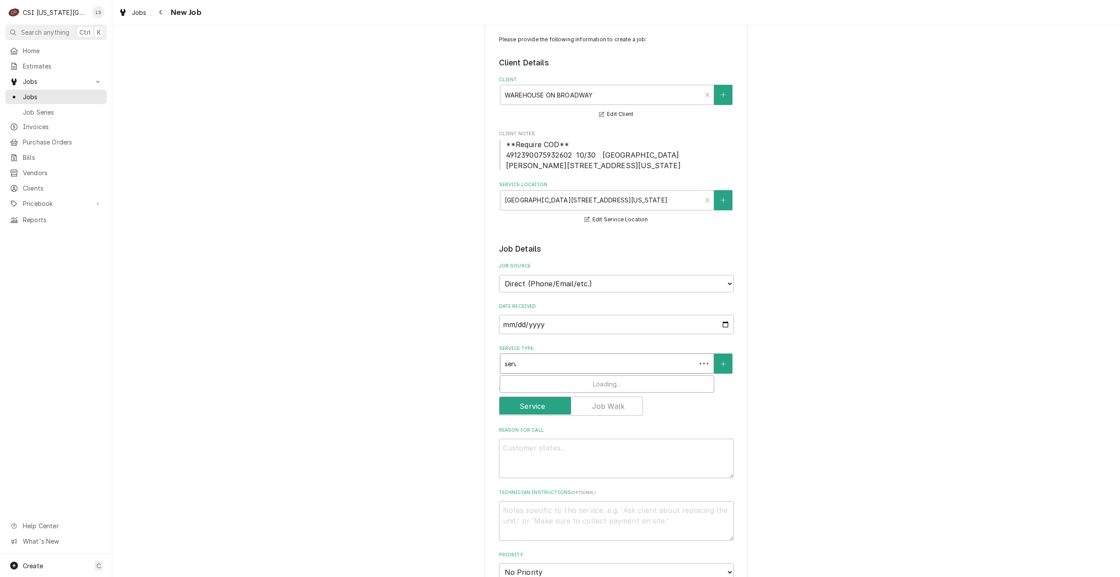
type input "servi"
type textarea "x"
type input "servie"
type textarea "x"
type input "servic"
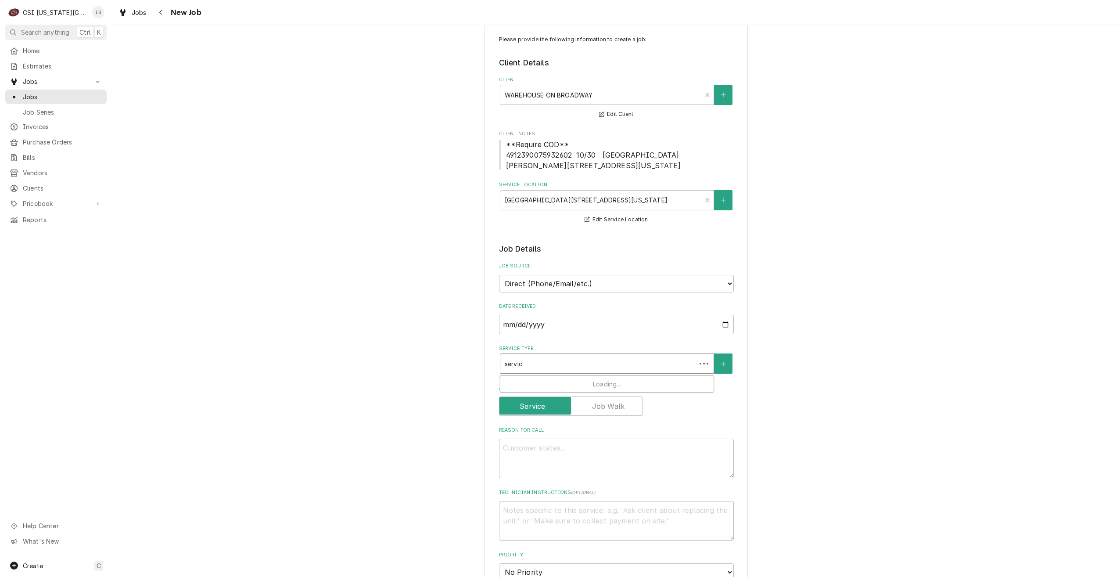
type textarea "x"
type input "service"
type textarea "x"
type input "service"
type textarea "x"
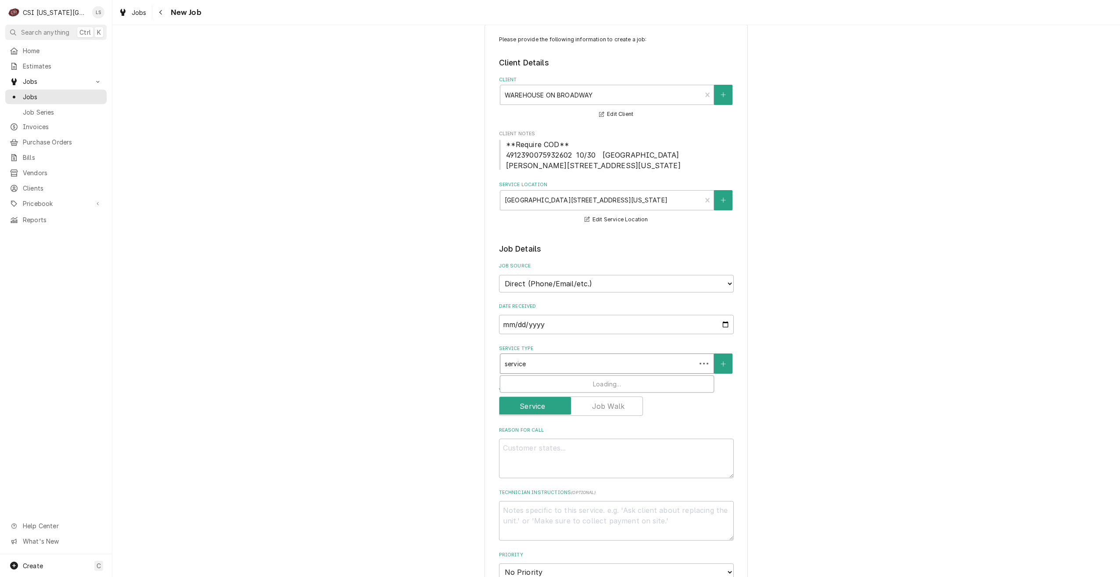
type input "service c"
type textarea "x"
type input "service ca"
type textarea "x"
type input "service cal"
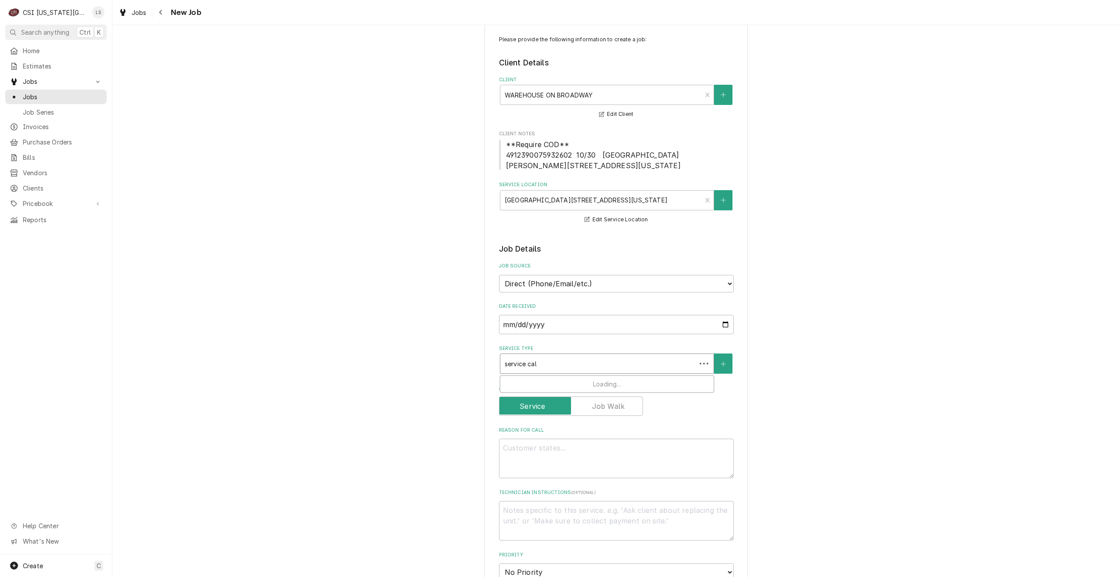
type textarea "x"
type input "service call"
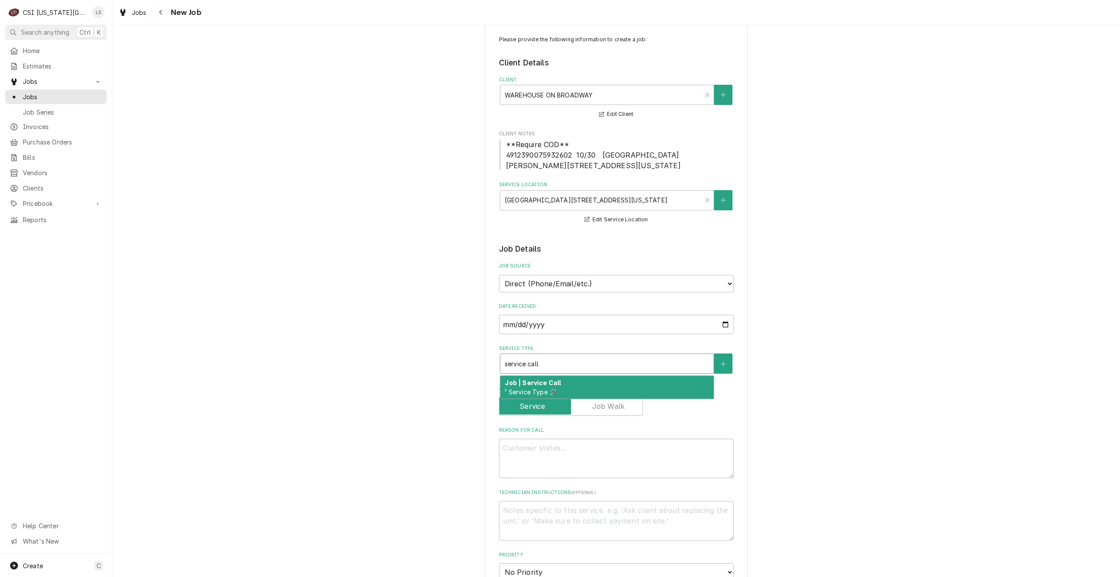
click at [625, 379] on div "Job | Service Call ¹ Service Type 🛠️" at bounding box center [607, 387] width 213 height 23
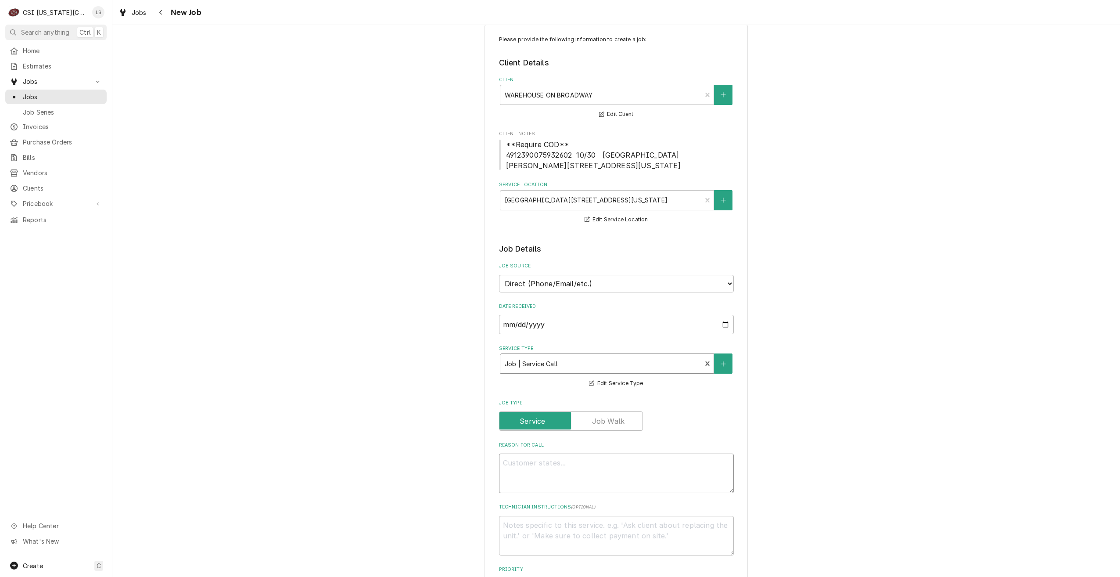
click at [647, 468] on textarea "Reason For Call" at bounding box center [616, 474] width 235 height 40
type textarea "x"
type textarea "2"
type textarea "x"
type textarea "2"
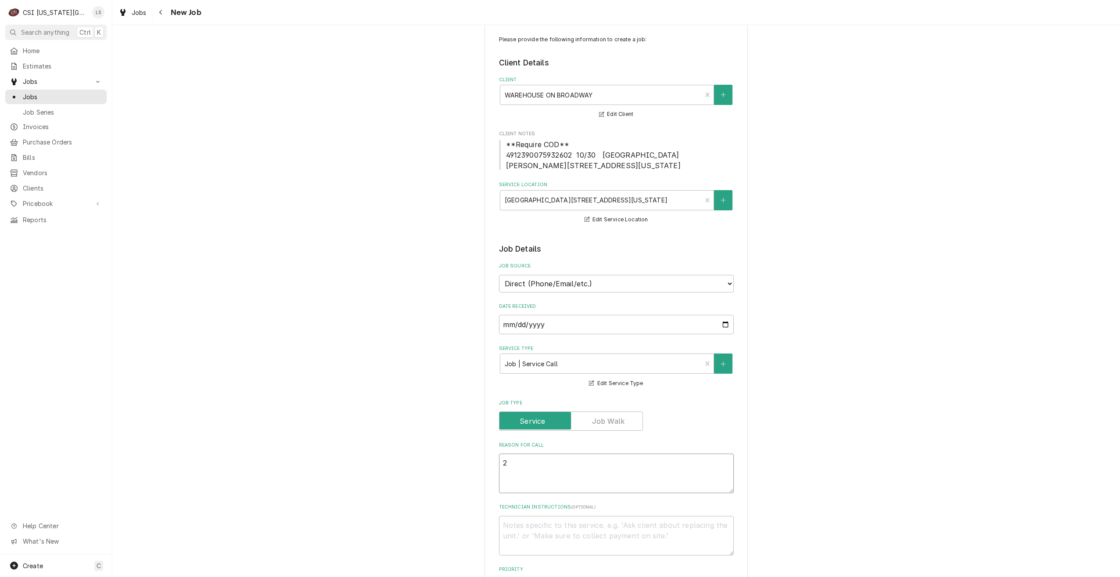
type textarea "x"
type textarea "2 A"
type textarea "x"
type textarea "2 At"
type textarea "x"
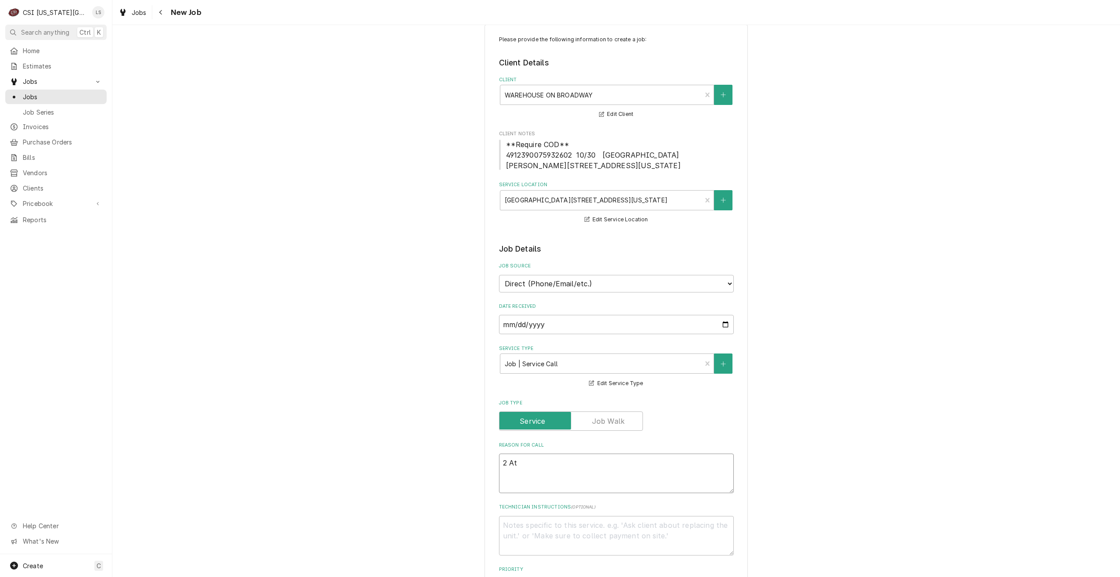
type textarea "2 Ato"
type textarea "x"
type textarea "2 Atos"
type textarea "x"
type textarea "2 Atosa"
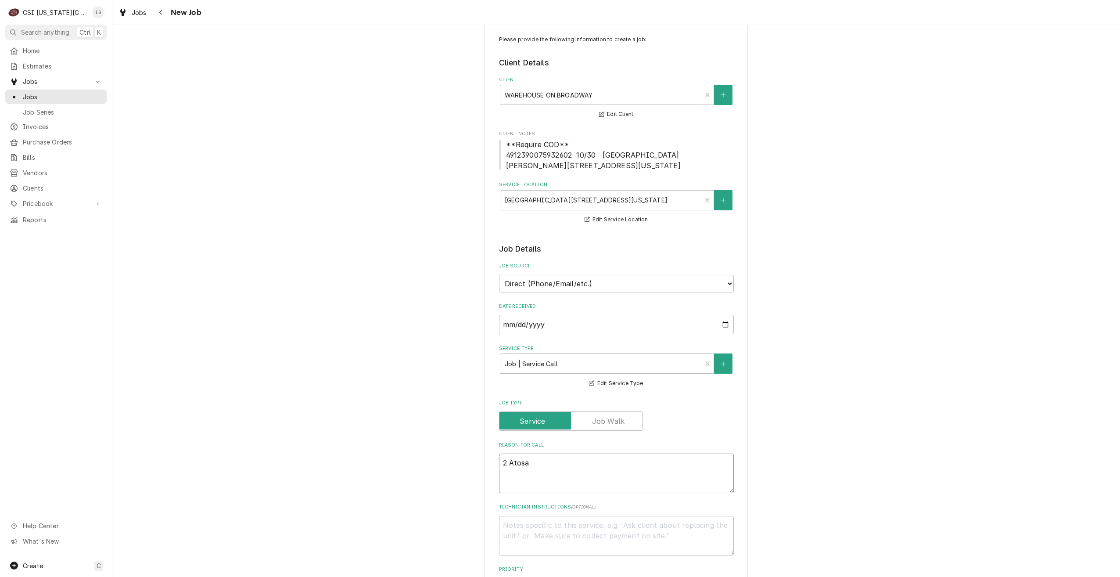
type textarea "x"
type textarea "2 Atosa"
type textarea "x"
type textarea "2 Atosa r"
type textarea "x"
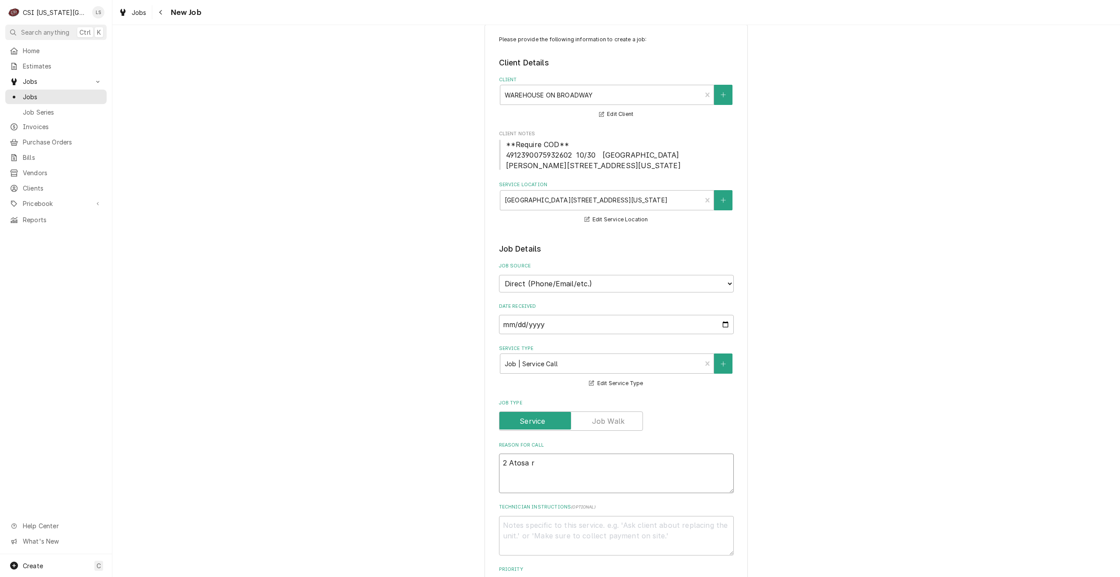
type textarea "2 Atosa re"
type textarea "x"
type textarea "2 Atosa rea"
type textarea "x"
type textarea "2 Atosa reac"
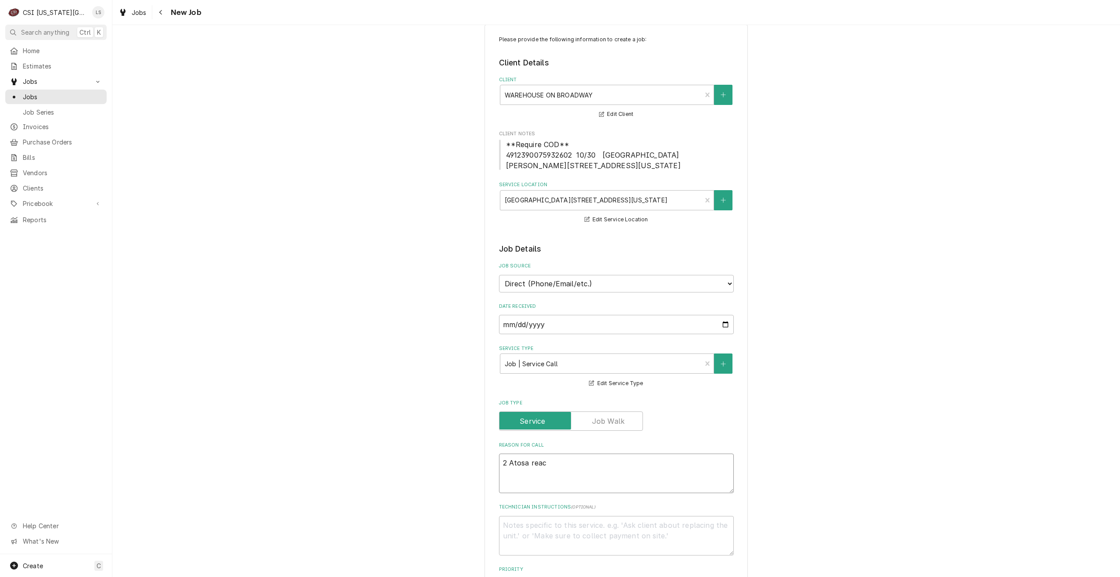
type textarea "x"
type textarea "2 Atosa reach"
type textarea "x"
type textarea "2 Atosa reach i"
type textarea "x"
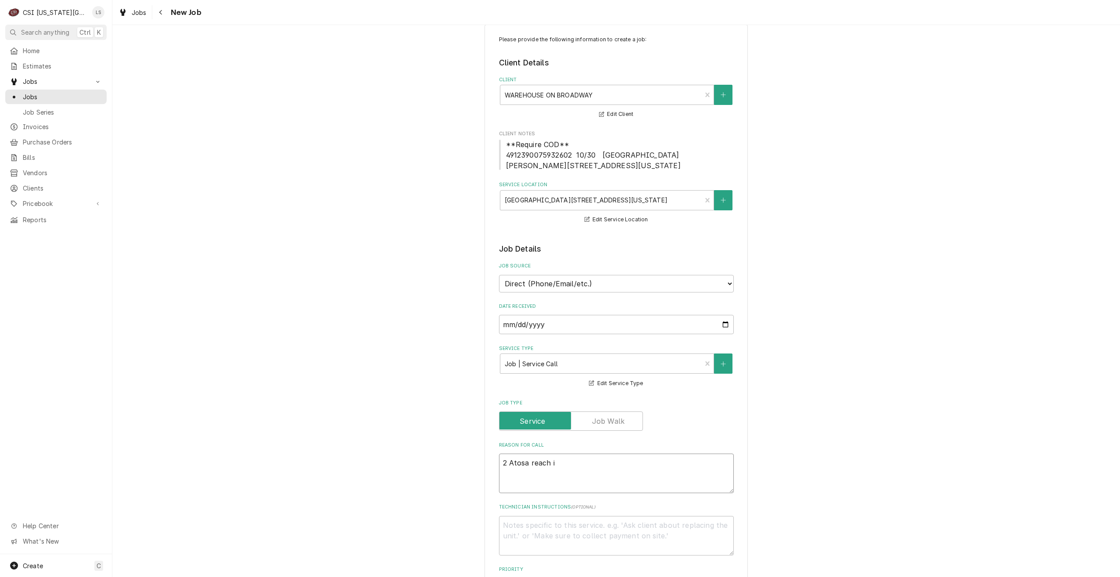
type textarea "2 Atosa reach in"
type textarea "x"
type textarea "2 Atosa reach in"
type textarea "x"
type textarea "2 Atosa reach in c"
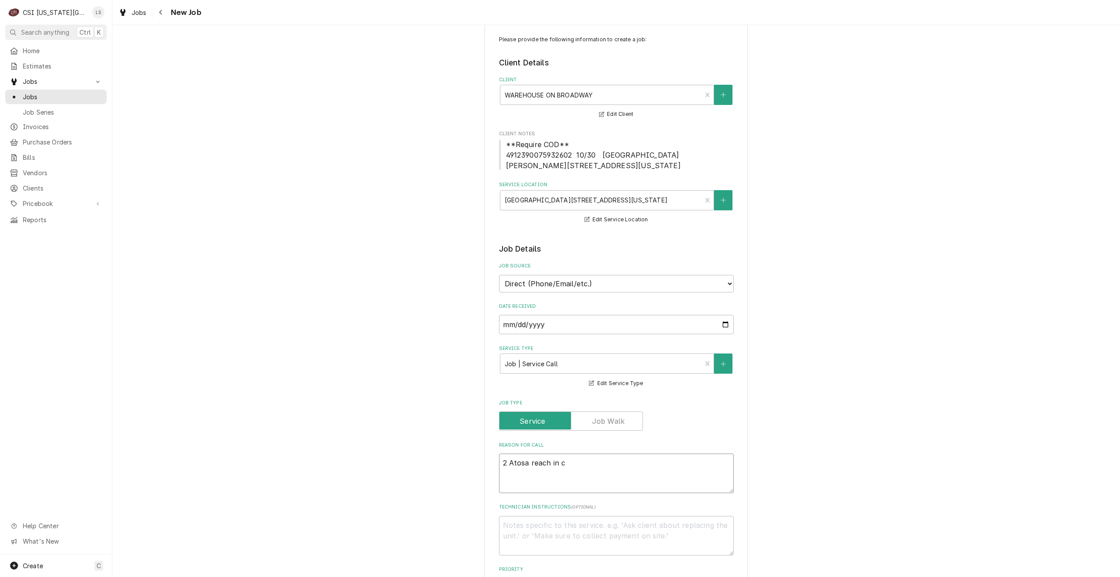
type textarea "x"
type textarea "2 Atosa reach in co"
type textarea "x"
type textarea "2 Atosa reach in coo"
type textarea "x"
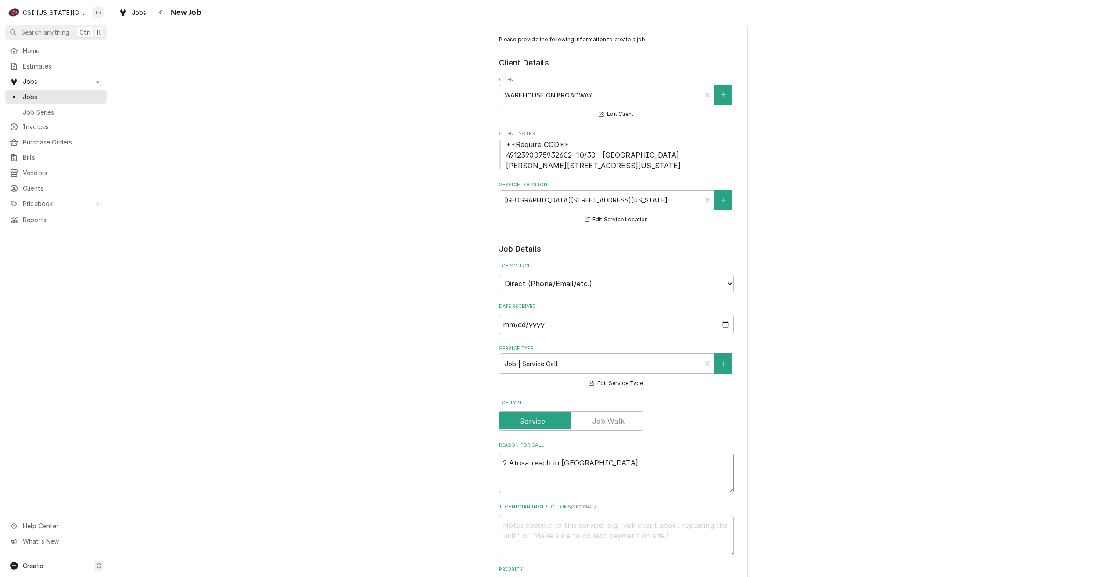
type textarea "2 Atosa reach in cool"
type textarea "x"
type textarea "2 Atosa reach in coole"
type textarea "x"
type textarea "2 Atosa reach in cooler"
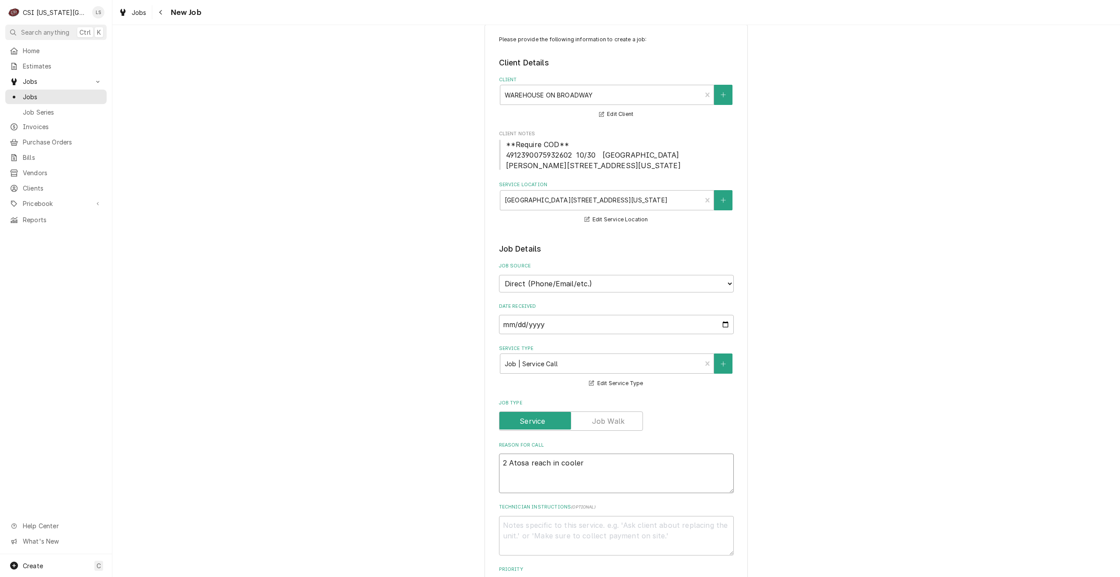
type textarea "x"
type textarea "2 Atosa reach in coolers"
type textarea "x"
type textarea "2 Atosa reach in coolers"
type textarea "x"
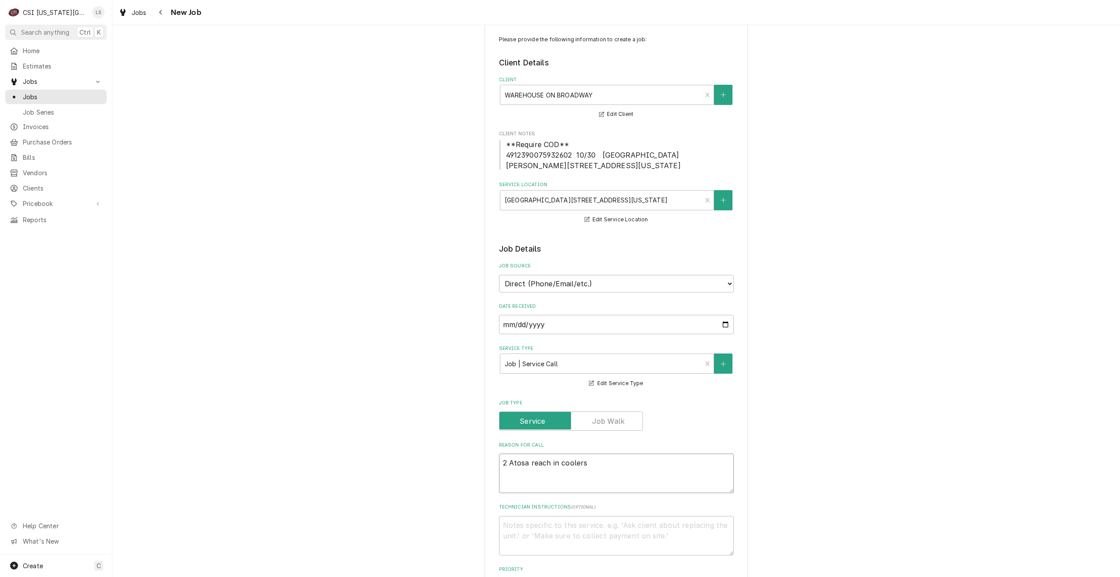
type textarea "2 Atosa reach in coolers n"
type textarea "x"
type textarea "2 Atosa reach in coolers ne"
type textarea "x"
type textarea "2 Atosa reach in coolers nee"
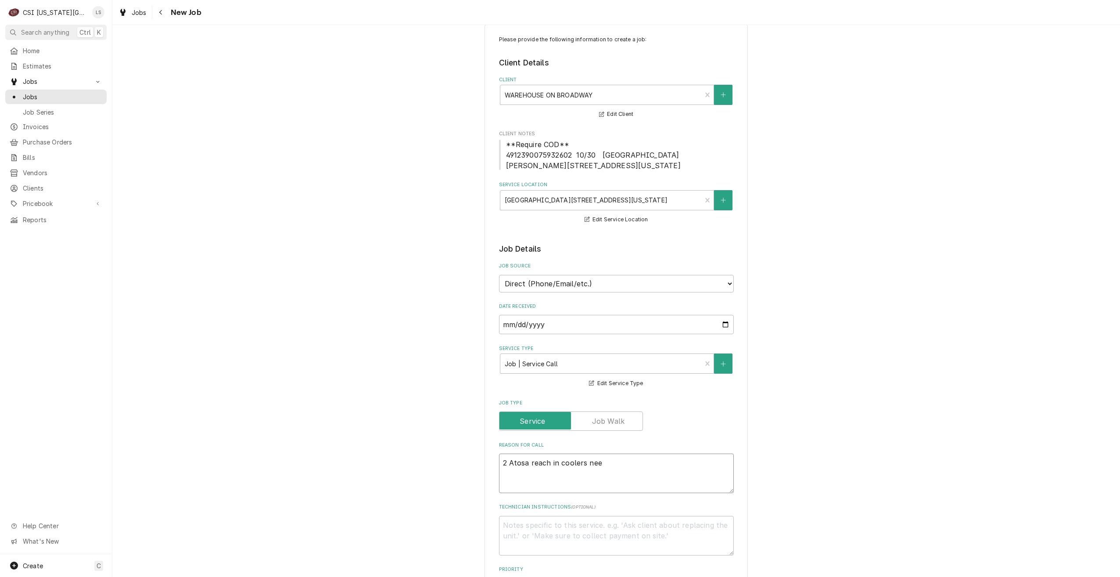
type textarea "x"
type textarea "2 Atosa reach in coolers need"
type textarea "x"
type textarea "2 Atosa reach in coolers need"
type textarea "x"
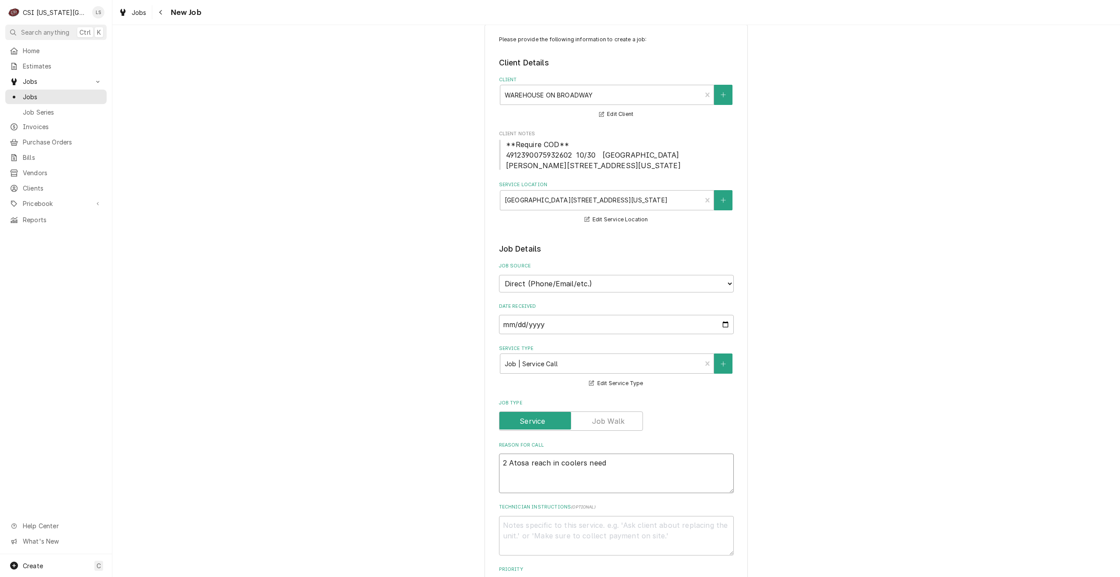
type textarea "2 Atosa reach in coolers need s"
type textarea "x"
type textarea "2 Atosa reach in coolers need se"
type textarea "x"
type textarea "2 Atosa reach in coolers need ser"
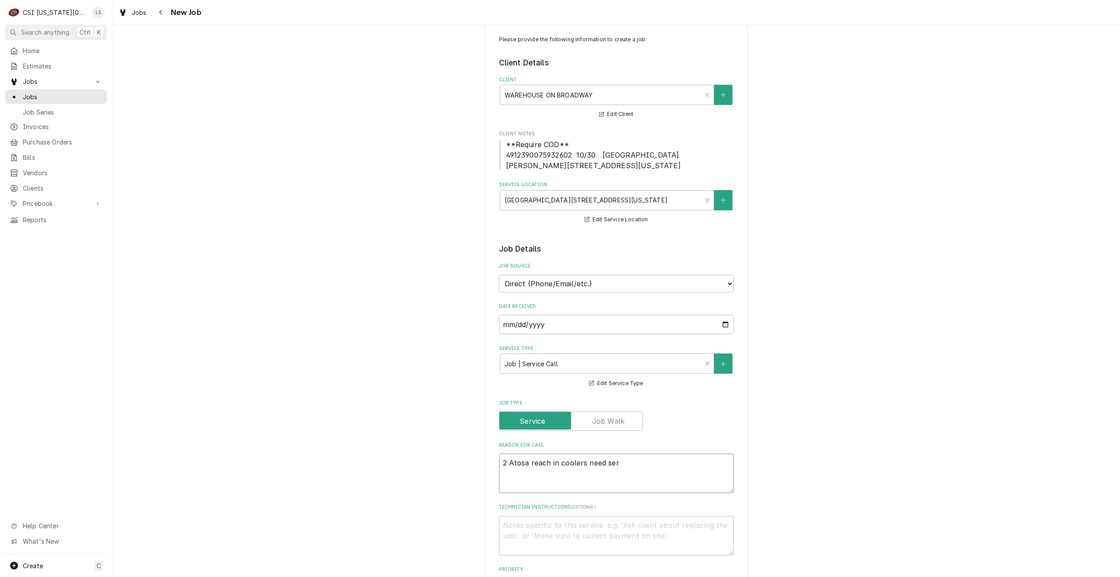
type textarea "x"
type textarea "2 Atosa reach in coolers need serv"
type textarea "x"
type textarea "2 Atosa reach in coolers need servi"
type textarea "x"
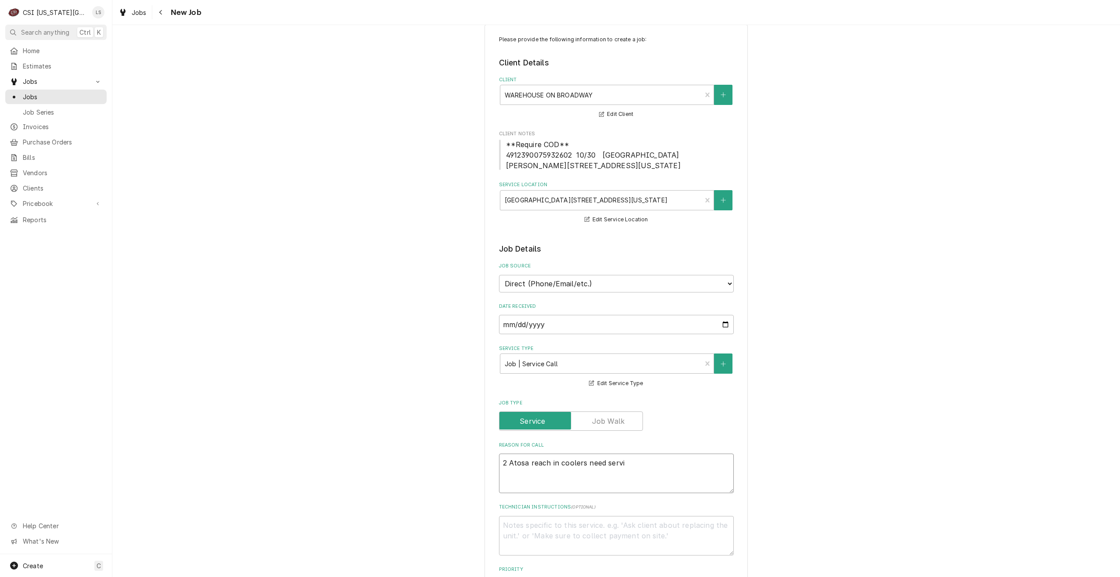
type textarea "2 Atosa reach in coolers need servie"
type textarea "x"
type textarea "2 Atosa reach in coolers need servi"
type textarea "x"
type textarea "2 Atosa reach in coolers need servie"
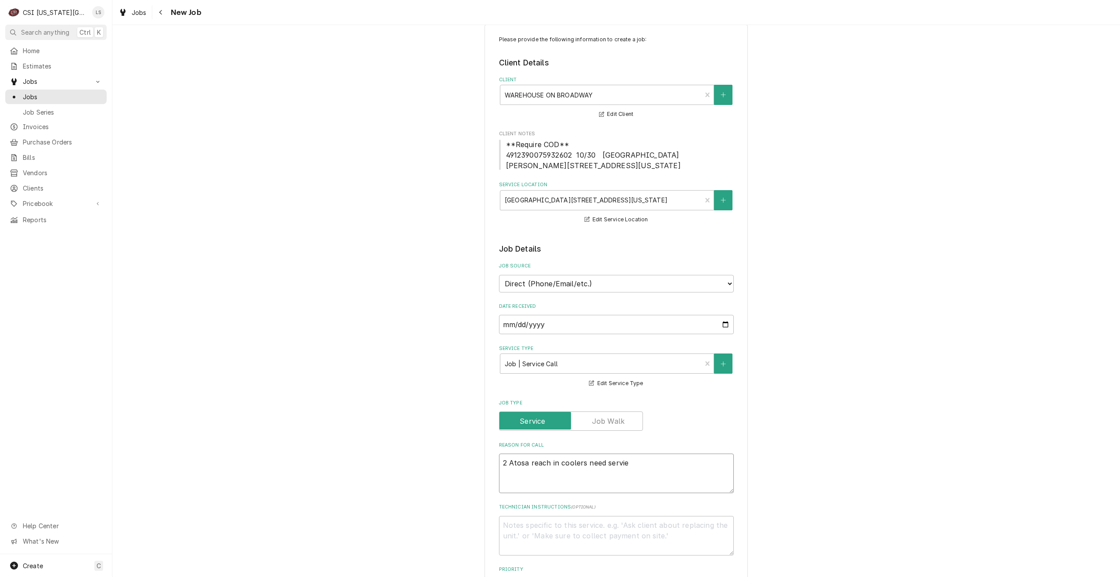
type textarea "x"
type textarea "2 Atosa reach in coolers need servi"
type textarea "x"
type textarea "2 Atosa reach in coolers need servic"
type textarea "x"
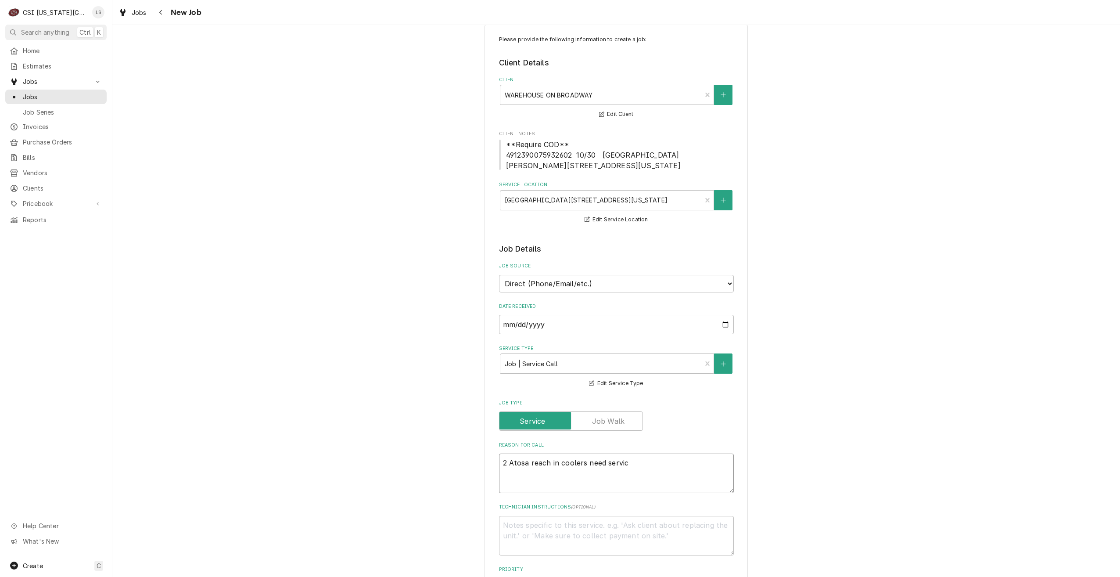
type textarea "2 Atosa reach in coolers need service"
type textarea "x"
type textarea "2 Atosa reach in coolers need service"
click at [782, 450] on div "Please provide the following information to create a job: Client Details Client…" at bounding box center [616, 502] width 1008 height 970
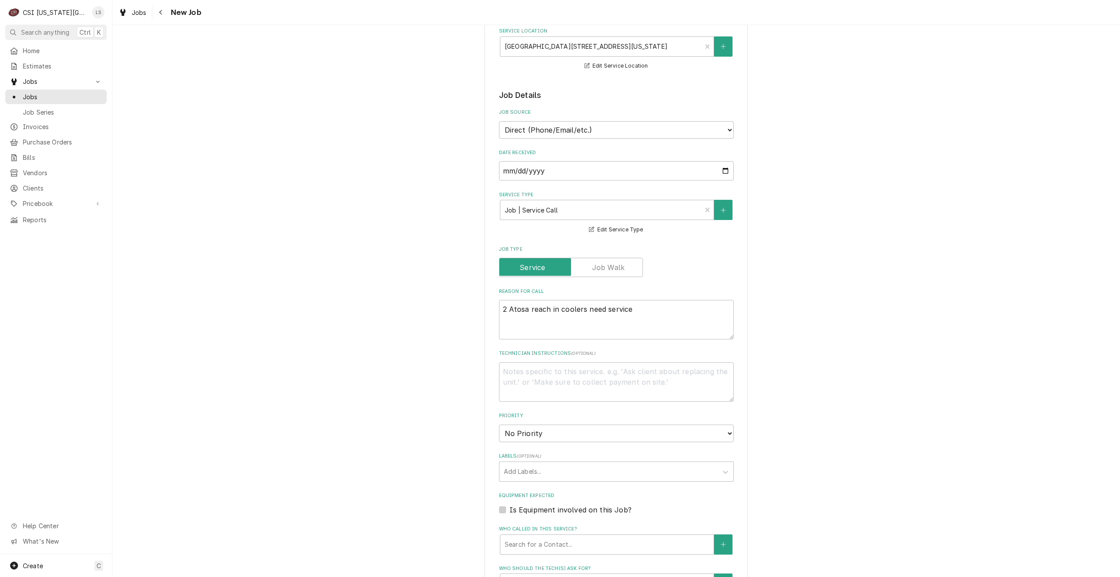
scroll to position [193, 0]
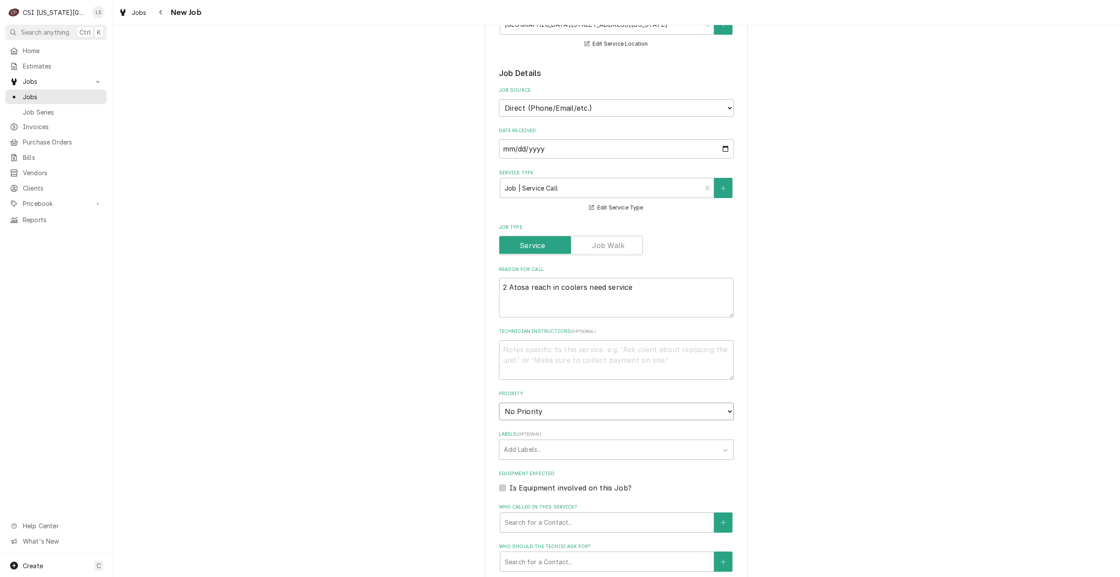
click at [551, 414] on select "No Priority Urgent High Medium Low" at bounding box center [616, 412] width 235 height 18
select select "4"
click at [499, 403] on select "No Priority Urgent High Medium Low" at bounding box center [616, 412] width 235 height 18
type textarea "x"
click at [816, 405] on div "Please provide the following information to create a job: Client Details Client…" at bounding box center [616, 326] width 1008 height 970
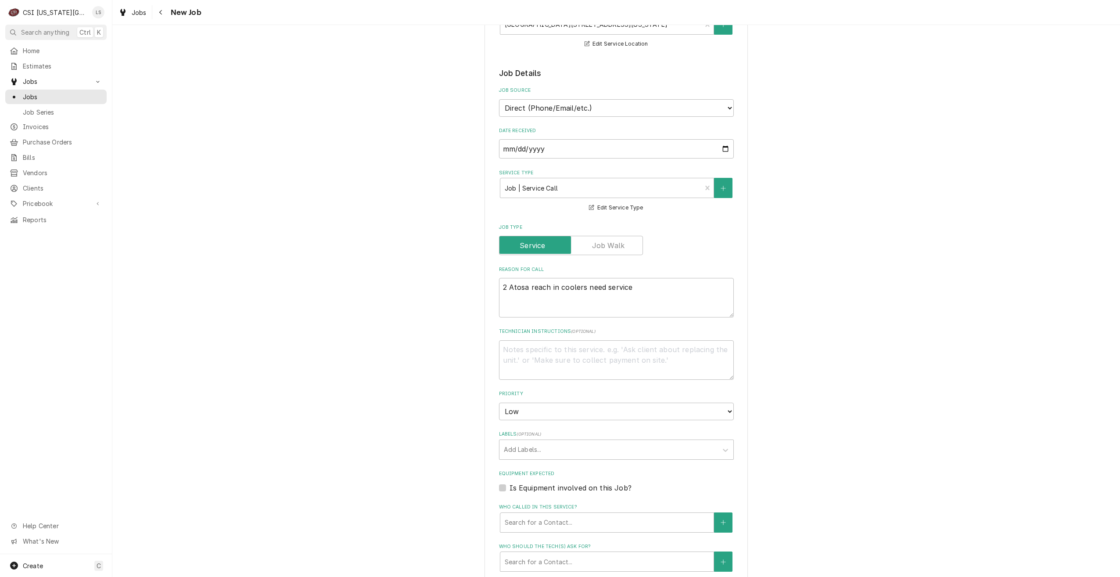
scroll to position [281, 0]
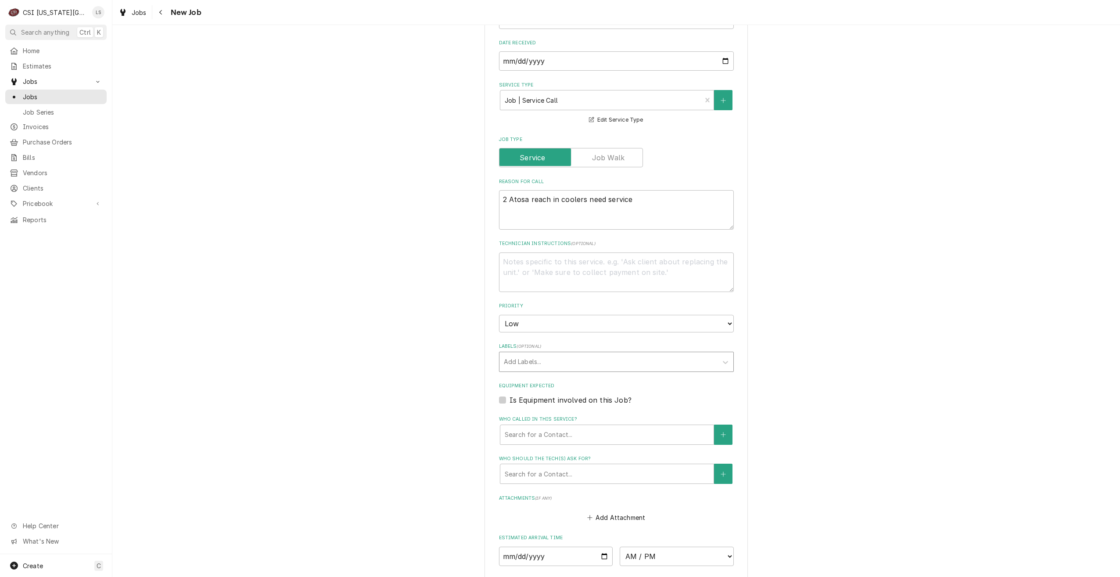
click at [612, 366] on div "Labels" at bounding box center [608, 362] width 209 height 16
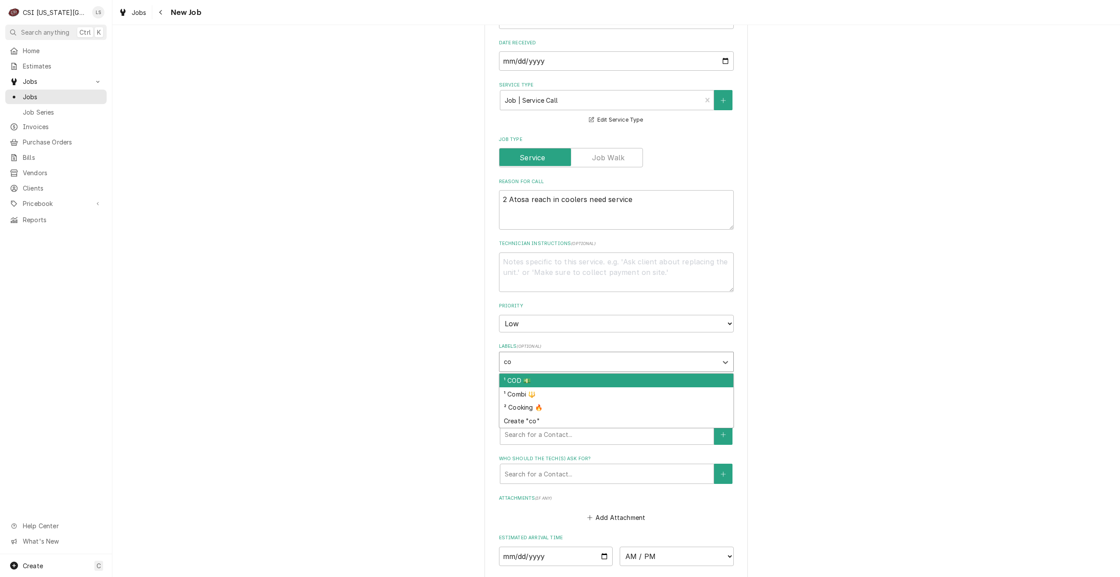
type input "cod"
type textarea "x"
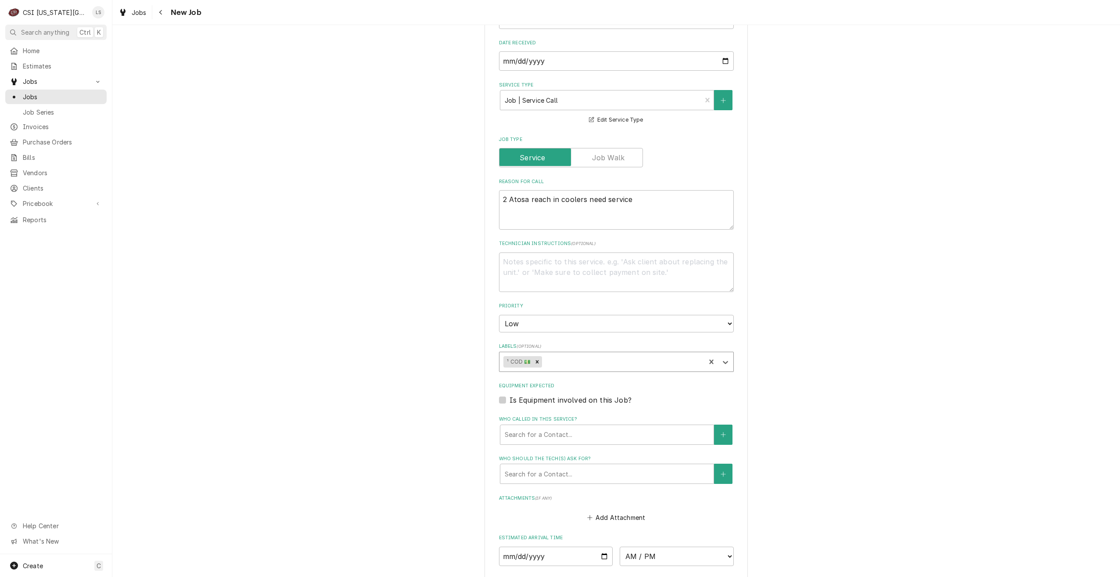
type input "r"
type textarea "x"
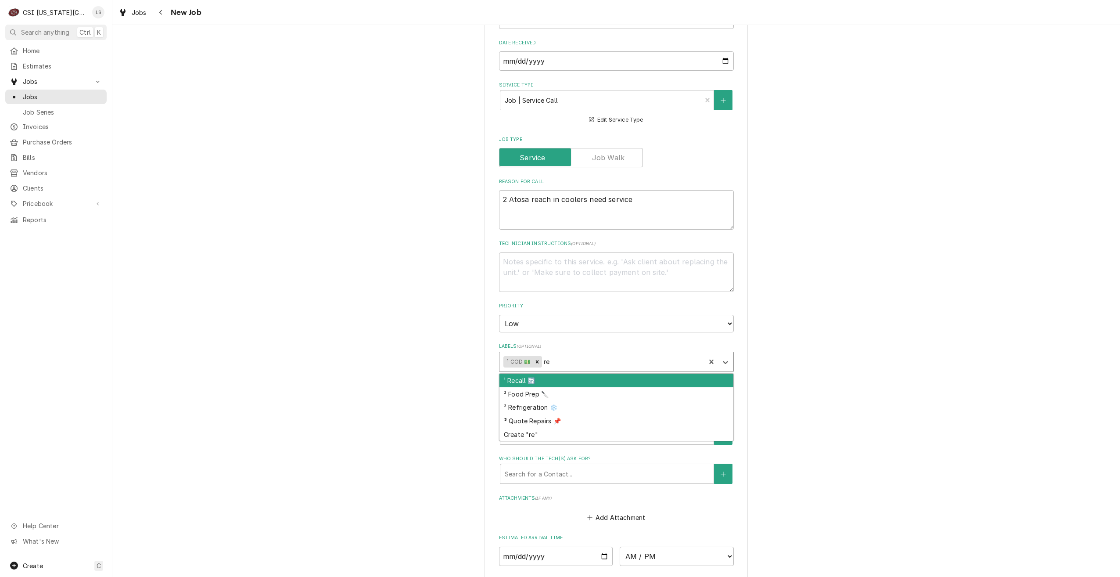
type input "ref"
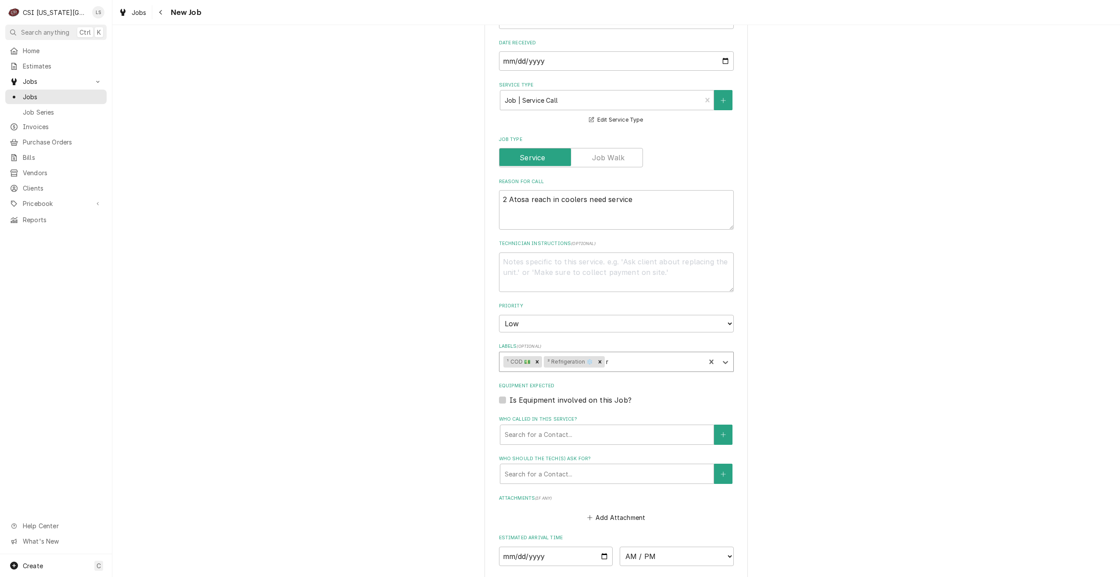
type textarea "x"
click at [814, 334] on div "Please provide the following information to create a job: Client Details Client…" at bounding box center [616, 238] width 1008 height 970
click at [626, 472] on div "Who should the tech(s) ask for?" at bounding box center [607, 474] width 205 height 16
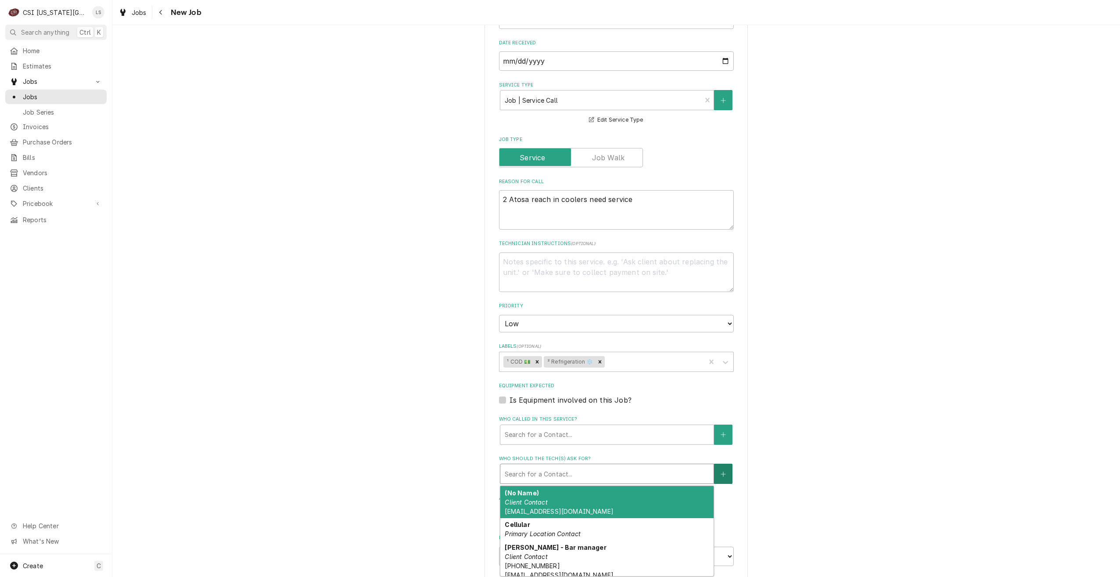
click at [721, 473] on icon "Create New Contact" at bounding box center [723, 474] width 5 height 6
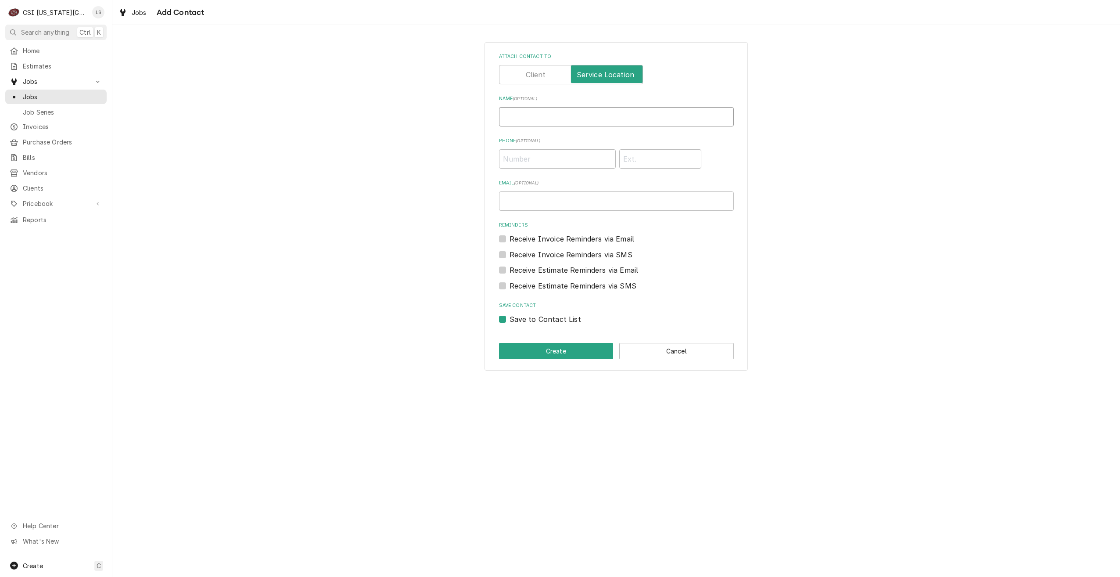
click at [576, 115] on input "Name ( optional )" at bounding box center [616, 116] width 235 height 19
type input "Tia Bowers"
click at [551, 162] on input "Phone ( optional )" at bounding box center [557, 158] width 117 height 19
type input "(816) 423-1594"
click at [821, 252] on div "Attach contact to Name ( optional ) Tia Bowers Phone ( optional ) (816) 423-159…" at bounding box center [616, 206] width 1008 height 344
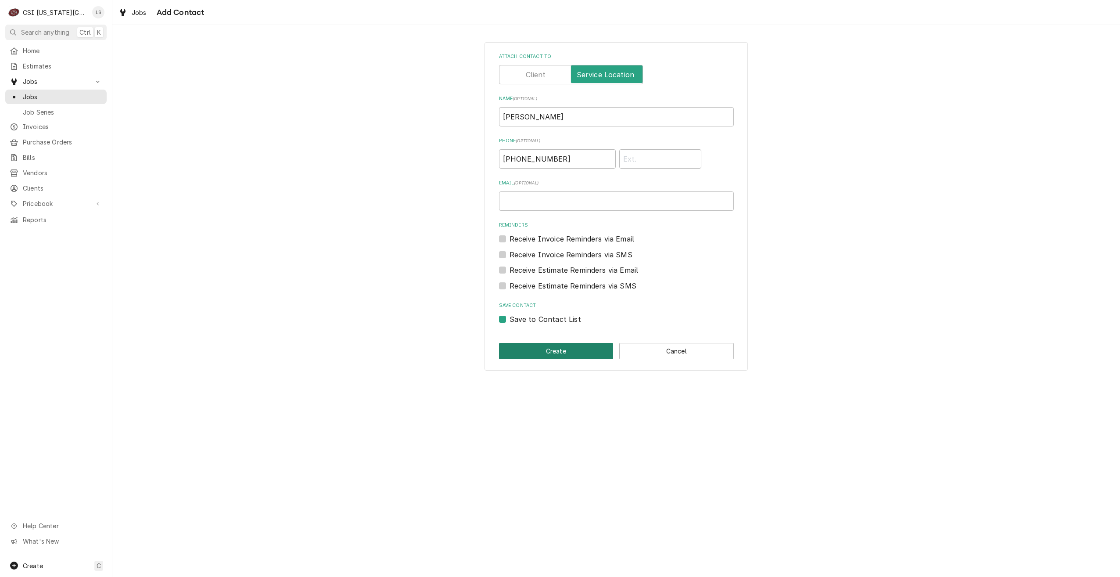
click at [582, 345] on button "Create" at bounding box center [556, 351] width 115 height 16
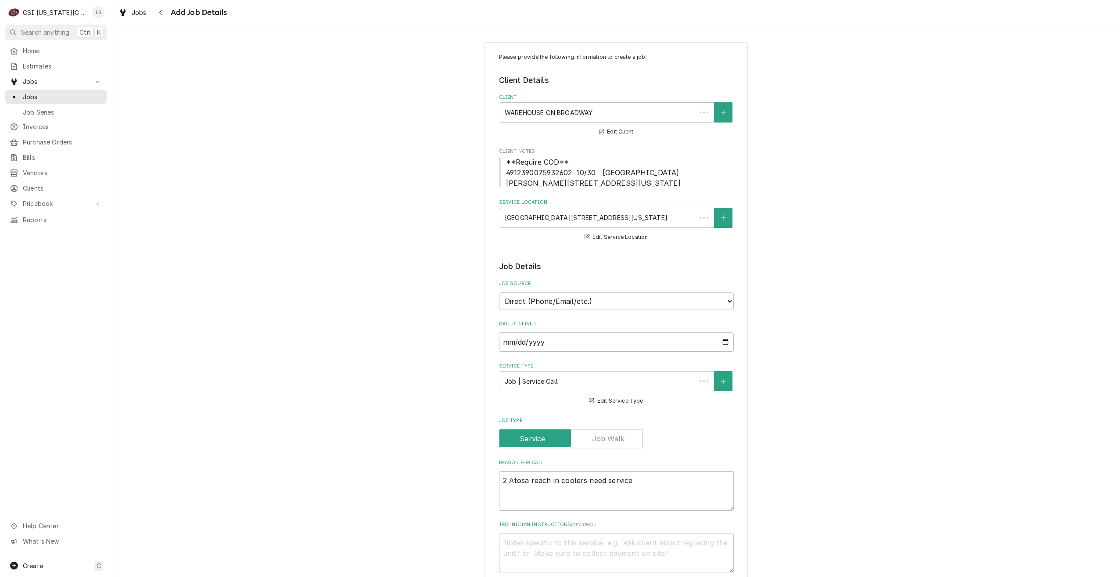
scroll to position [281, 0]
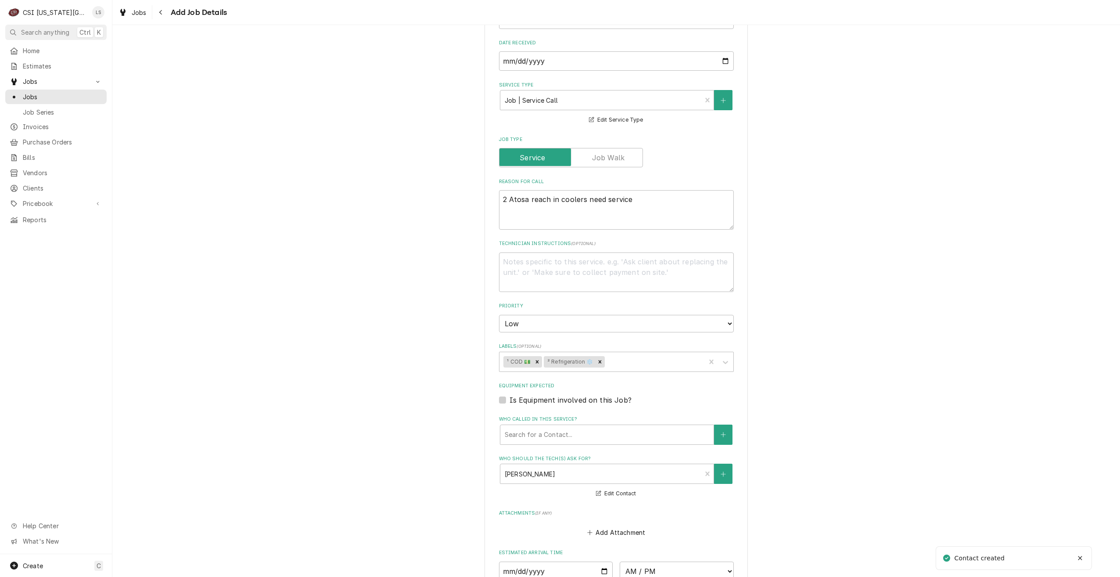
click at [853, 230] on div "Please provide the following information to create a job: Client Details Client…" at bounding box center [616, 245] width 1008 height 985
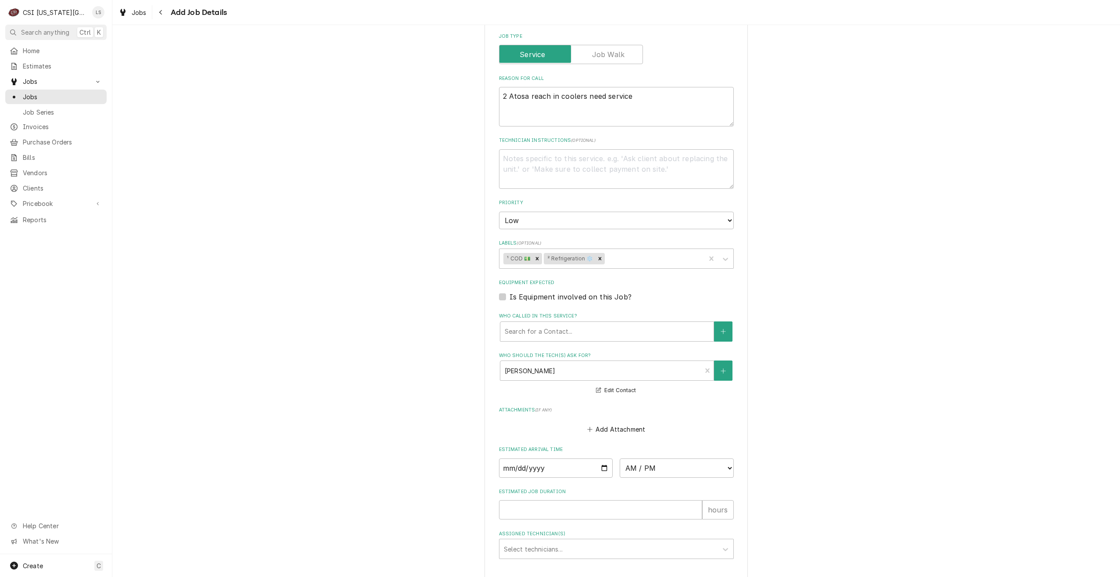
scroll to position [369, 0]
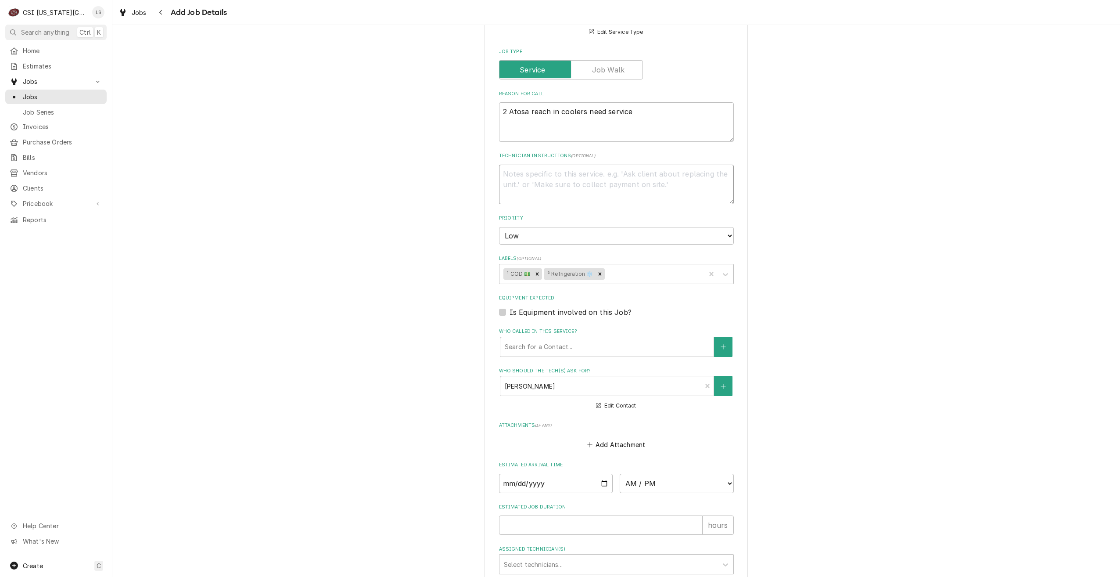
click at [607, 184] on textarea "Technician Instructions ( optional )" at bounding box center [616, 185] width 235 height 40
type textarea "x"
type textarea "T"
type textarea "x"
type textarea "Ti"
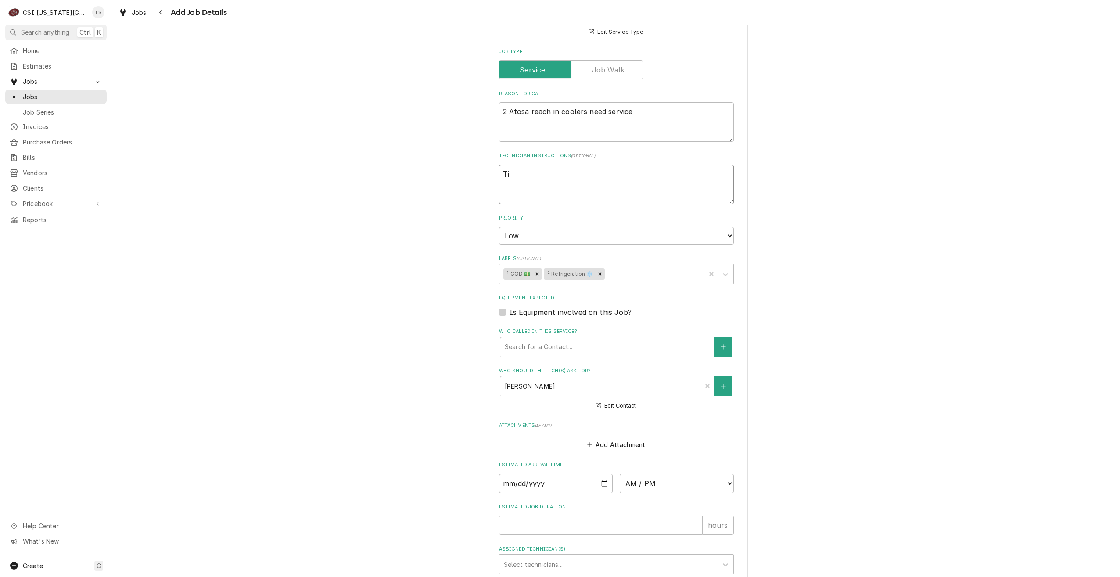
type textarea "x"
type textarea "Tia"
type textarea "x"
type textarea "Tia"
type textarea "x"
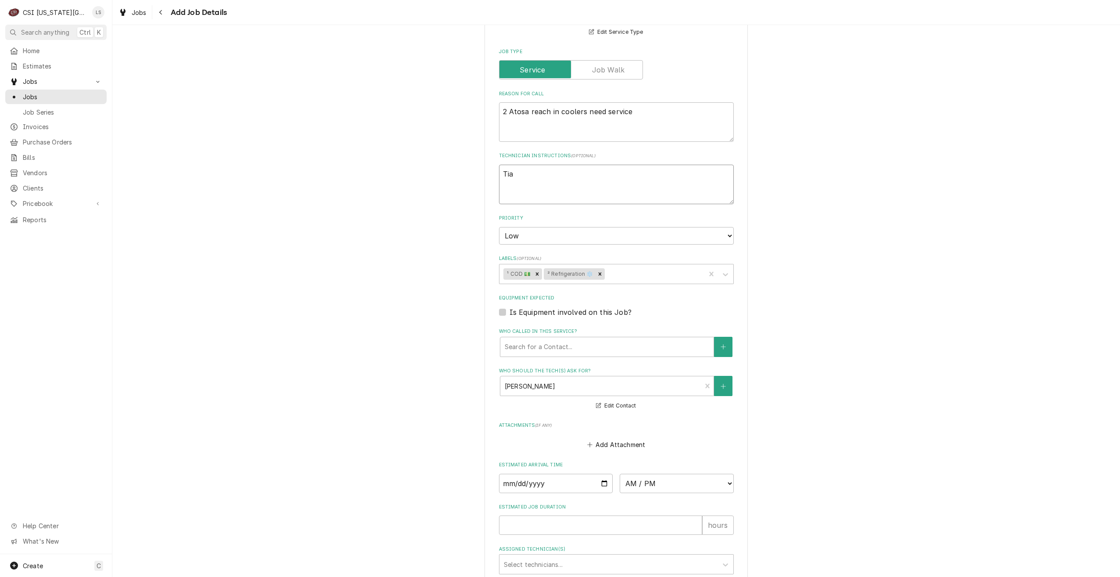
type textarea "Tia c"
type textarea "x"
type textarea "Tia ca"
type textarea "x"
type textarea "Tia cal"
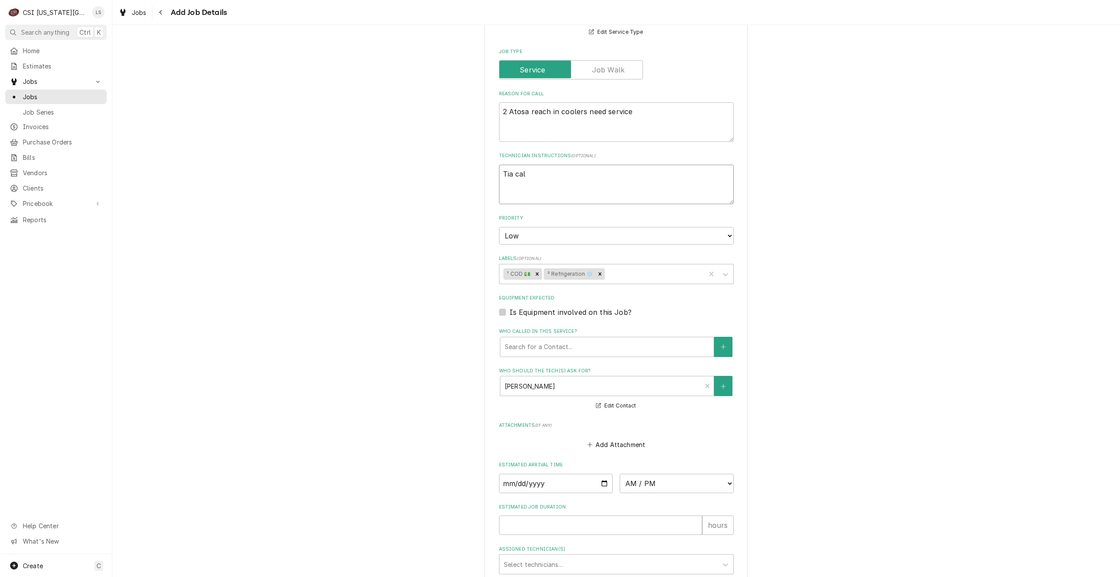
type textarea "x"
type textarea "Tia call"
type textarea "x"
type textarea "Tia calle"
type textarea "x"
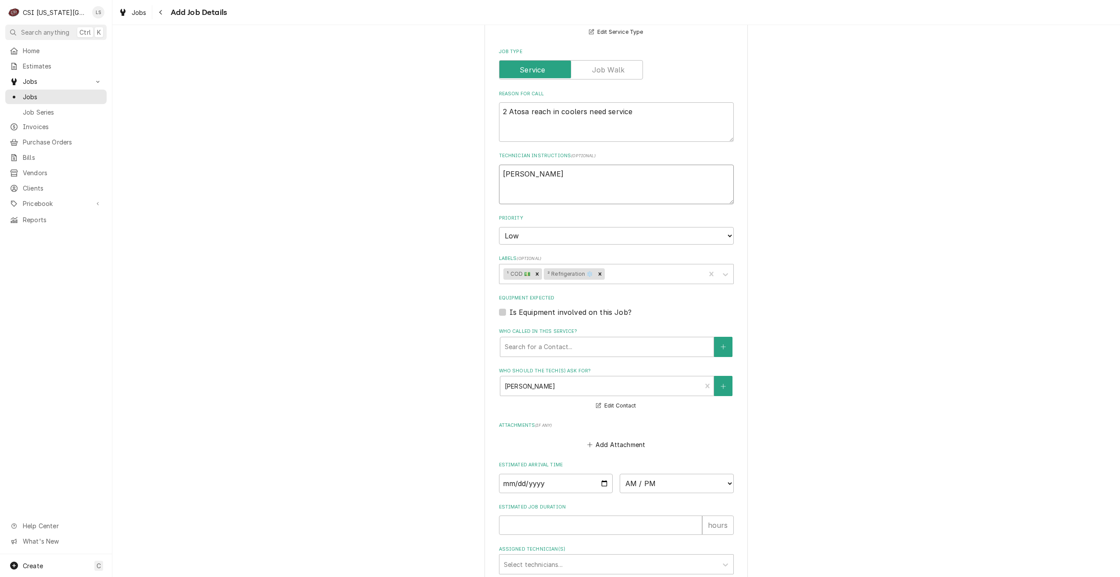
type textarea "Tia called"
type textarea "x"
type textarea "Tia called"
type textarea "x"
type textarea "Tia called"
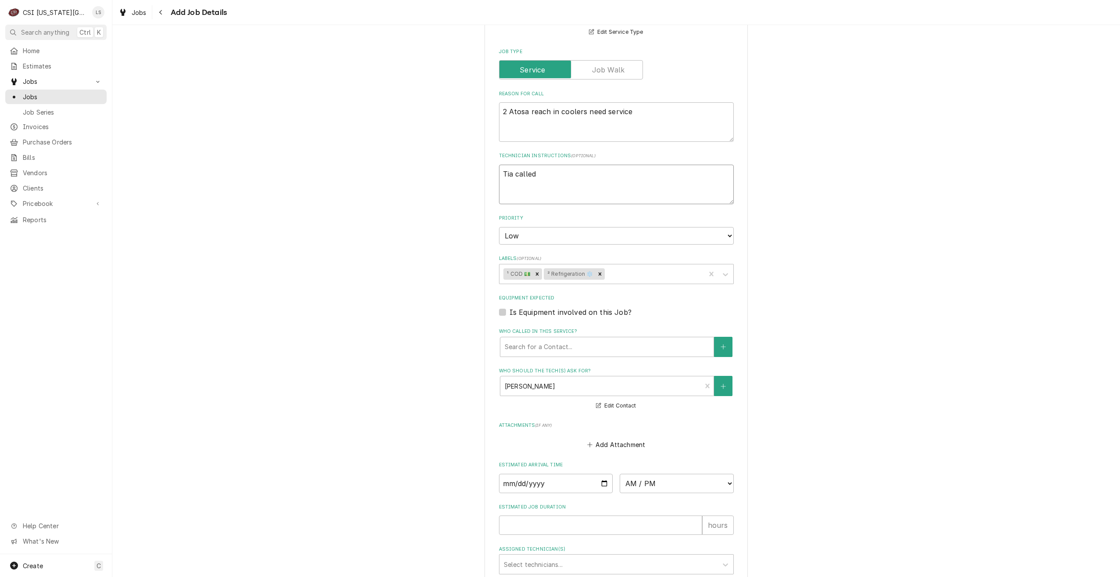
type textarea "x"
type textarea "Tia calle"
type textarea "x"
type textarea "Tia call"
type textarea "x"
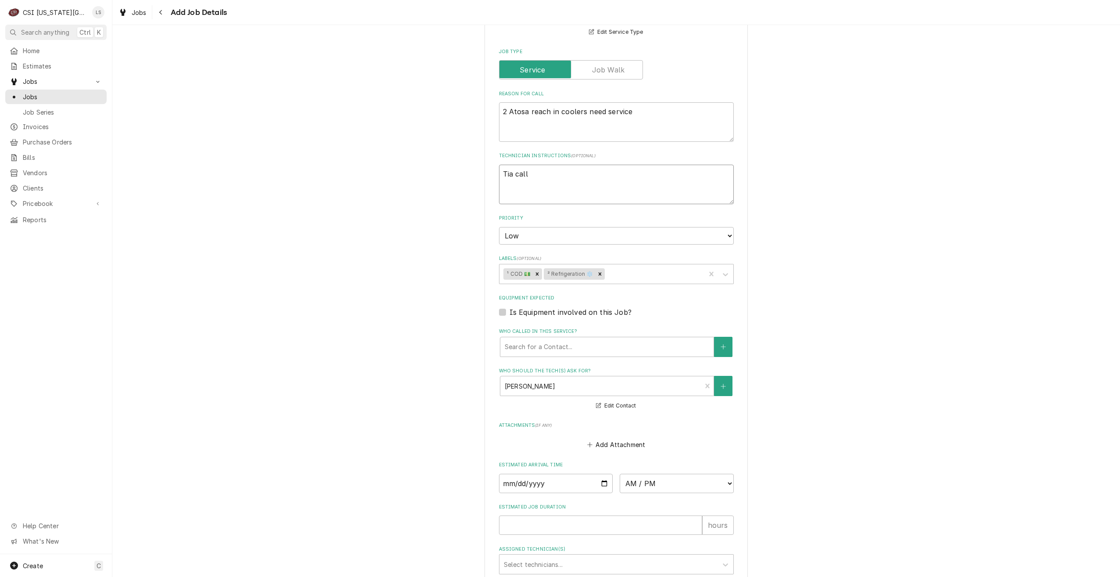
type textarea "Tia cal"
type textarea "x"
type textarea "Tia ca"
type textarea "x"
type textarea "Tia c"
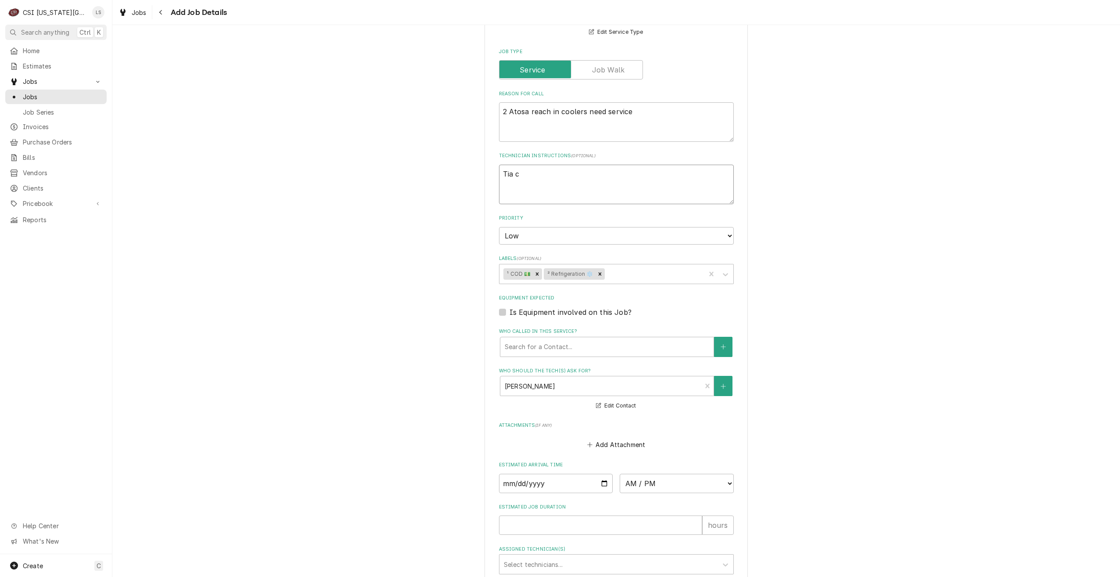
type textarea "x"
type textarea "Tia"
type textarea "x"
type textarea "Tia r"
type textarea "x"
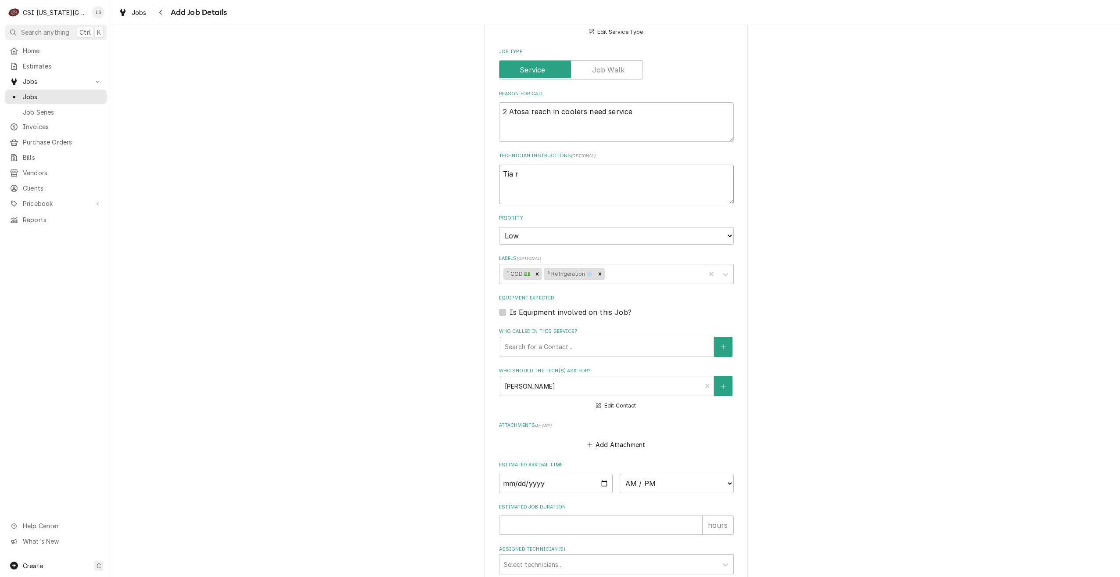
type textarea "Tia rq"
type textarea "x"
type textarea "Tia rque"
type textarea "x"
type textarea "Tia rqu"
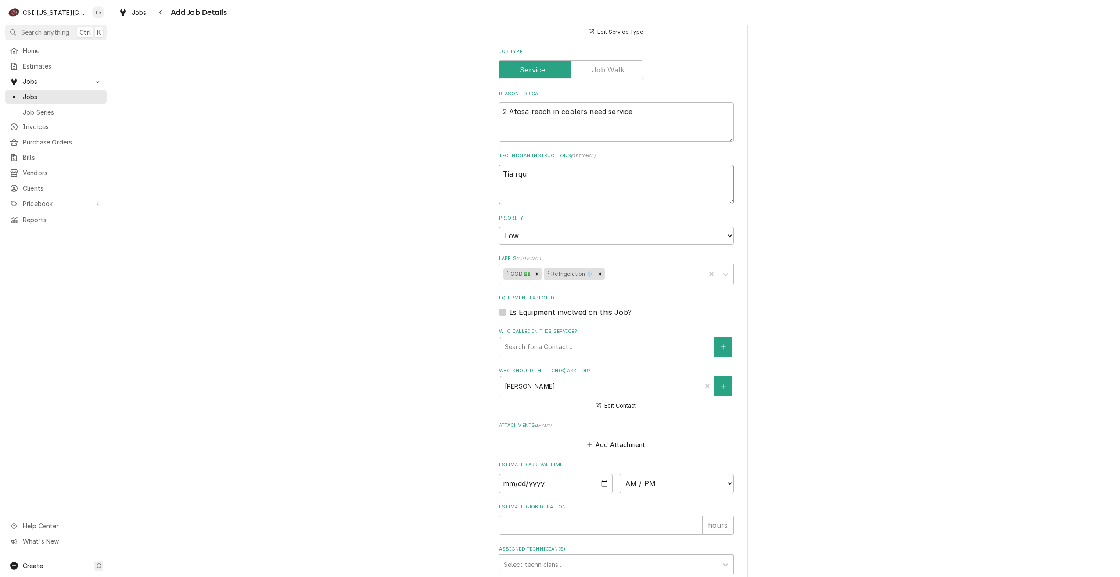
type textarea "x"
type textarea "Tia rq"
type textarea "x"
type textarea "Tia r"
type textarea "x"
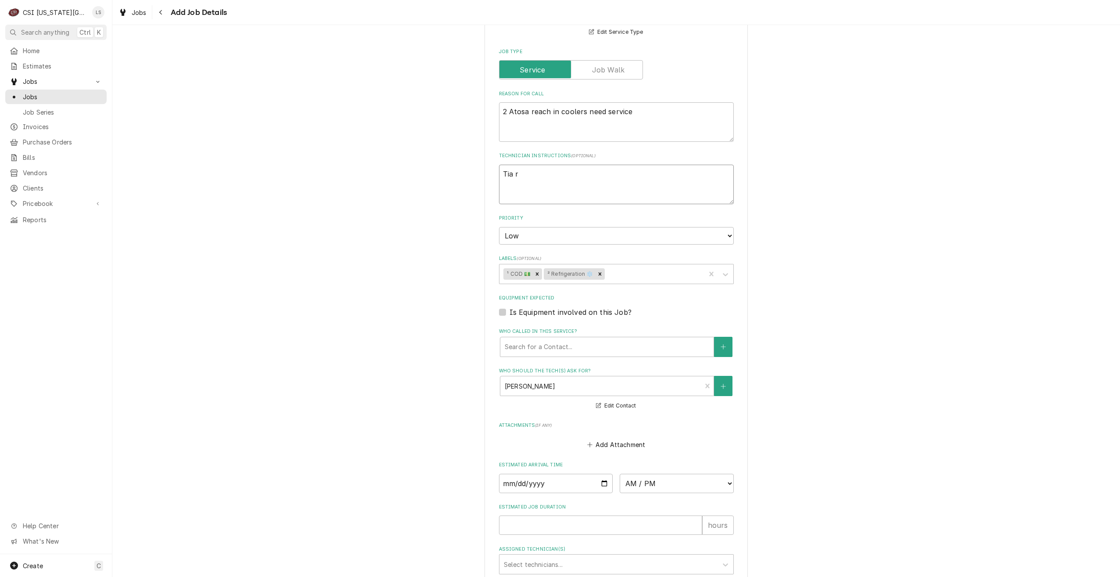
type textarea "Tia re"
type textarea "x"
type textarea "Tia req"
type textarea "x"
type textarea "Tia requ"
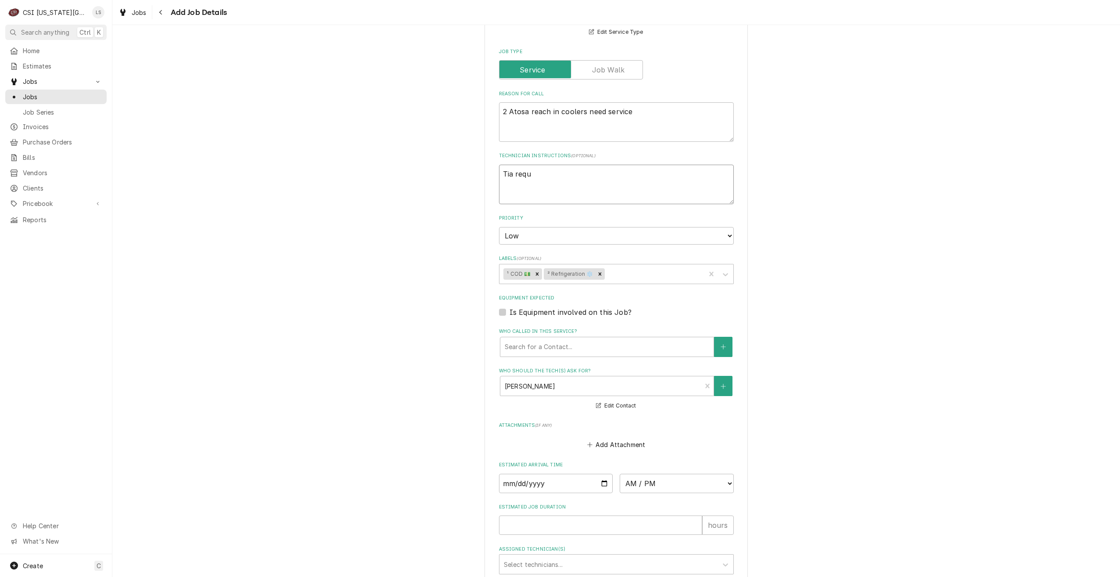
type textarea "x"
type textarea "Tia reque"
type textarea "x"
type textarea "Tia reques"
type textarea "x"
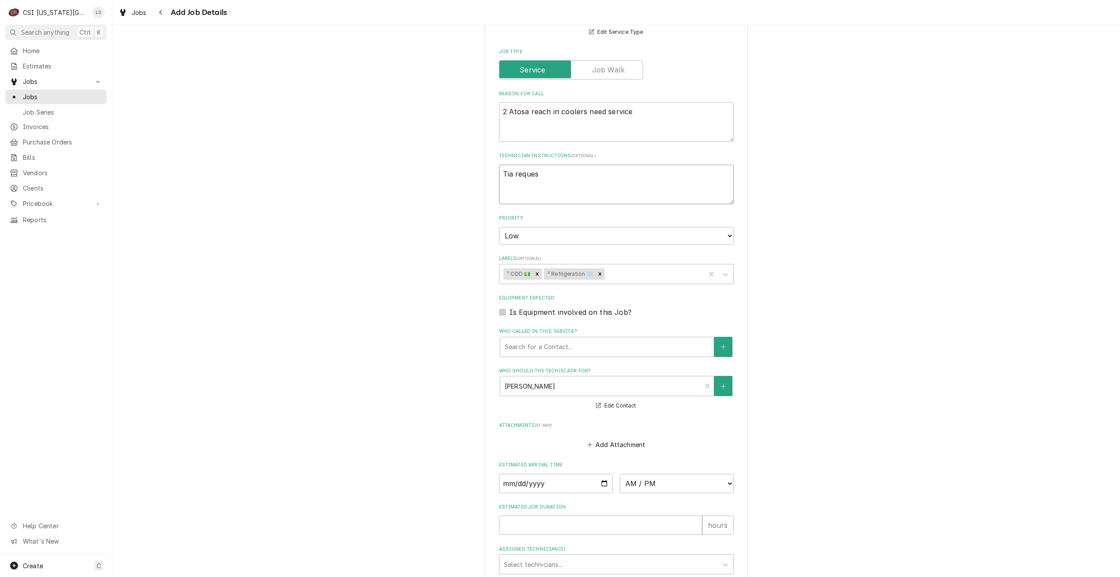
type textarea "Tia request"
type textarea "x"
type textarea "Tia requeste"
type textarea "x"
type textarea "Tia requested"
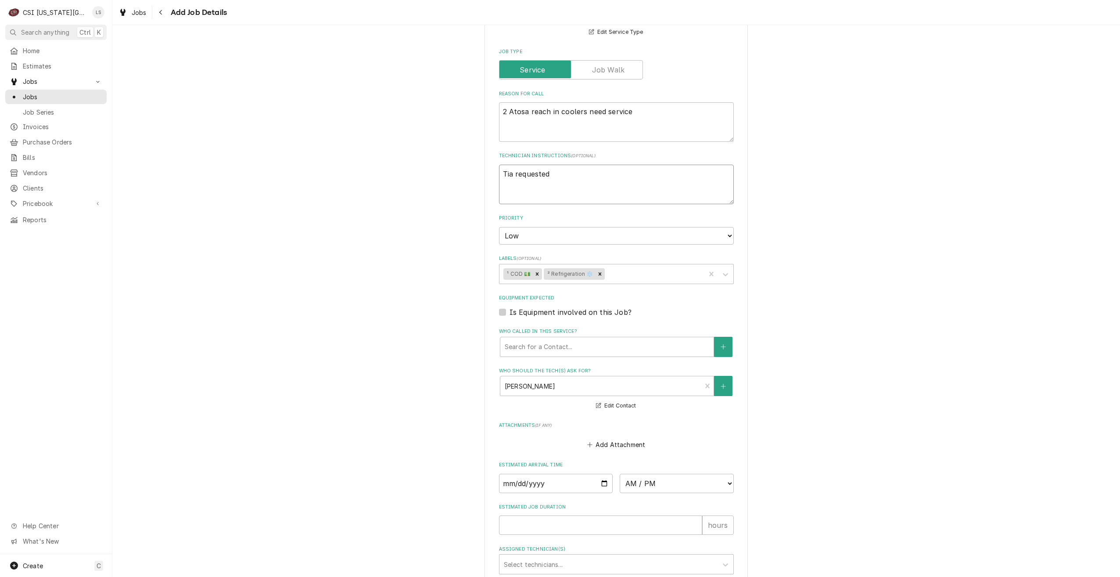
type textarea "x"
type textarea "Tia requested"
type textarea "x"
type textarea "Tia requested v"
type textarea "x"
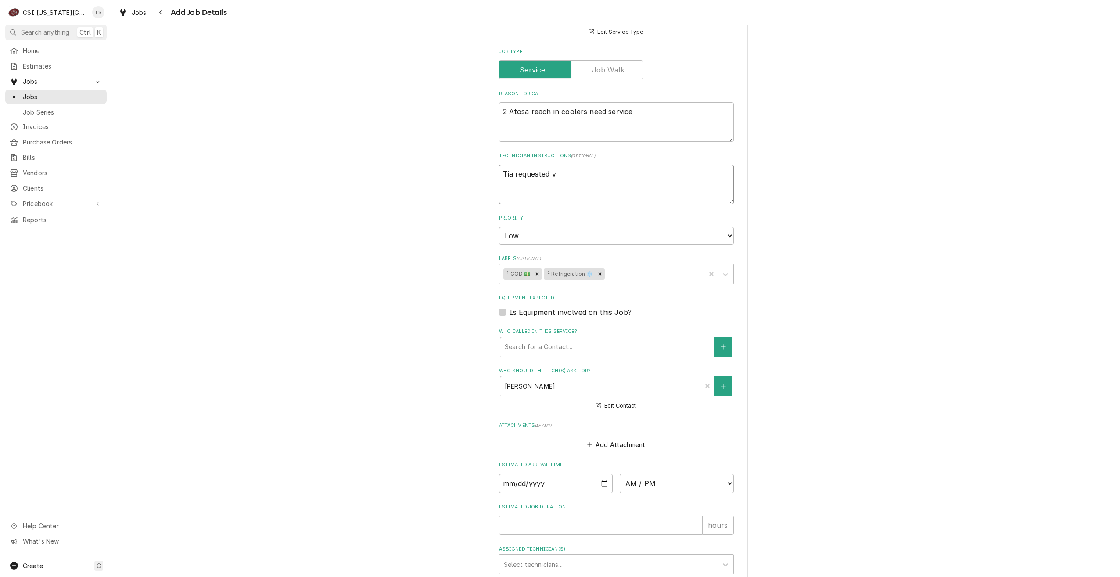
type textarea "Tia requested vi"
type textarea "x"
type textarea "Tia requested via"
type textarea "x"
type textarea "Tia requested via"
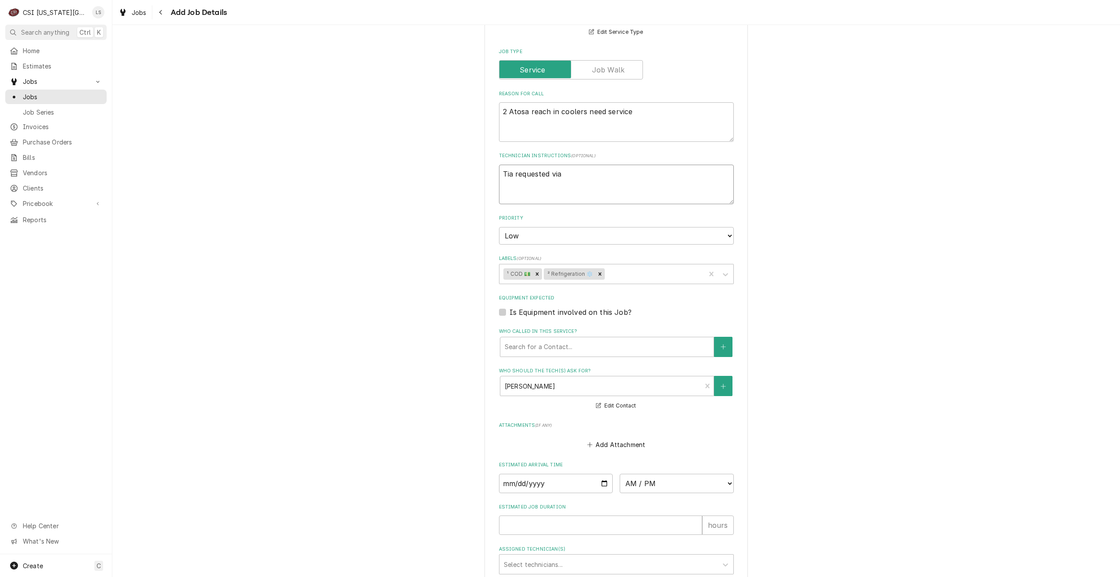
type textarea "x"
type textarea "Tia requested via S"
type textarea "x"
type textarea "Tia requested via Se"
type textarea "x"
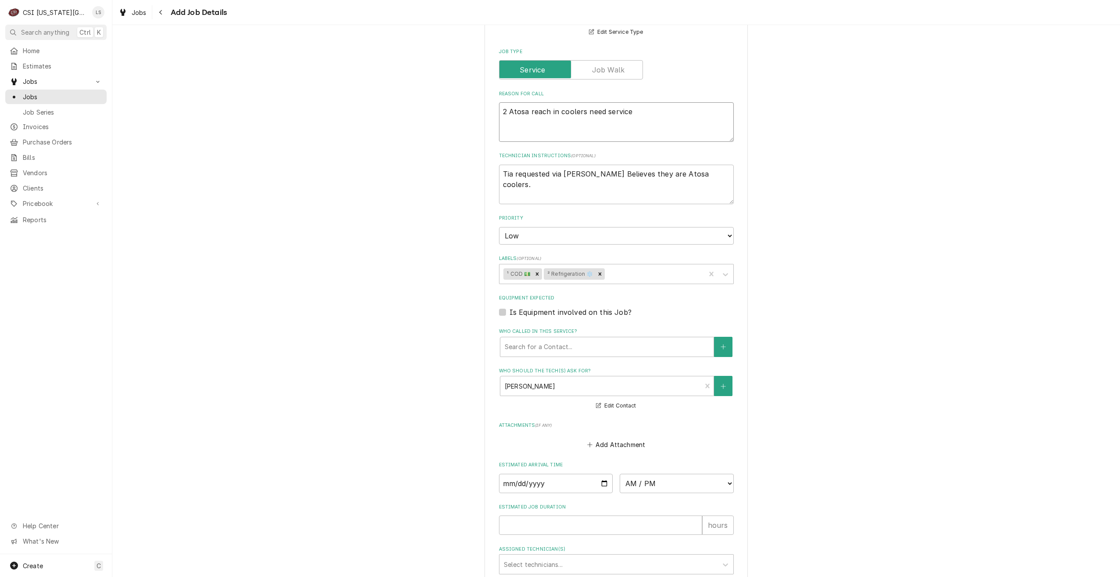
click at [524, 111] on textarea "2 Atosa reach in coolers need service" at bounding box center [616, 122] width 235 height 40
click at [905, 152] on div "Please provide the following information to create a job: Client Details Client…" at bounding box center [616, 157] width 1008 height 985
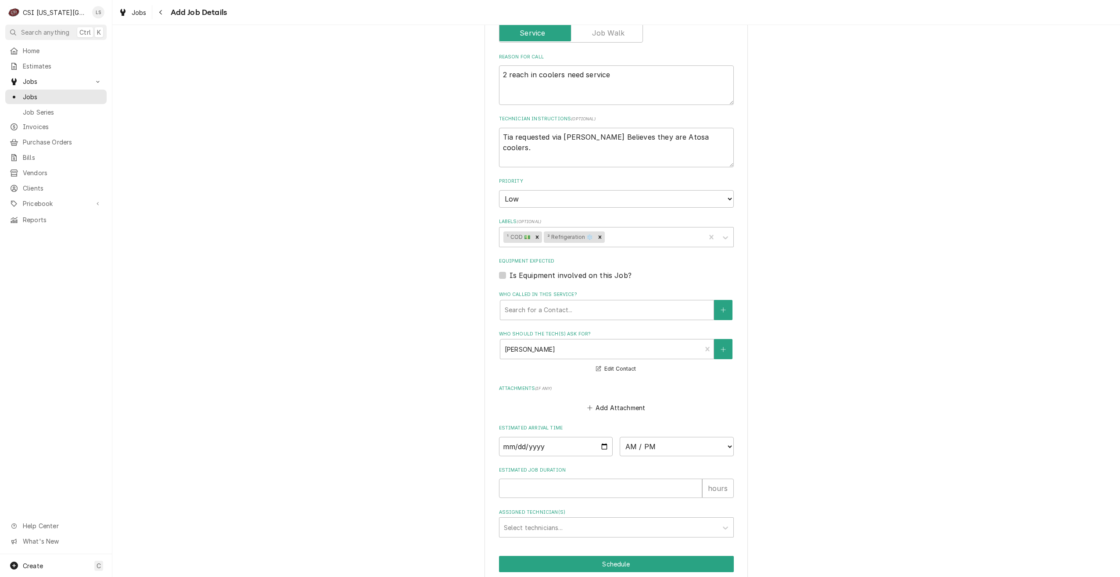
scroll to position [442, 0]
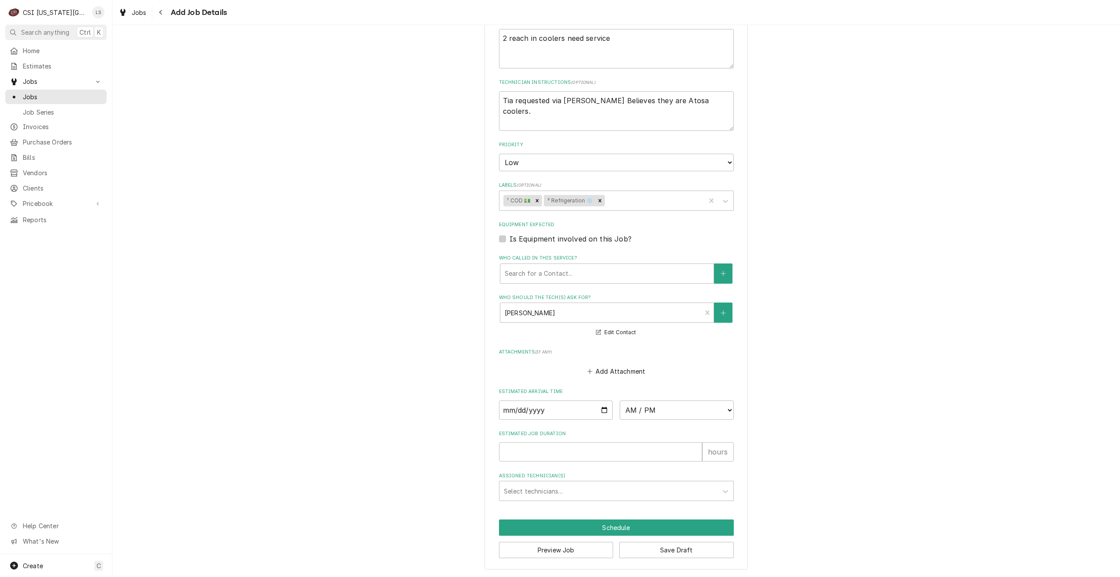
click at [871, 300] on div "Please provide the following information to create a job: Client Details Client…" at bounding box center [616, 84] width 1008 height 985
click at [668, 553] on button "Save Draft" at bounding box center [677, 550] width 115 height 16
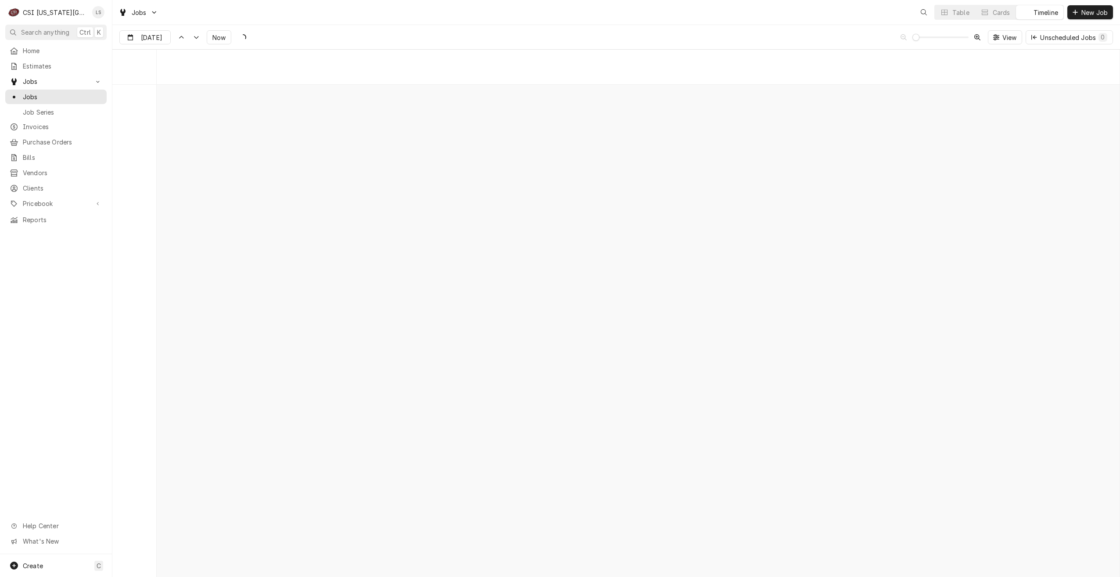
scroll to position [10081, 0]
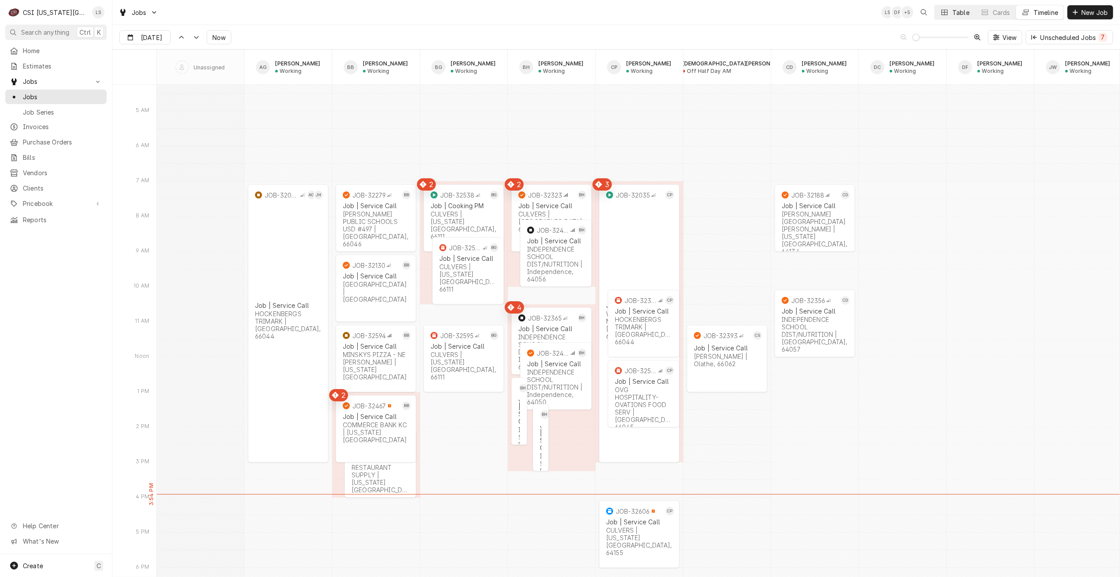
click at [956, 10] on div "Table" at bounding box center [961, 12] width 17 height 9
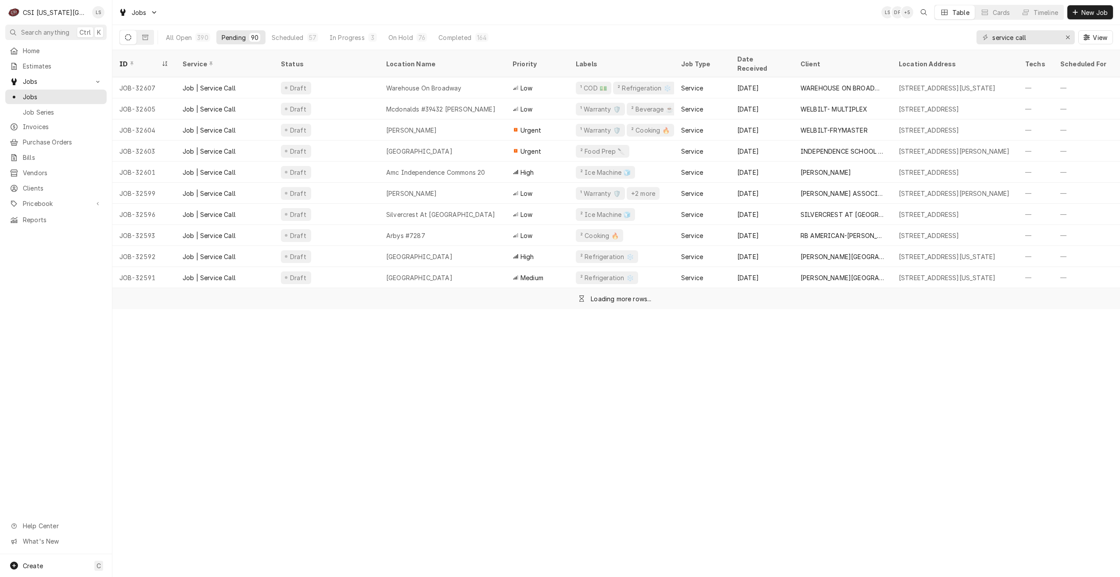
click at [693, 13] on div "Jobs LS DF + 5 Table Cards Timeline New Job" at bounding box center [616, 12] width 1008 height 25
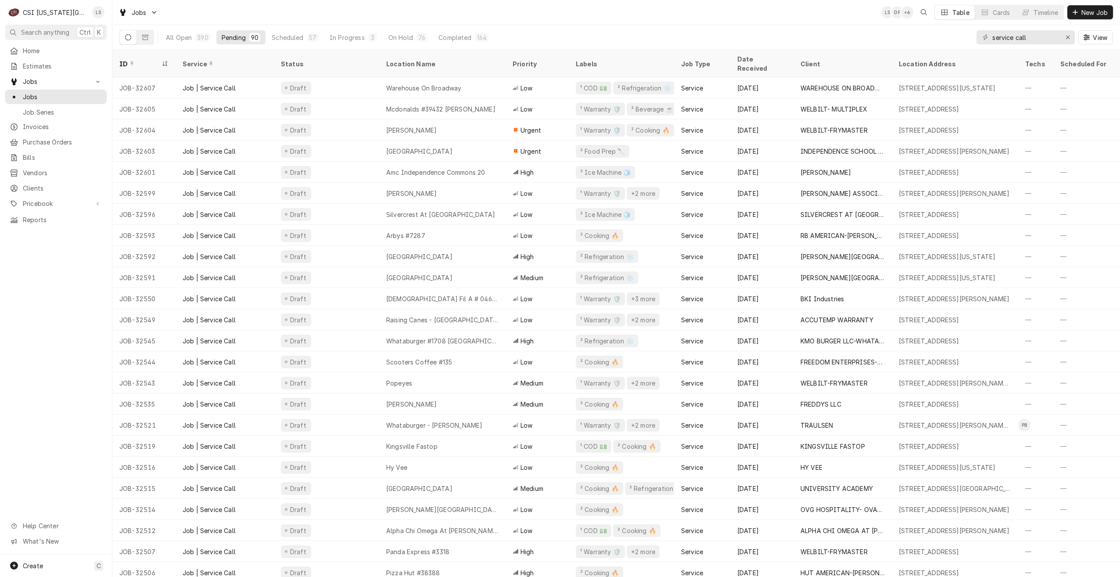
click at [819, 14] on div "Jobs LS DF + 6 Table Cards Timeline New Job" at bounding box center [616, 12] width 1008 height 25
click at [819, 14] on div "Jobs LS DF + 5 Table Cards Timeline New Job" at bounding box center [616, 12] width 1008 height 25
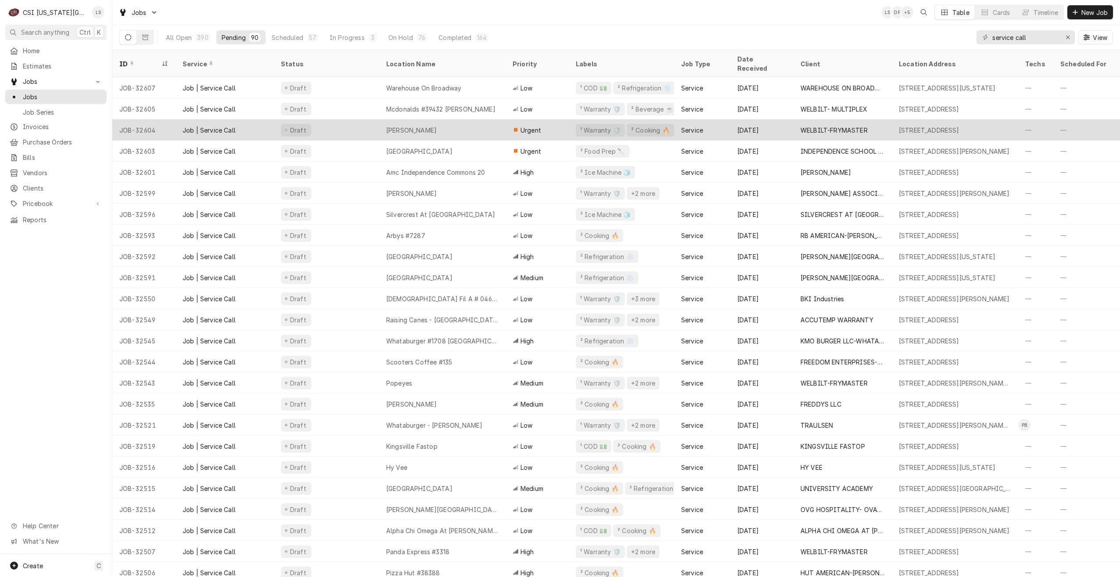
click at [477, 130] on tr "JOB-32604 Job | Service Call Draft [PERSON_NAME] ¹ Warranty 🛡️ ² Cooking 🔥 Serv…" at bounding box center [760, 129] width 1296 height 21
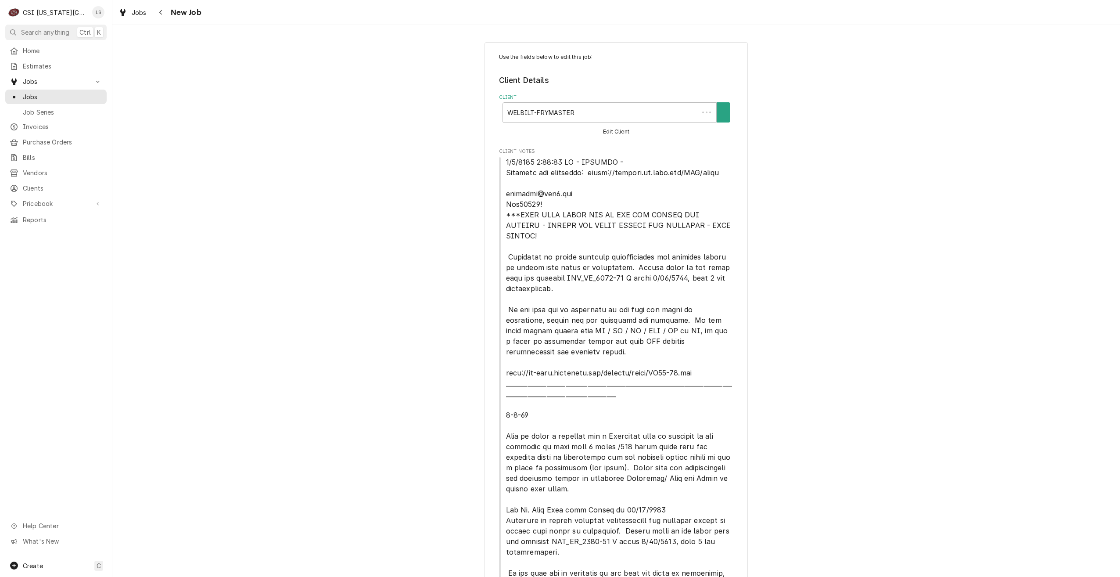
type textarea "x"
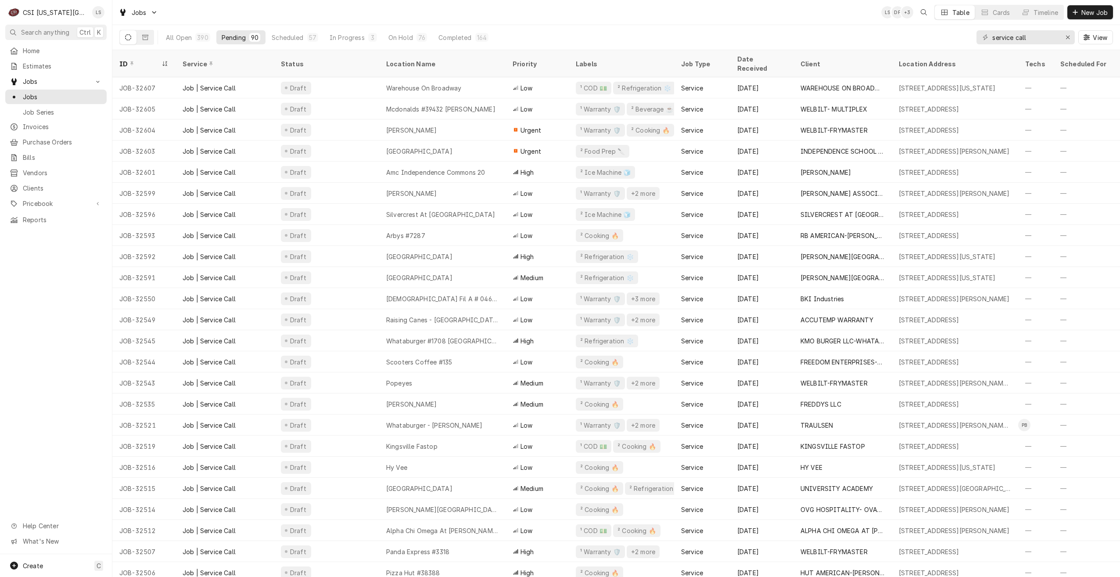
click at [796, 6] on div "Jobs LS DF + 3 Table Cards Timeline New Job" at bounding box center [616, 12] width 1008 height 25
click at [792, 9] on div "Jobs LS DF + 5 Table Cards Timeline New Job" at bounding box center [616, 12] width 1008 height 25
click at [855, 22] on div "Jobs LS DF + 5 Table Cards Timeline New Job" at bounding box center [616, 12] width 1008 height 25
